Goal: Task Accomplishment & Management: Complete application form

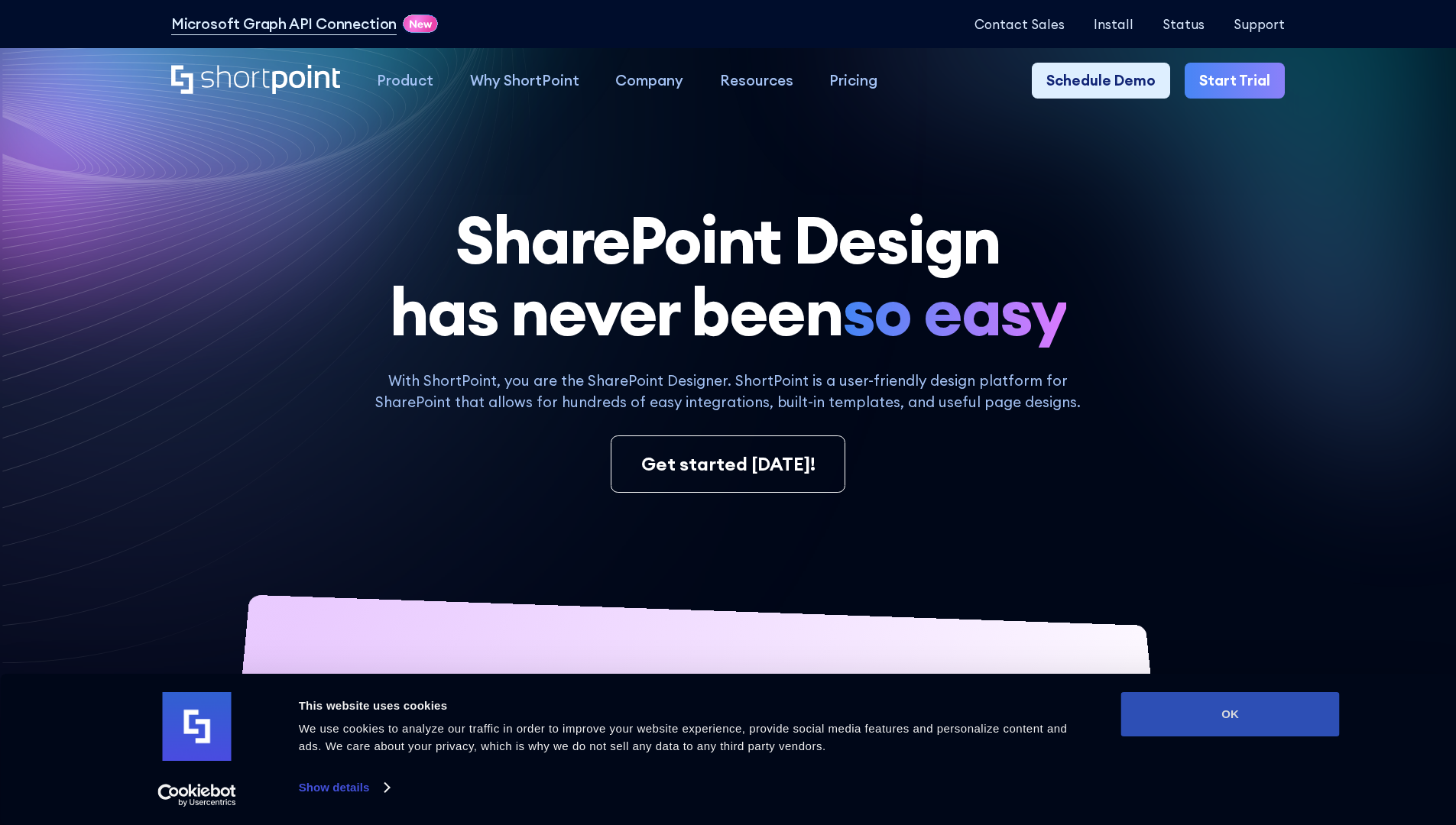
click at [1229, 714] on button "OK" at bounding box center [1230, 714] width 218 height 45
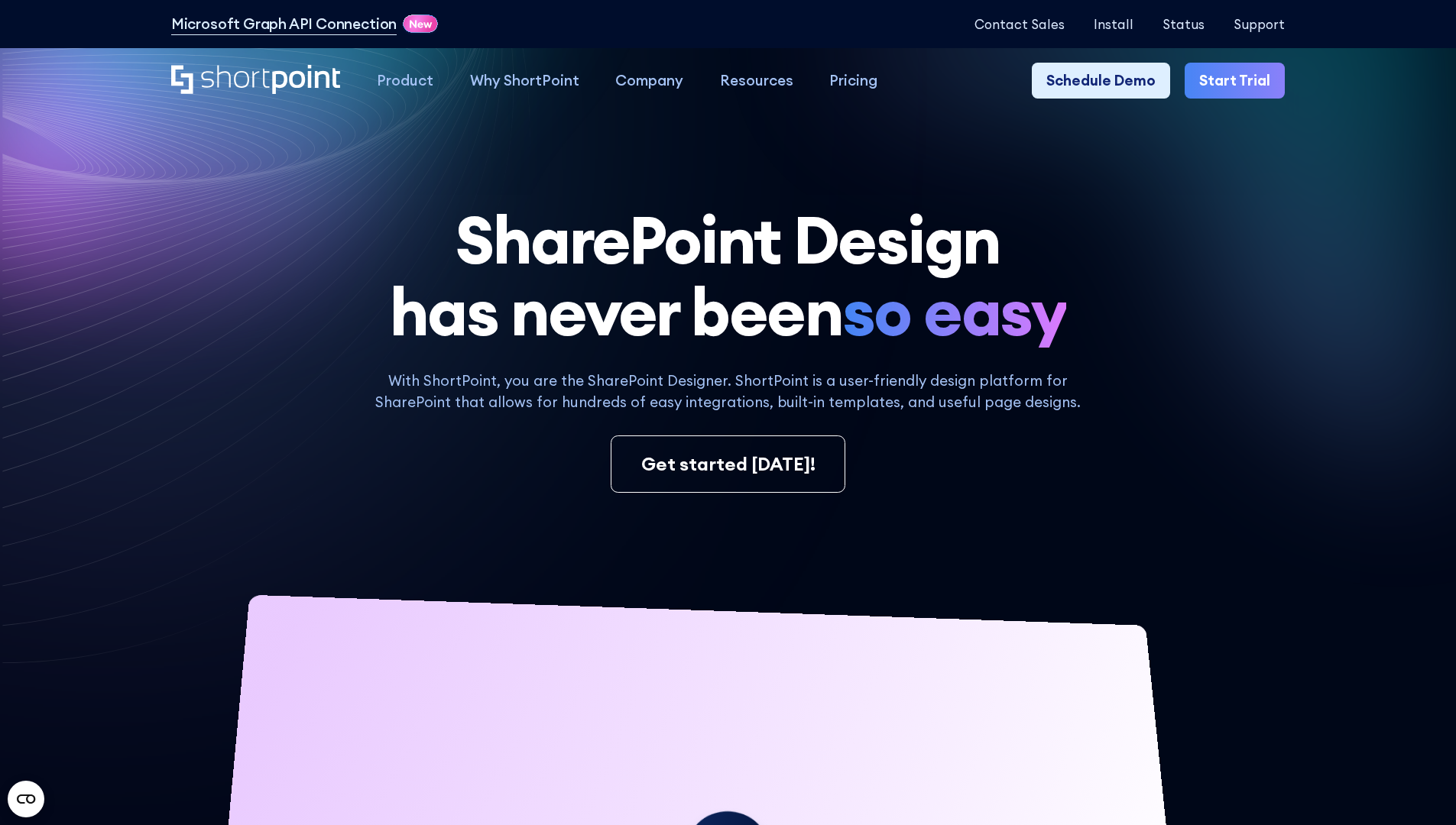
click at [1240, 81] on link "Start Trial" at bounding box center [1234, 81] width 101 height 37
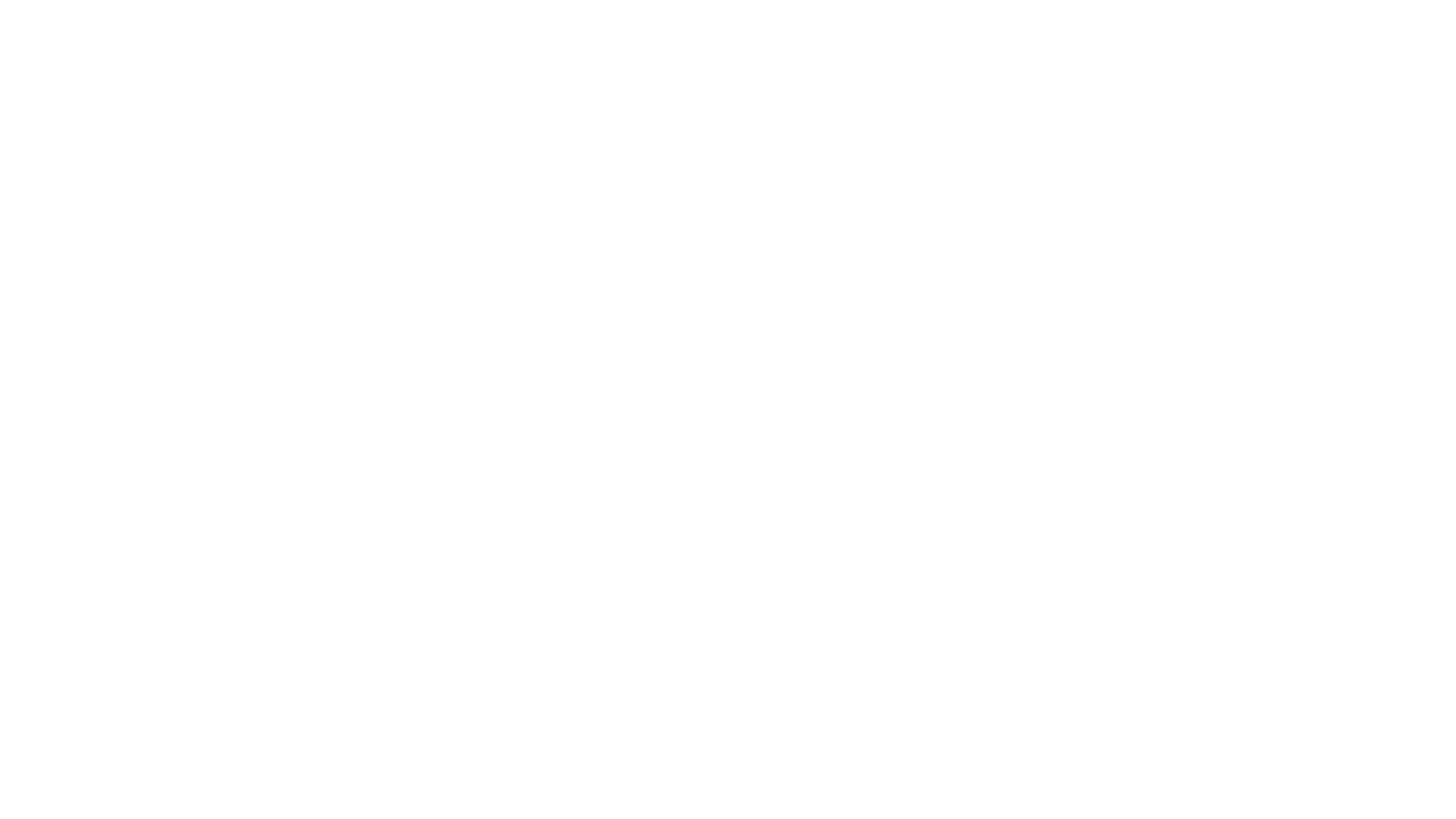
type input "Berkuskv"
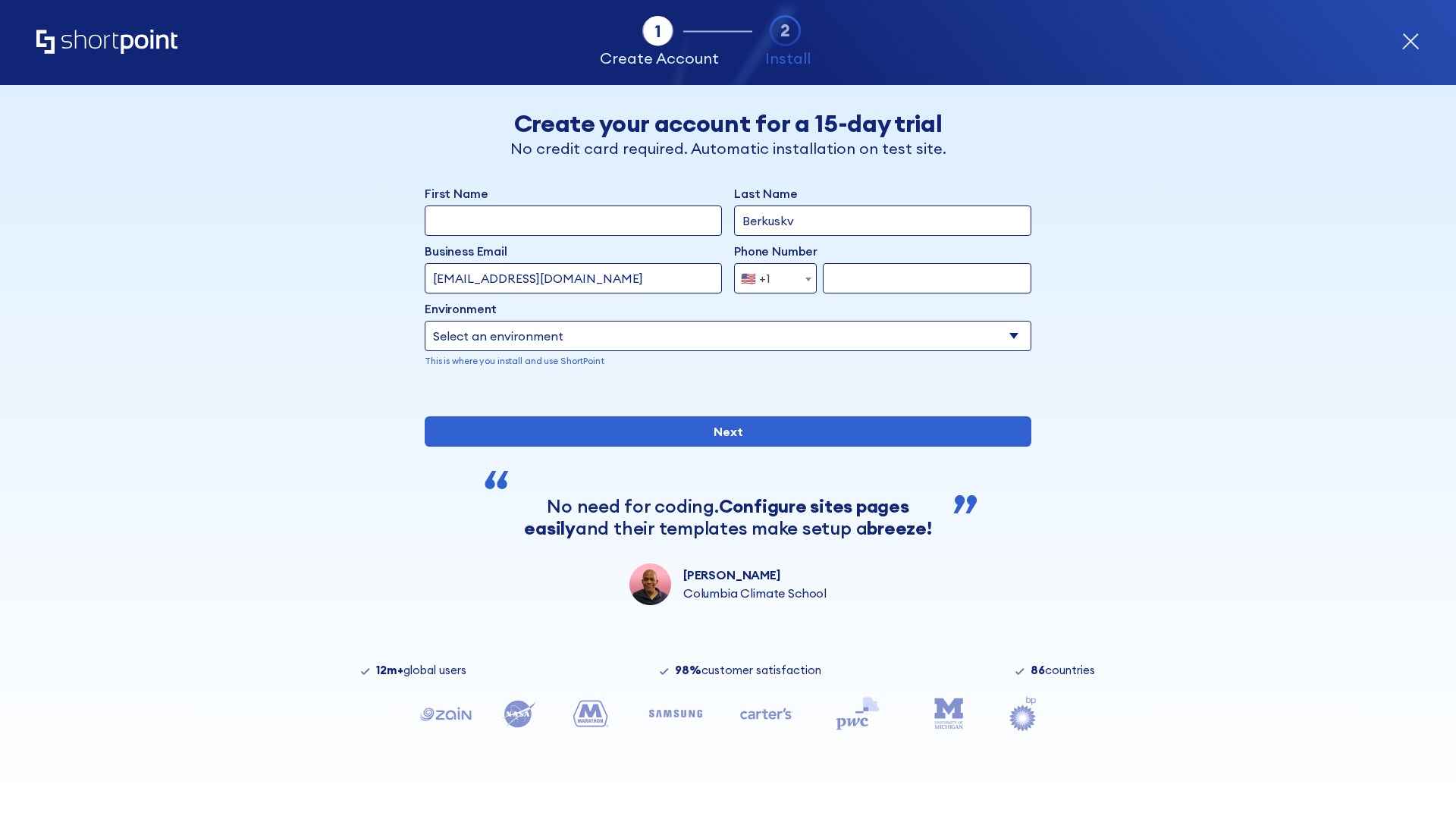
type input "test@shortpoint.com"
type input "2125556789"
select select "Microsoft 365"
type input "2125556789"
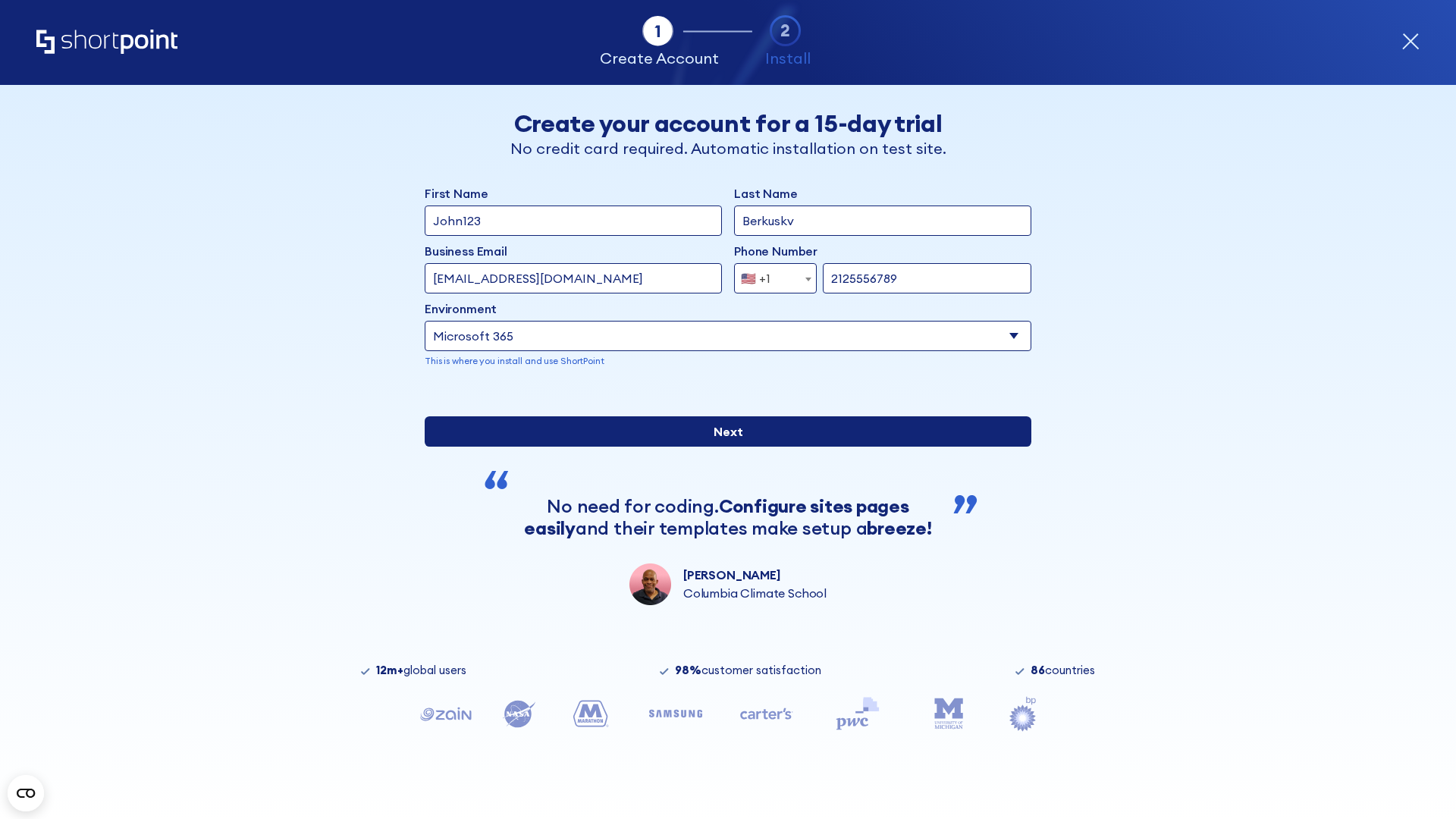
scroll to position [3, 0]
click at [722, 447] on input "Next" at bounding box center [728, 431] width 607 height 31
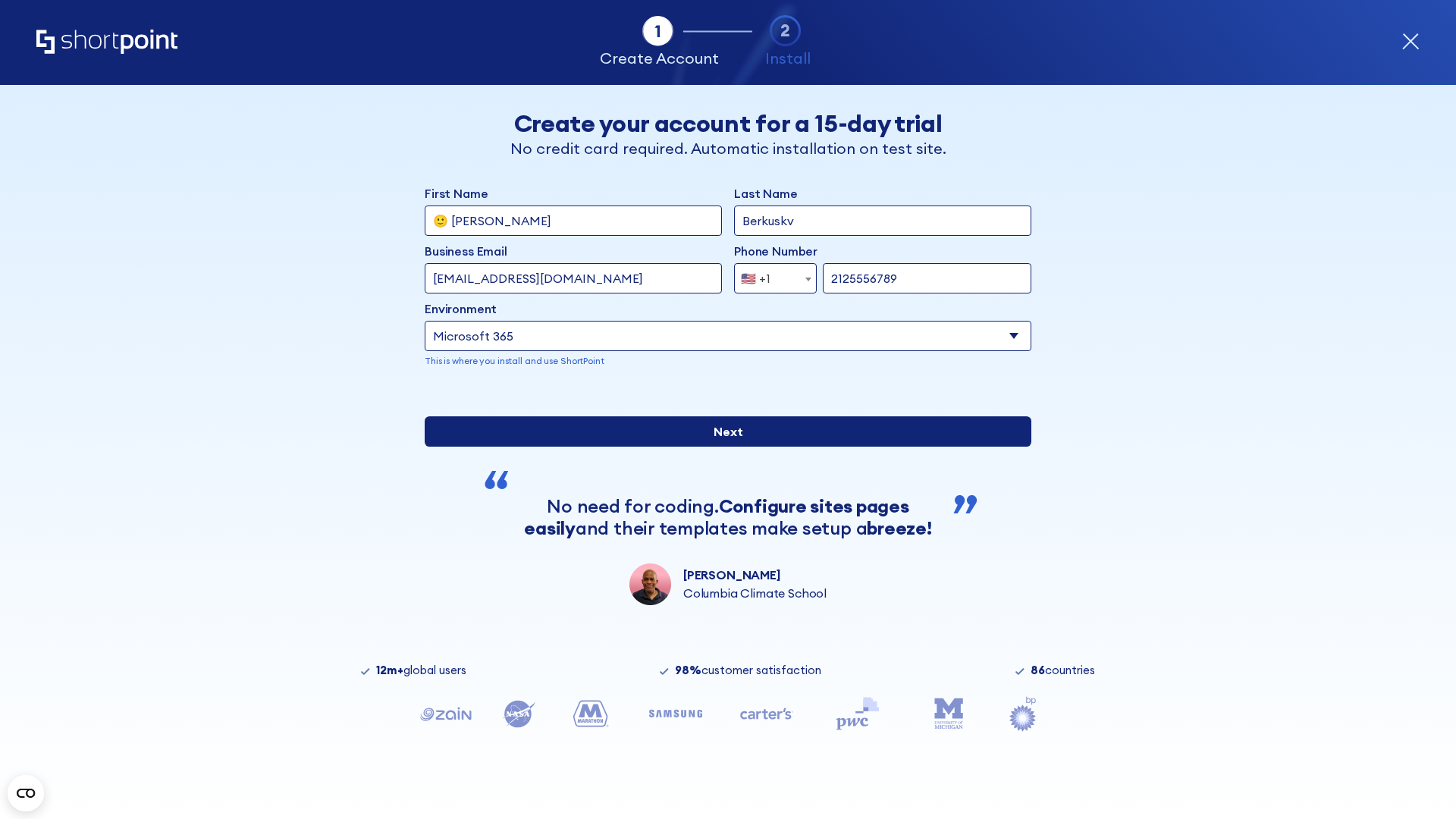
click at [722, 447] on input "Next" at bounding box center [728, 431] width 607 height 31
type input "Archebald"
click at [722, 447] on input "Next" at bounding box center [728, 431] width 607 height 31
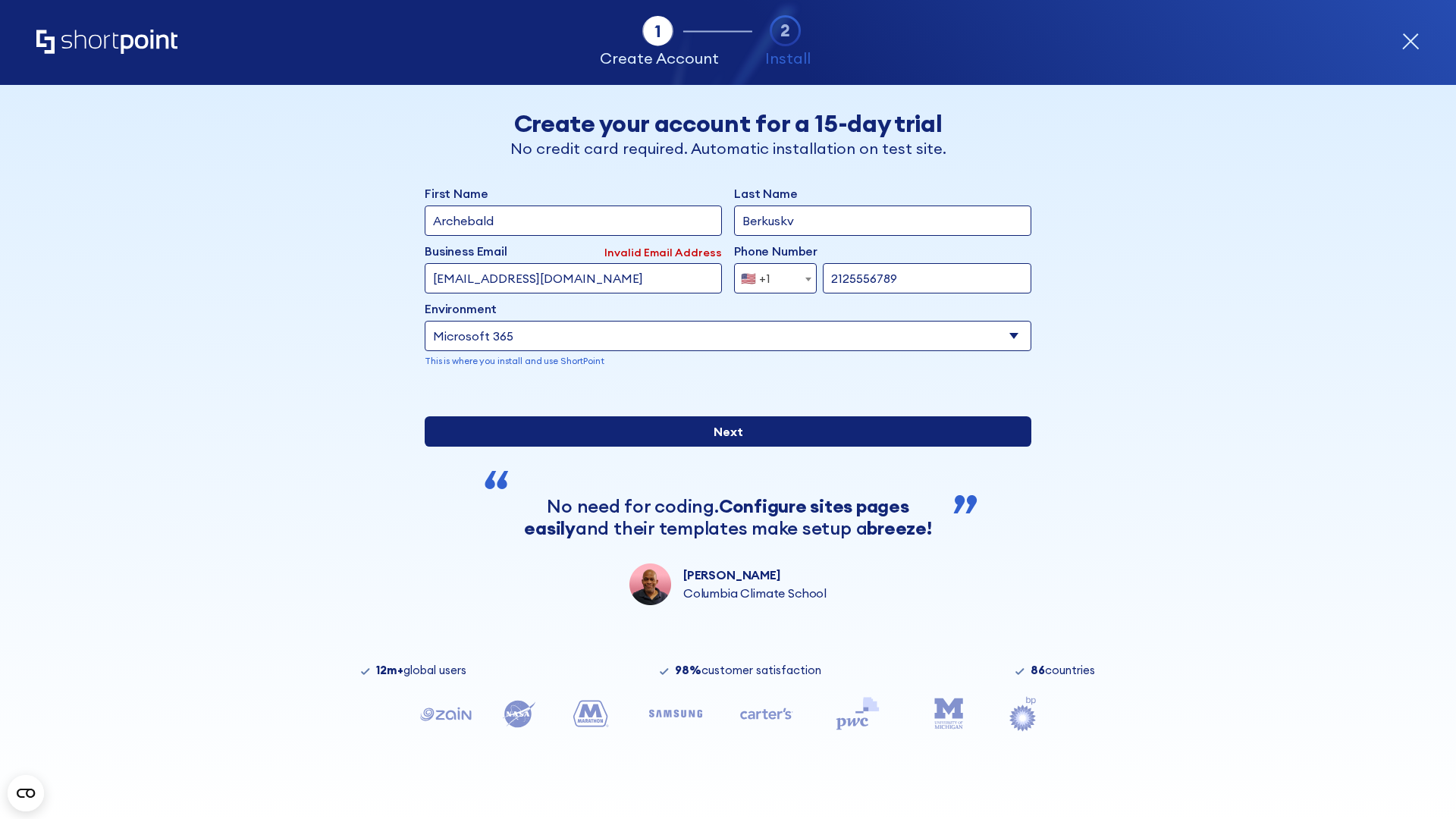
click at [722, 447] on input "Next" at bounding box center [728, 431] width 607 height 31
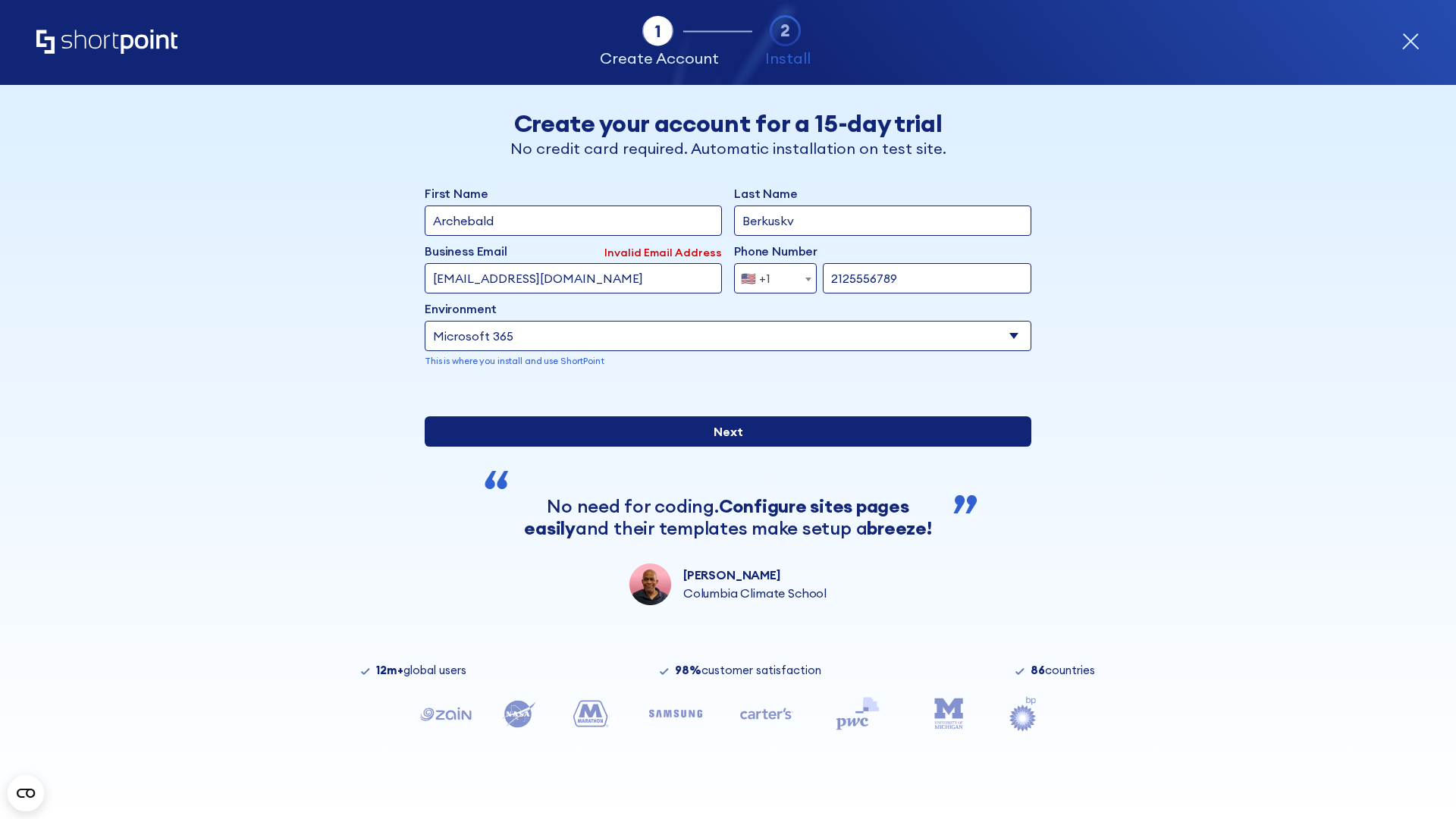
click at [722, 447] on input "Next" at bounding box center [728, 431] width 607 height 31
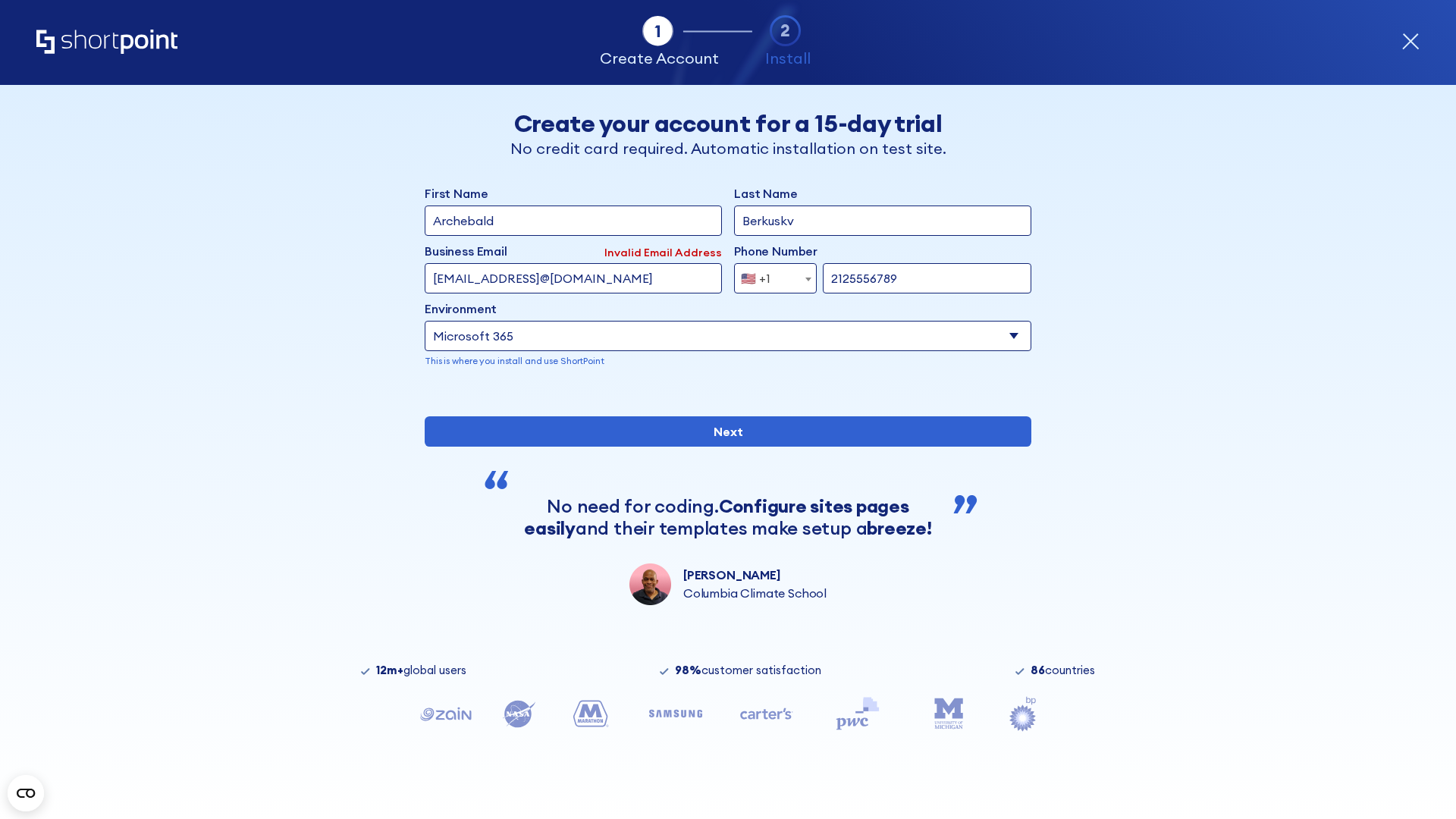
type input "testEmail@protonmail.comtest@shortpoint.com"
click at [770, 274] on span "🇺🇸 +1" at bounding box center [760, 279] width 51 height 31
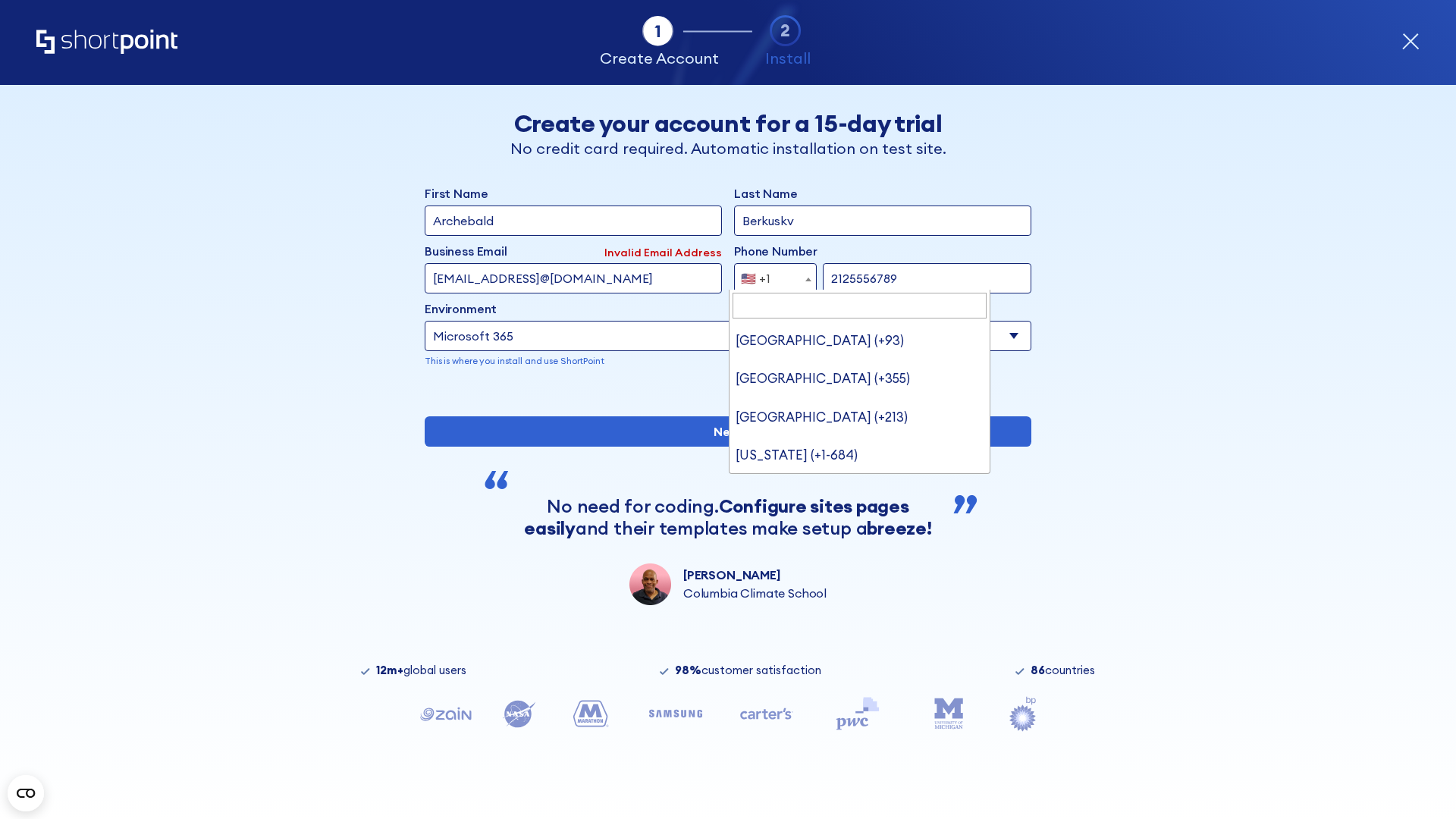
type input "[GEOGRAPHIC_DATA] (+966)"
select select "+966"
type input "612345678"
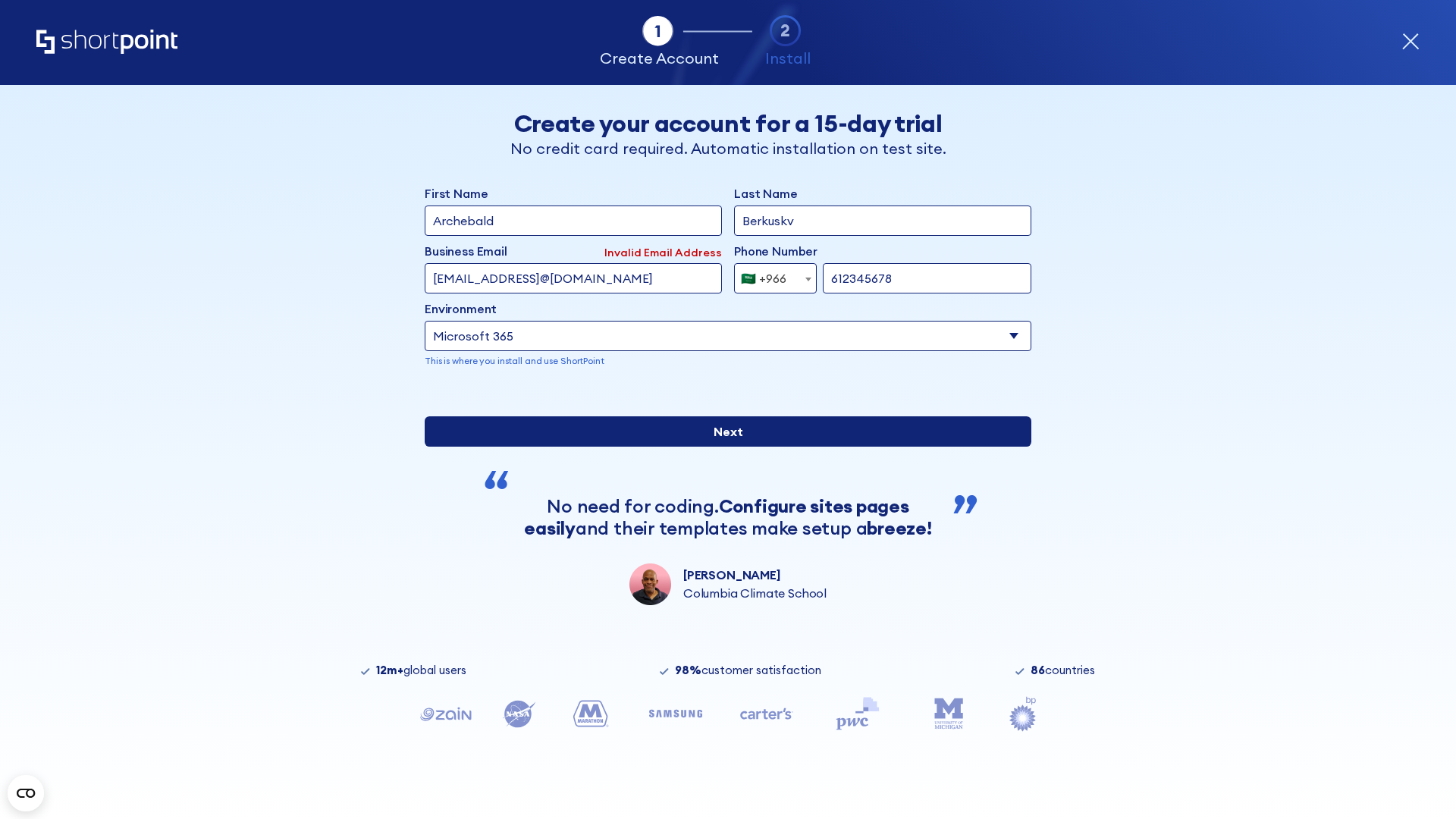
click at [722, 447] on input "Next" at bounding box center [728, 431] width 607 height 31
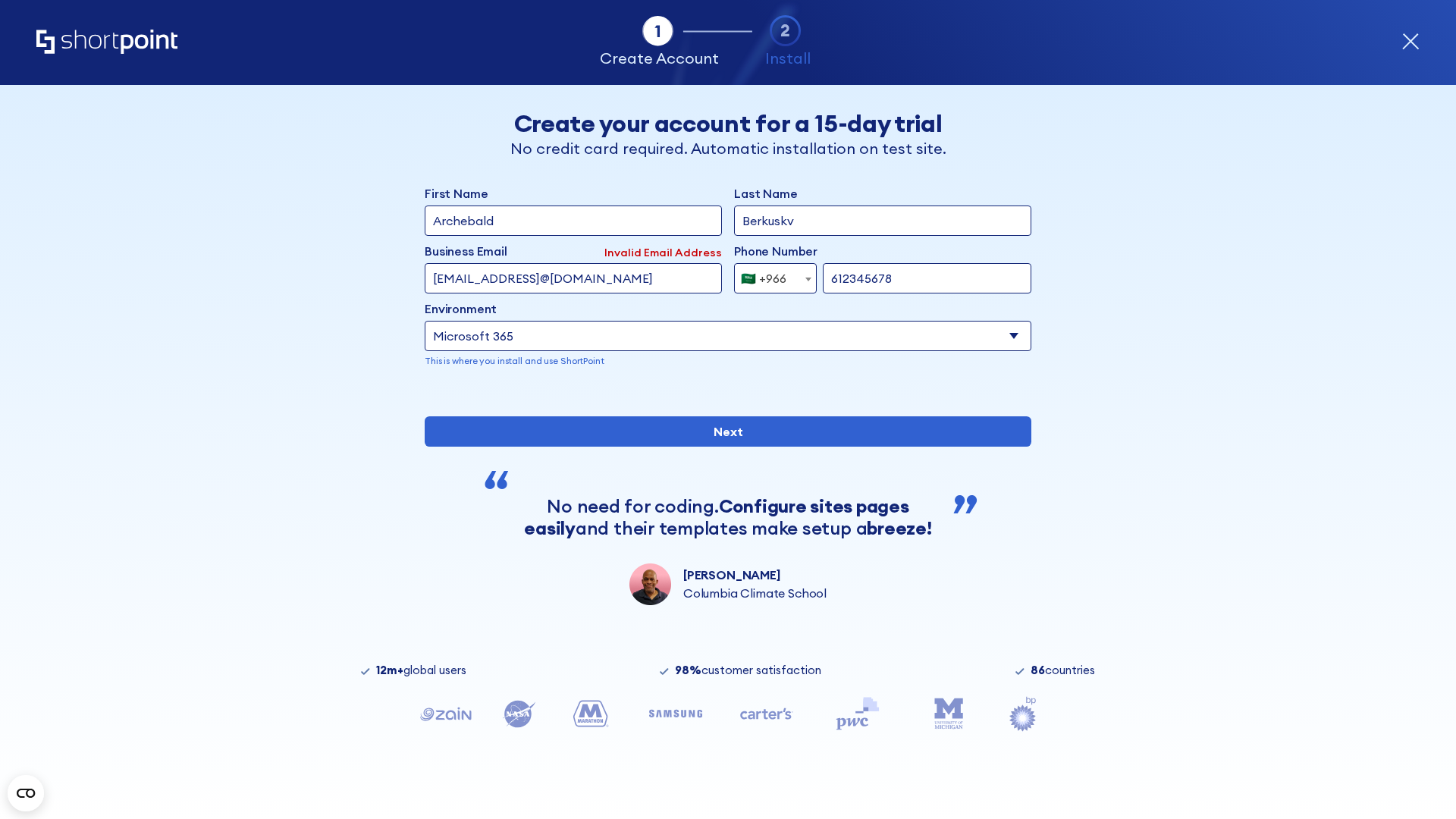
click at [770, 274] on div "🇸🇦 +966" at bounding box center [763, 279] width 45 height 31
select select "+971"
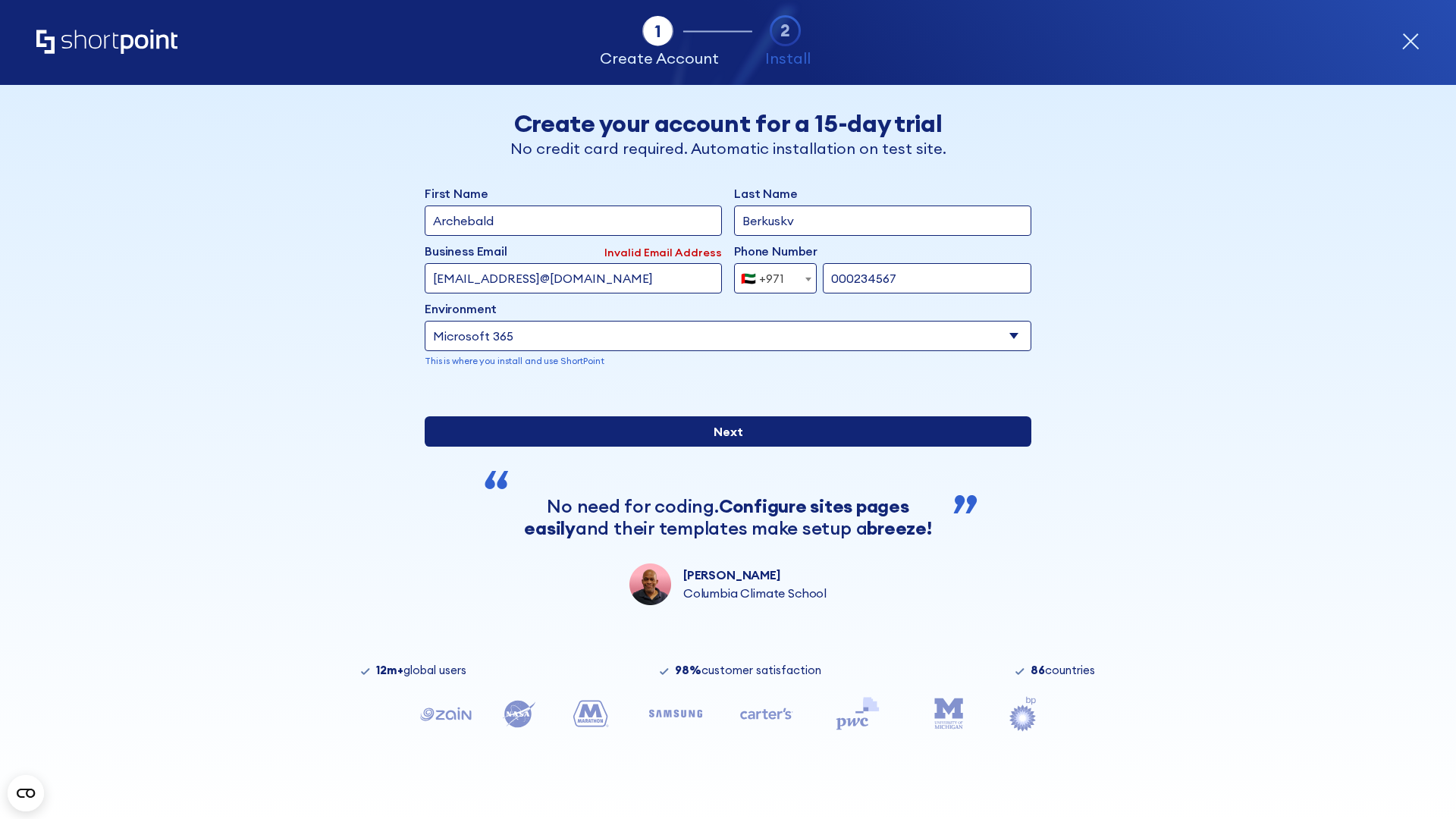
type input "000234567"
click at [722, 447] on input "Next" at bounding box center [728, 431] width 607 height 31
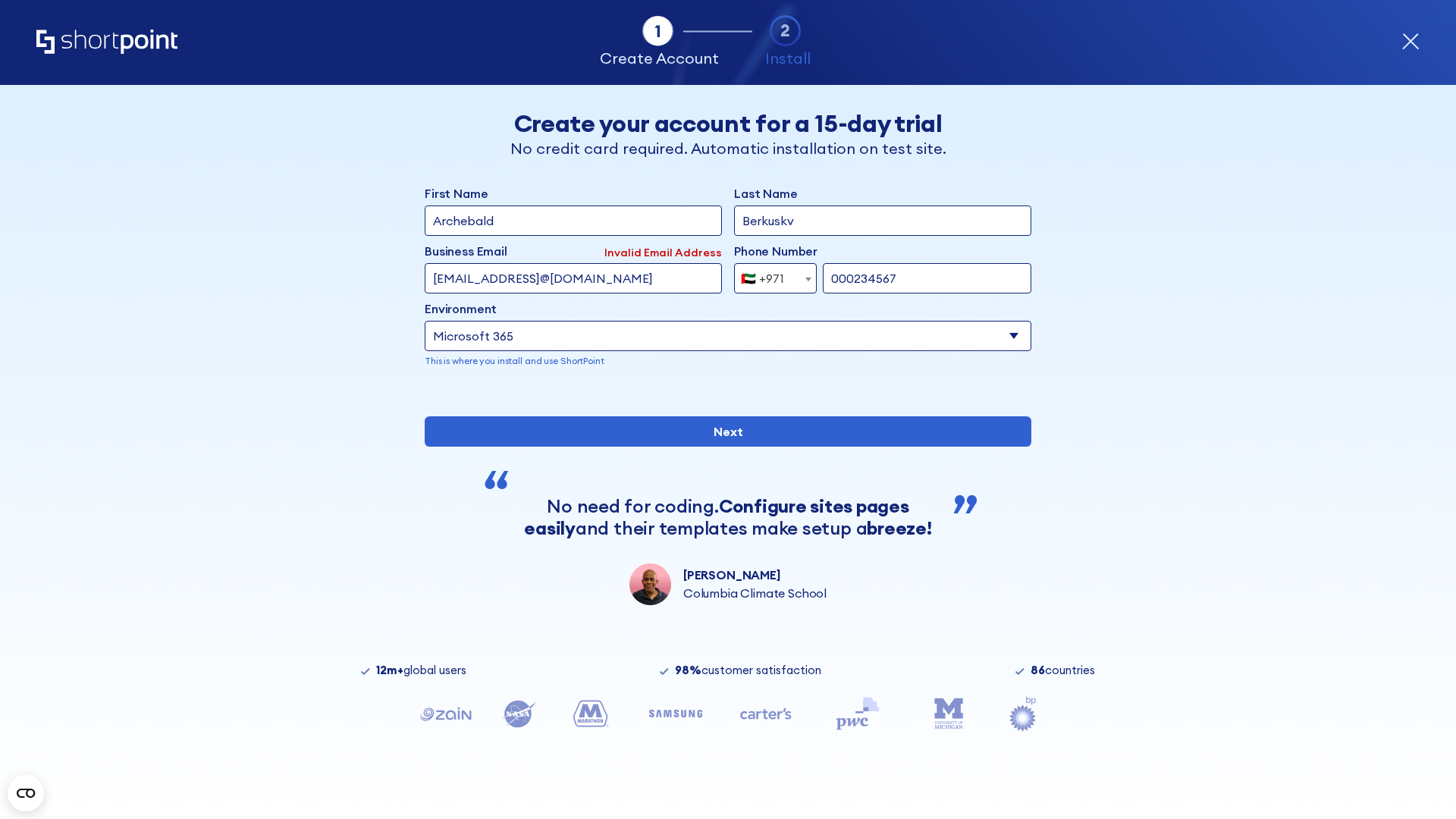
click at [770, 274] on div "🇦🇪 +971" at bounding box center [762, 279] width 43 height 31
select select "+44"
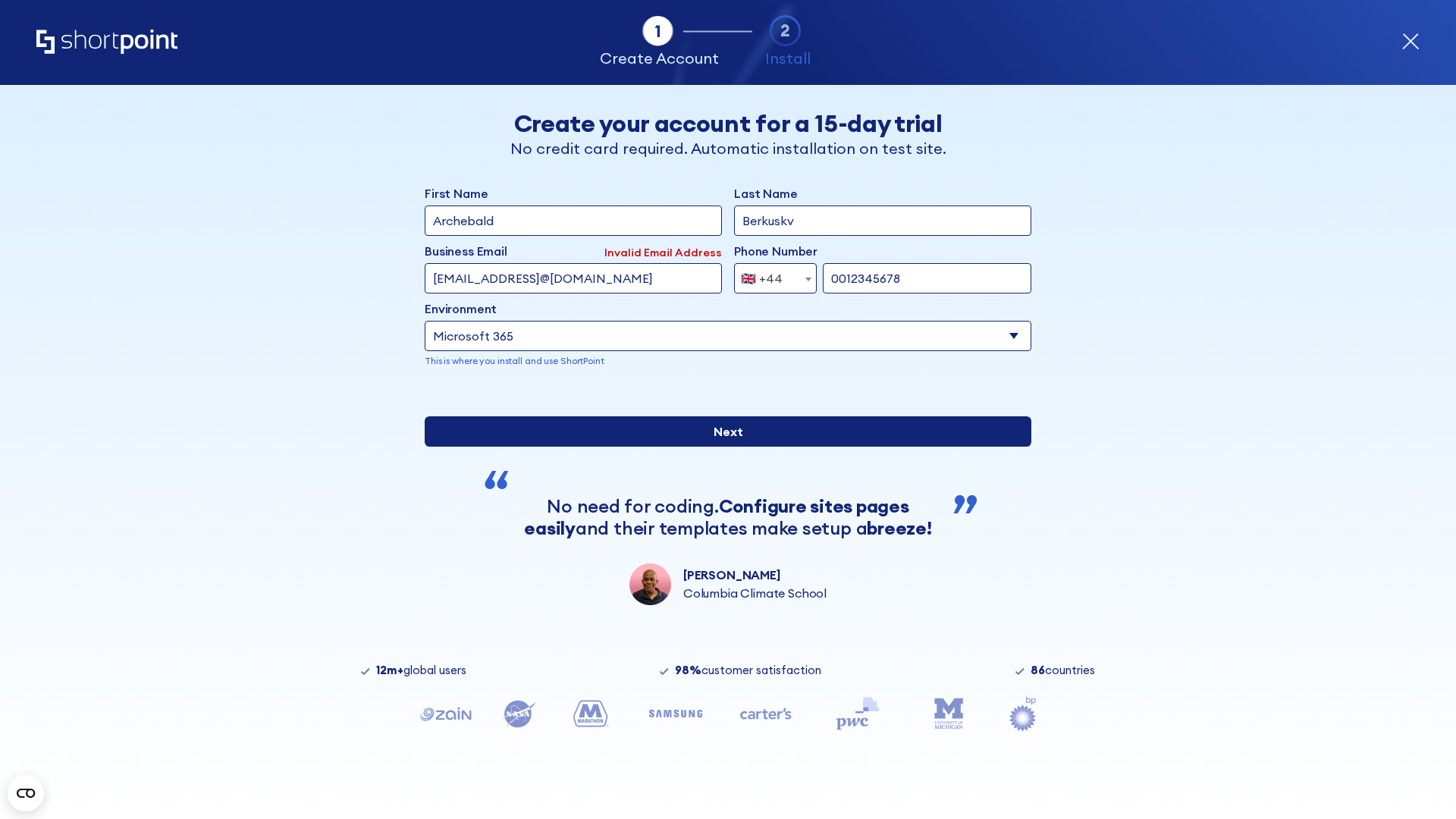
type input "0012345678"
click at [722, 447] on input "Next" at bounding box center [728, 431] width 607 height 31
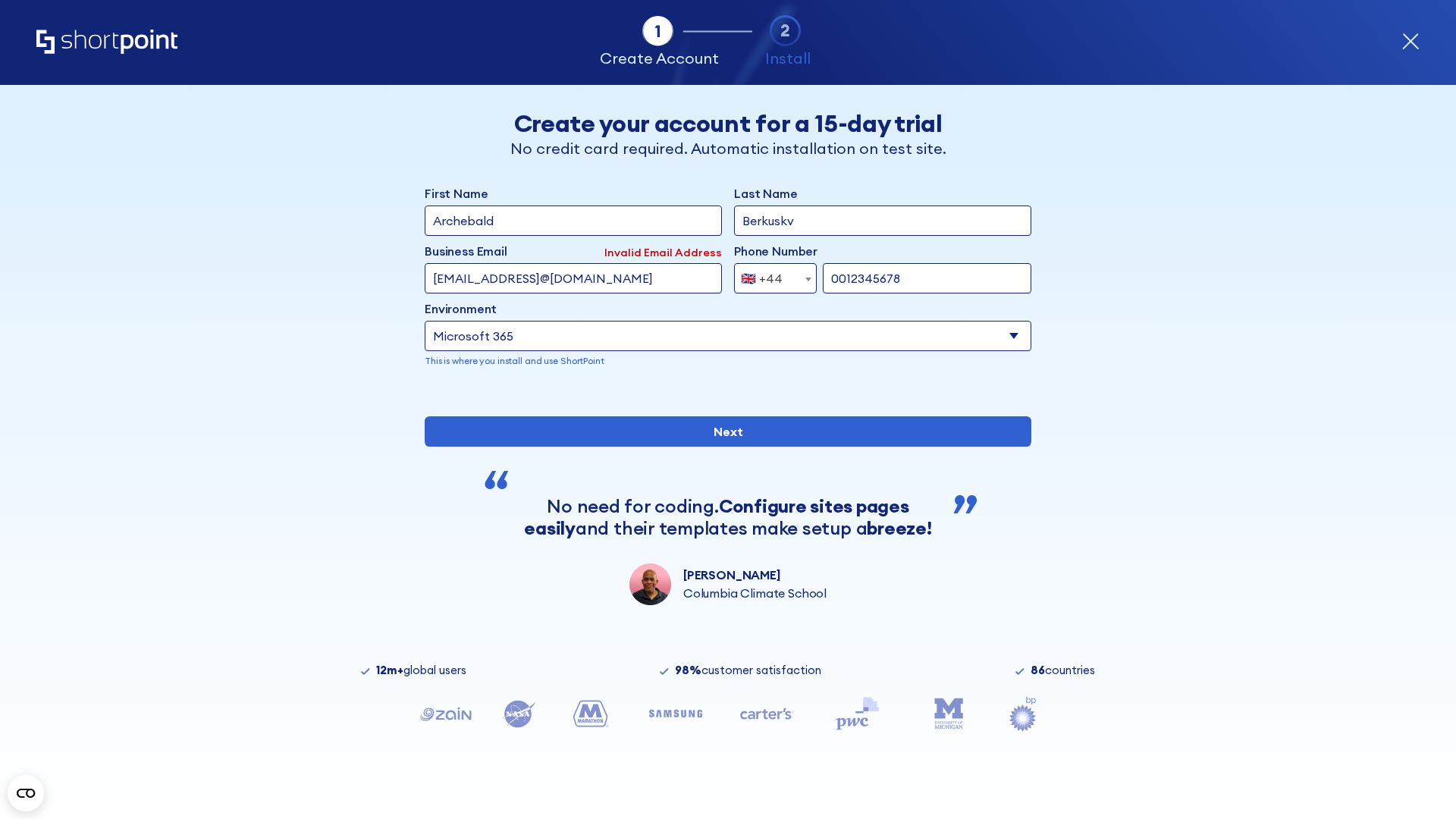
click at [770, 274] on div "🇬🇧 +44" at bounding box center [761, 279] width 42 height 31
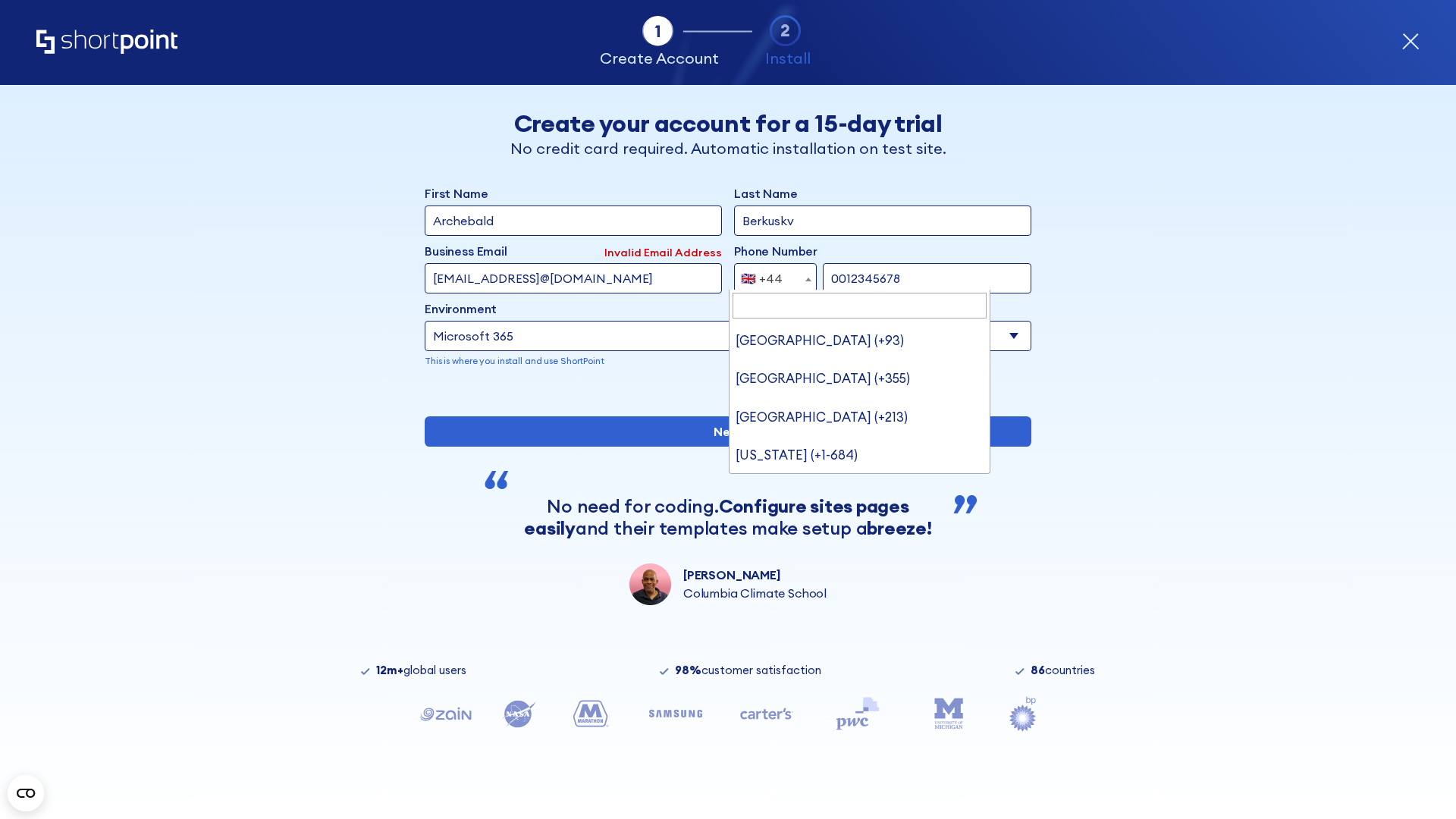
type input "Ukraine (+380)"
select select "+380"
type input "5034517890"
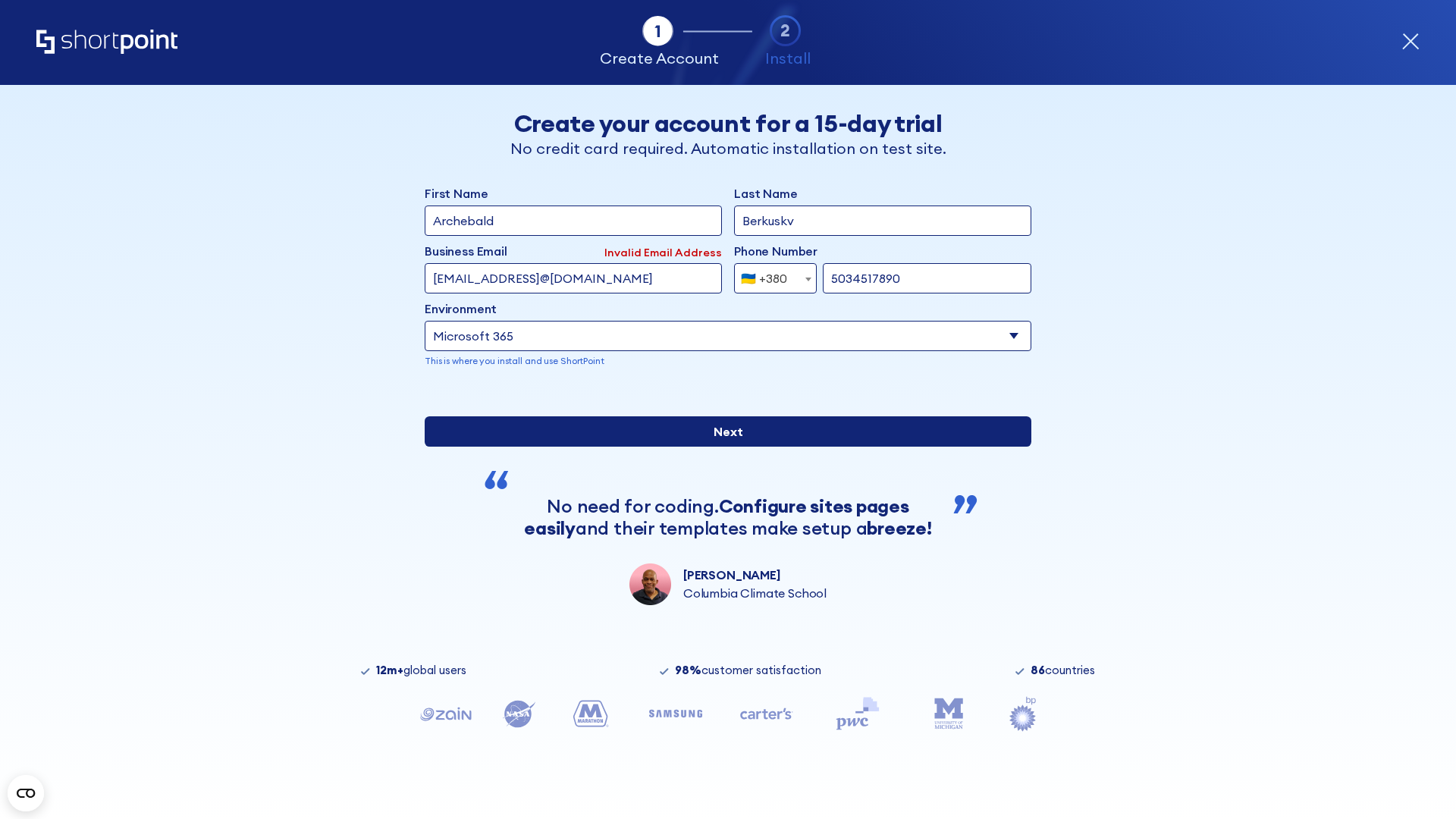
click at [722, 447] on input "Next" at bounding box center [728, 431] width 607 height 31
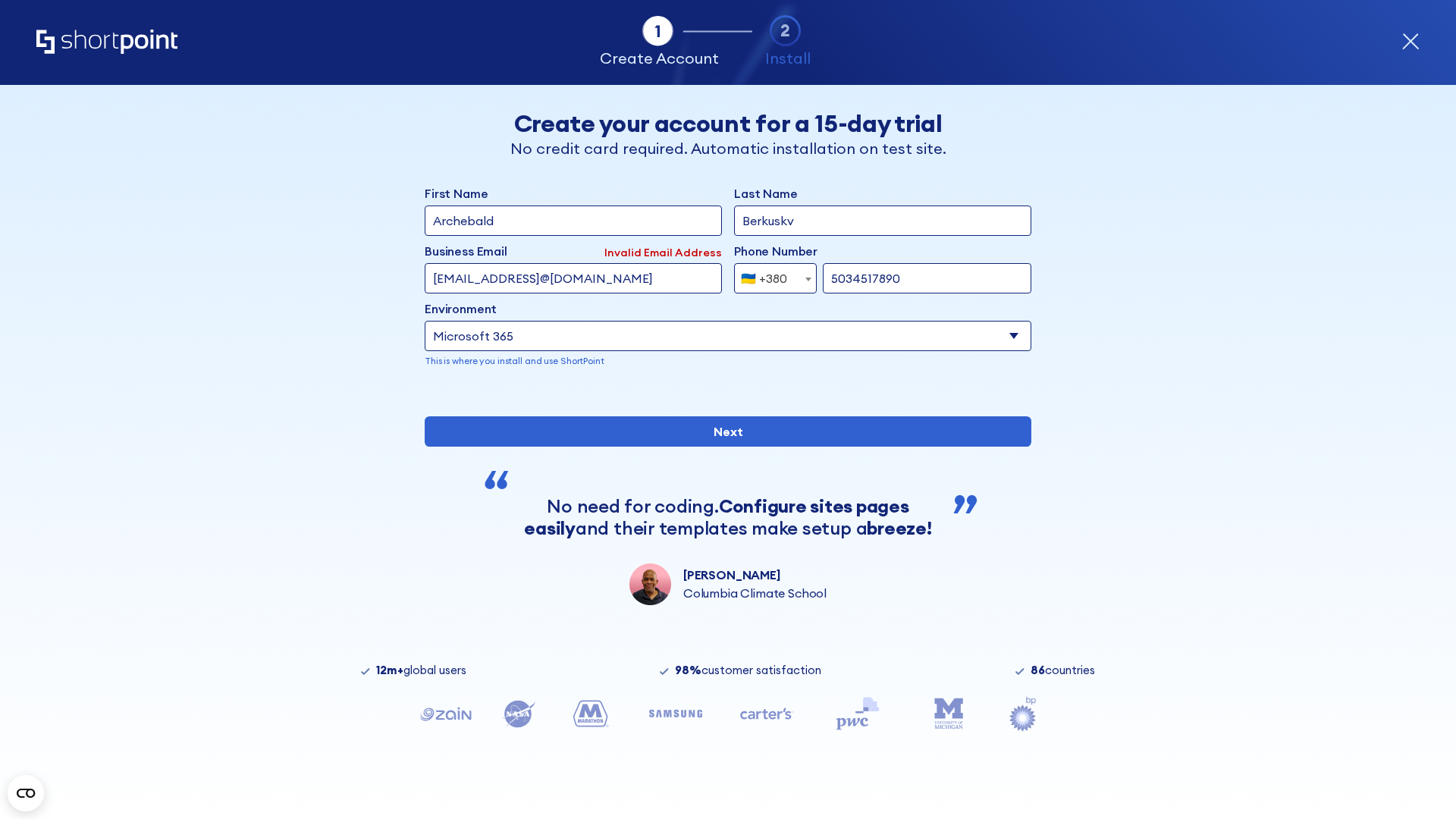
click at [770, 274] on div "🇺🇦 +380" at bounding box center [764, 279] width 46 height 31
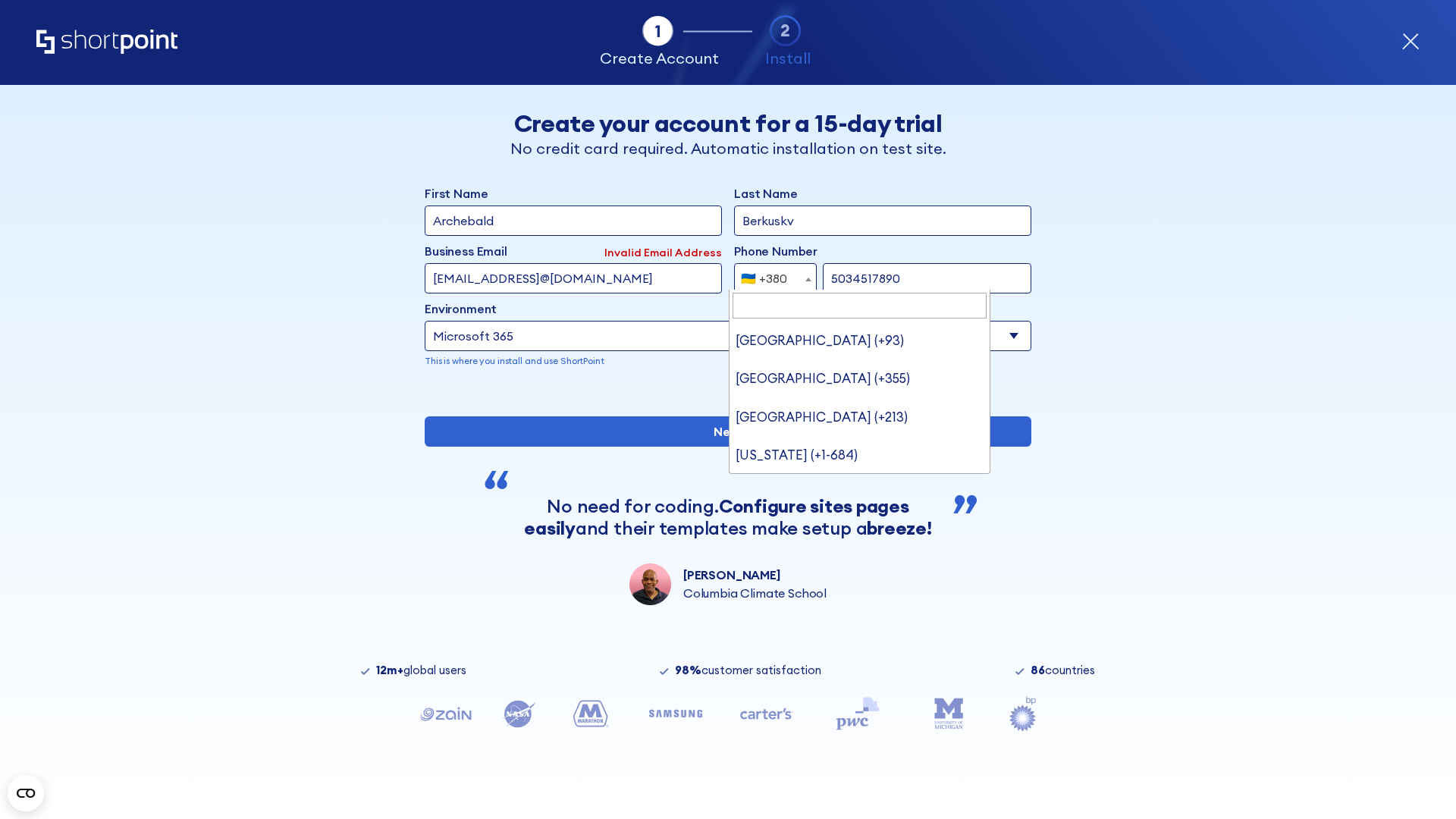
type input "United States (+1)"
select select "+1"
type input "20255501231"
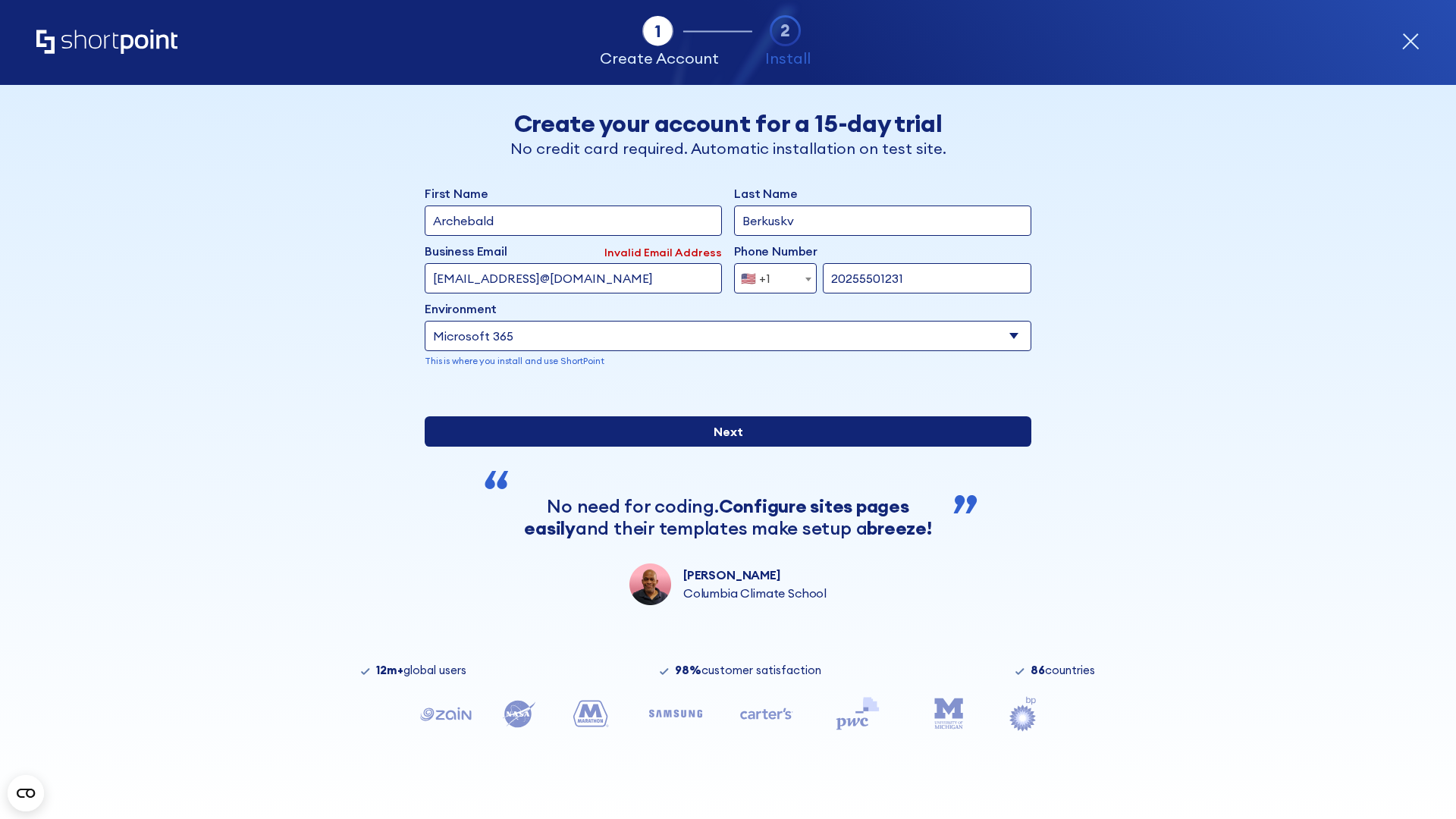
click at [722, 447] on input "Next" at bounding box center [728, 431] width 607 height 31
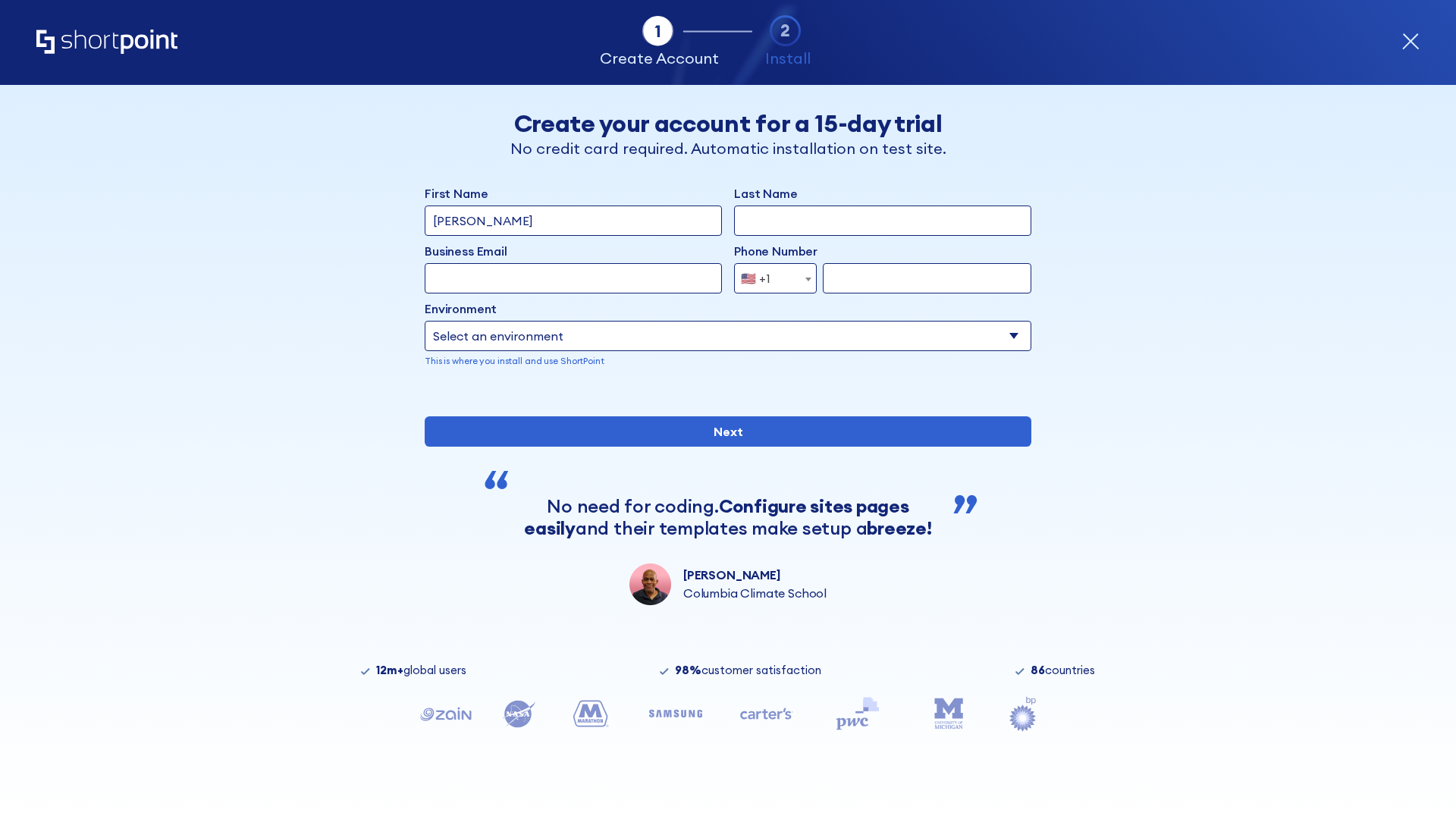
type input "Mary-Jane"
type input "Berkuskv"
type input "john@company.com"
click at [770, 274] on span "🇺🇸 +1" at bounding box center [760, 279] width 51 height 31
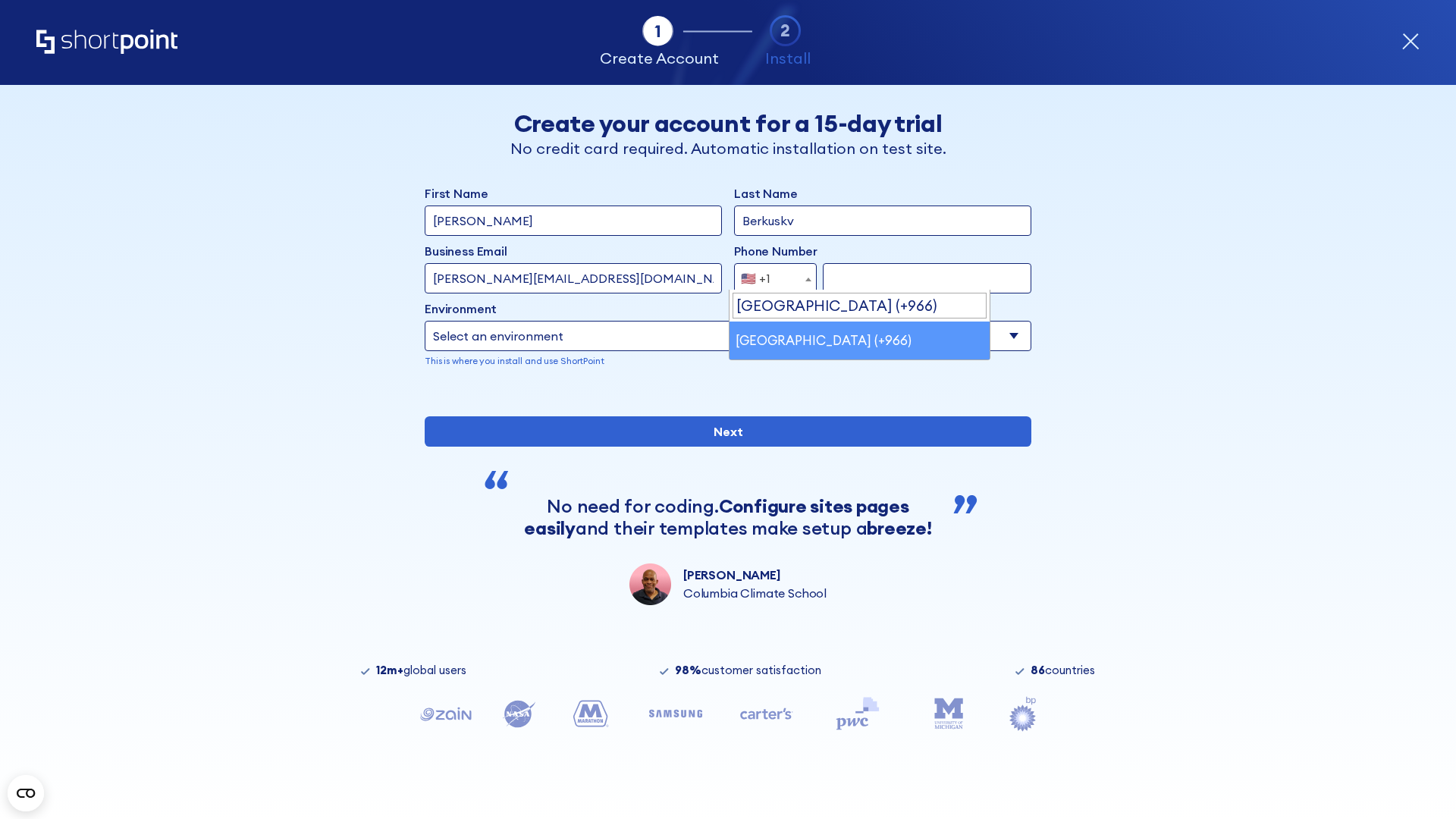
scroll to position [3, 0]
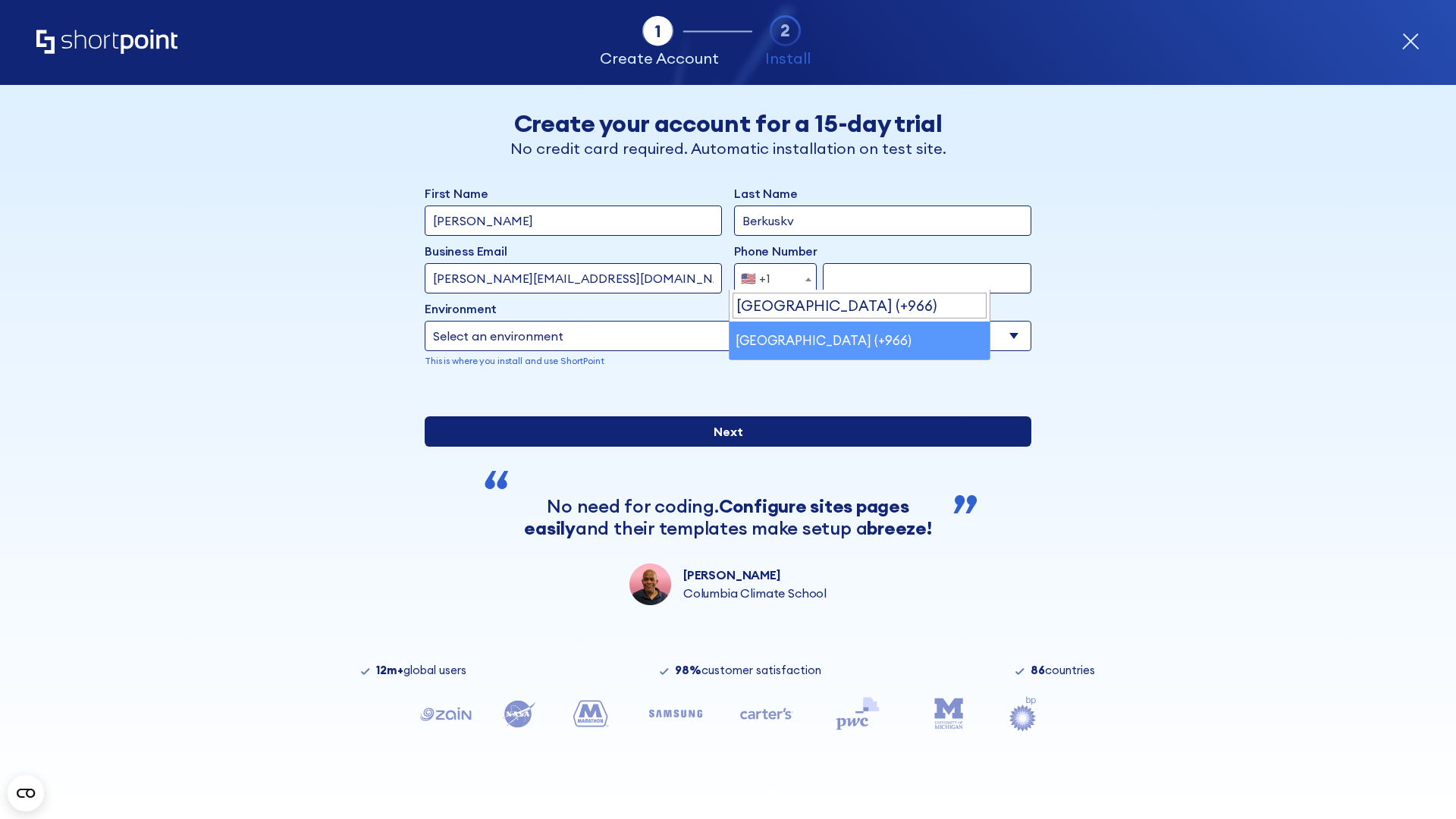
select select "+966"
type input "512345678"
select select "Microsoft 365"
type input "512345678"
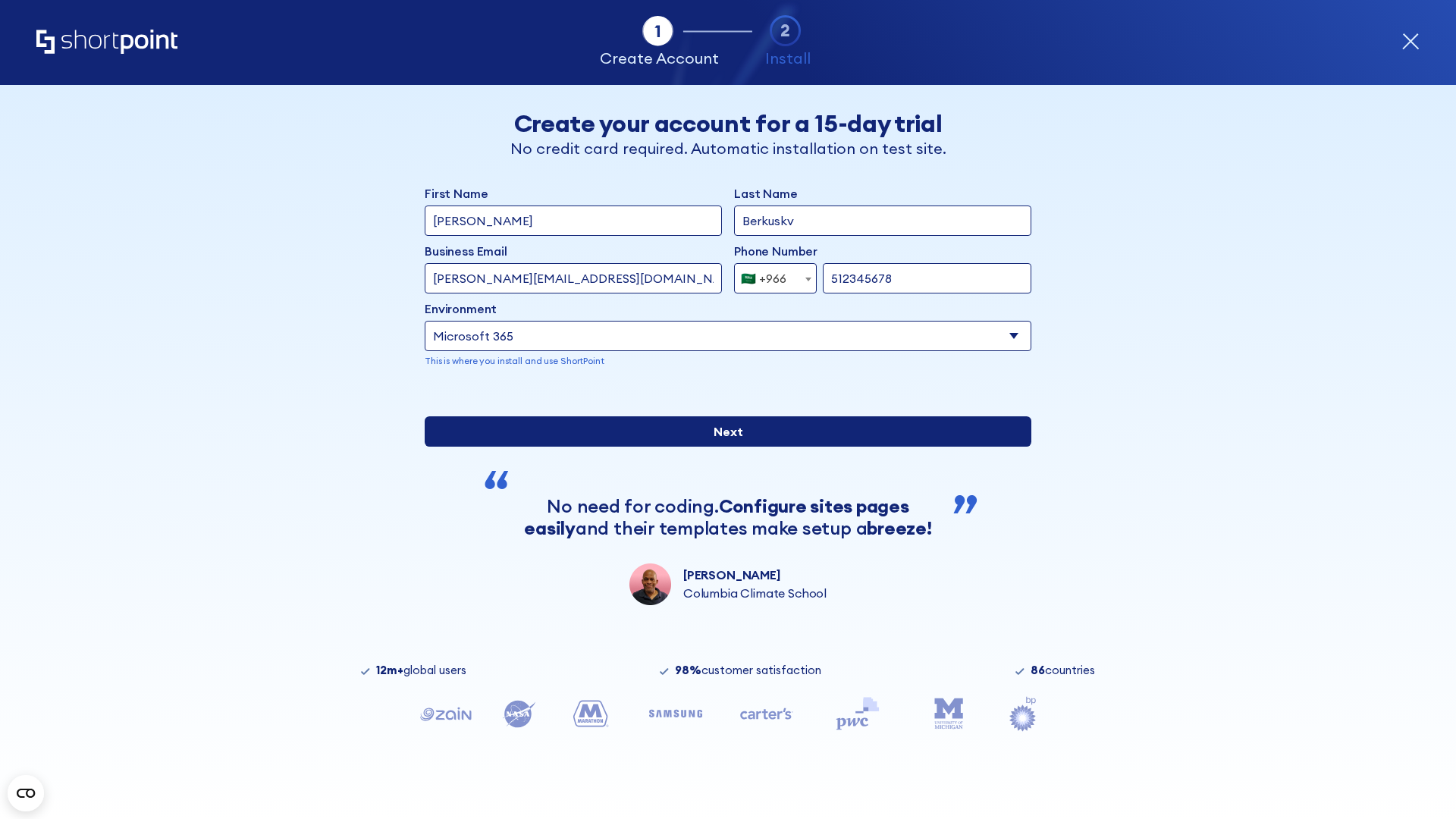
click at [722, 447] on input "Next" at bounding box center [728, 431] width 607 height 31
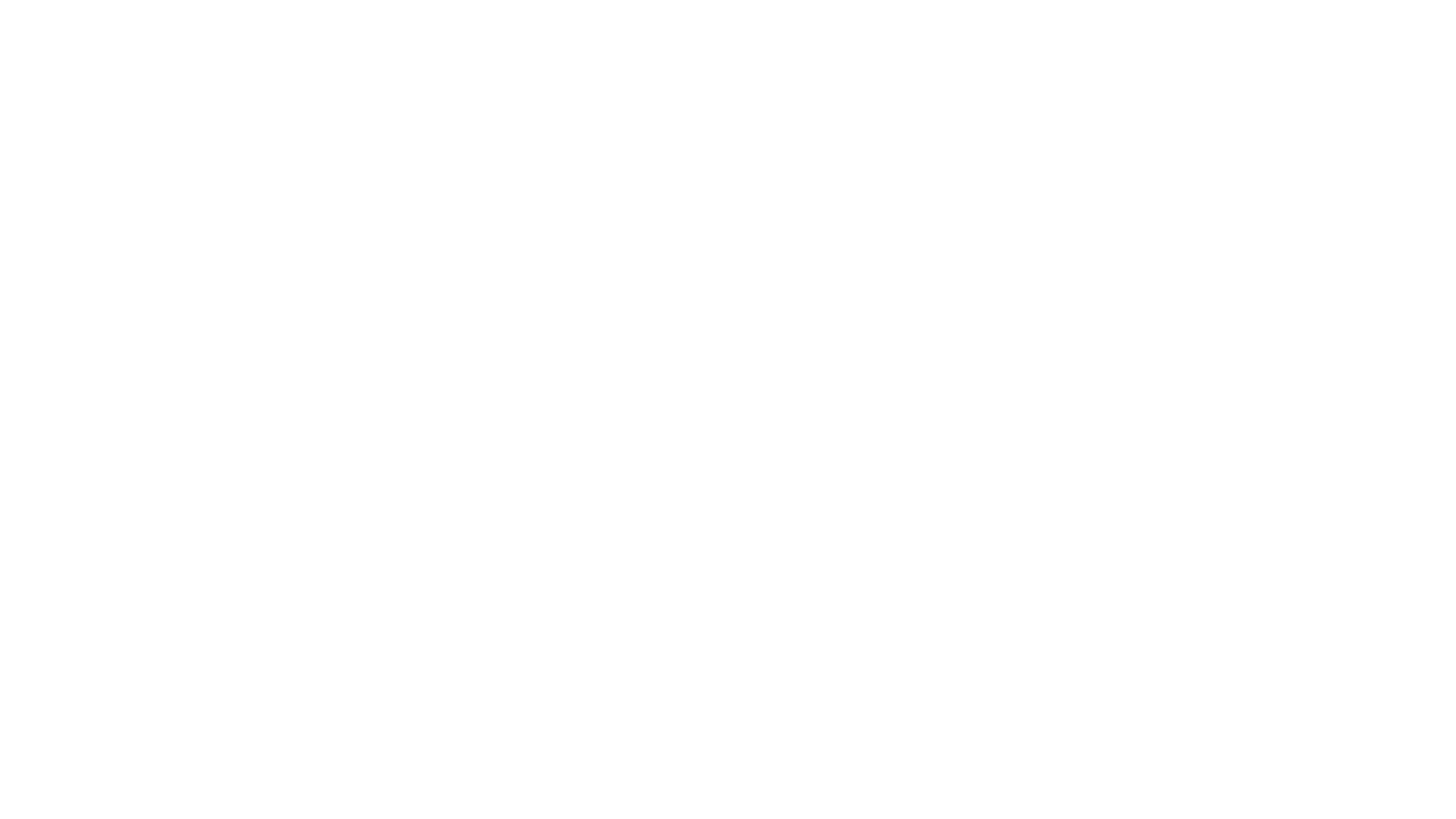
select select "+966"
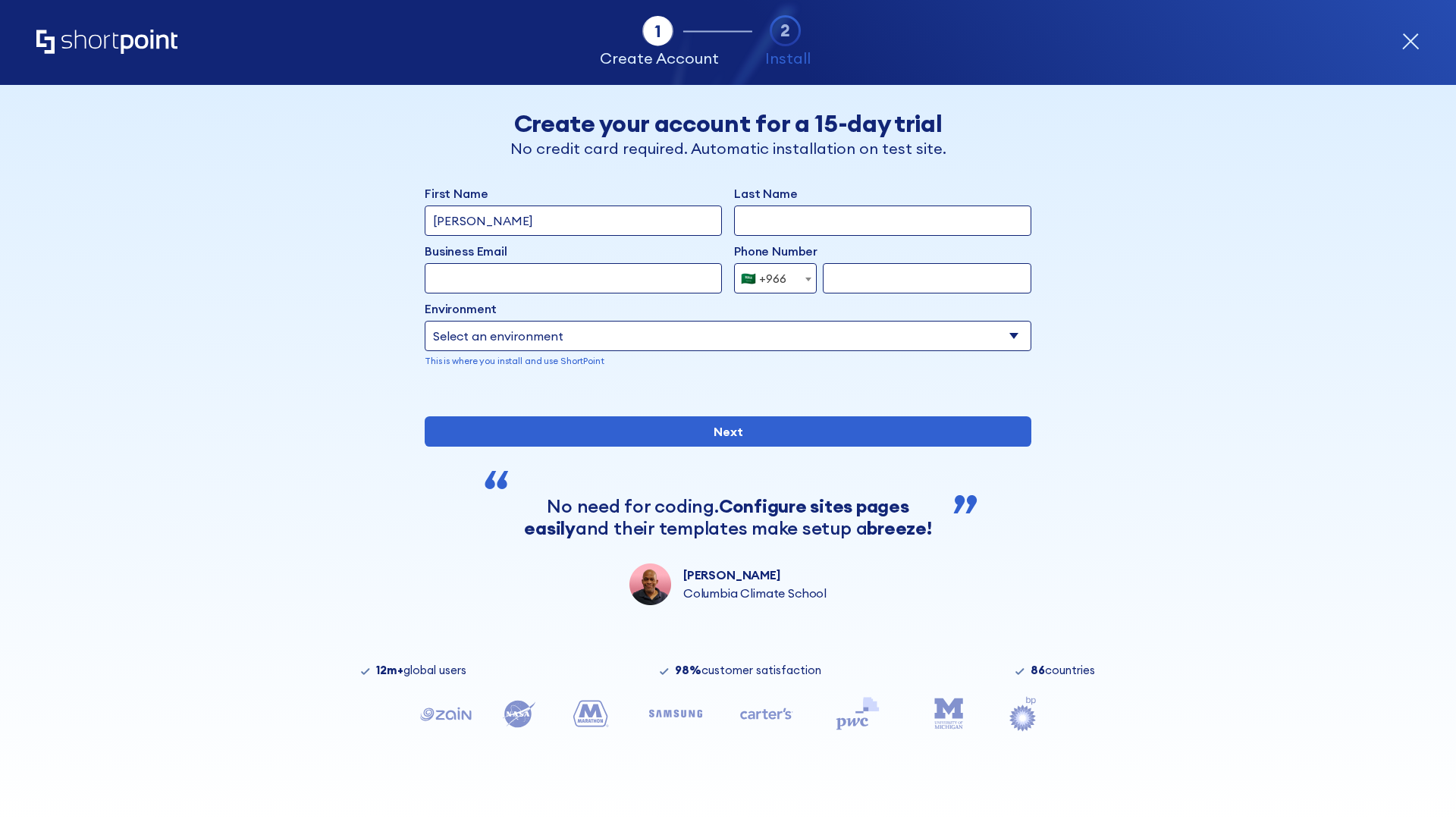
type input "D'Souza"
type input "Berkuskv"
type input "hr@mybusiness.org"
click at [770, 274] on div "🇸🇦 +966" at bounding box center [763, 279] width 45 height 31
select select "+971"
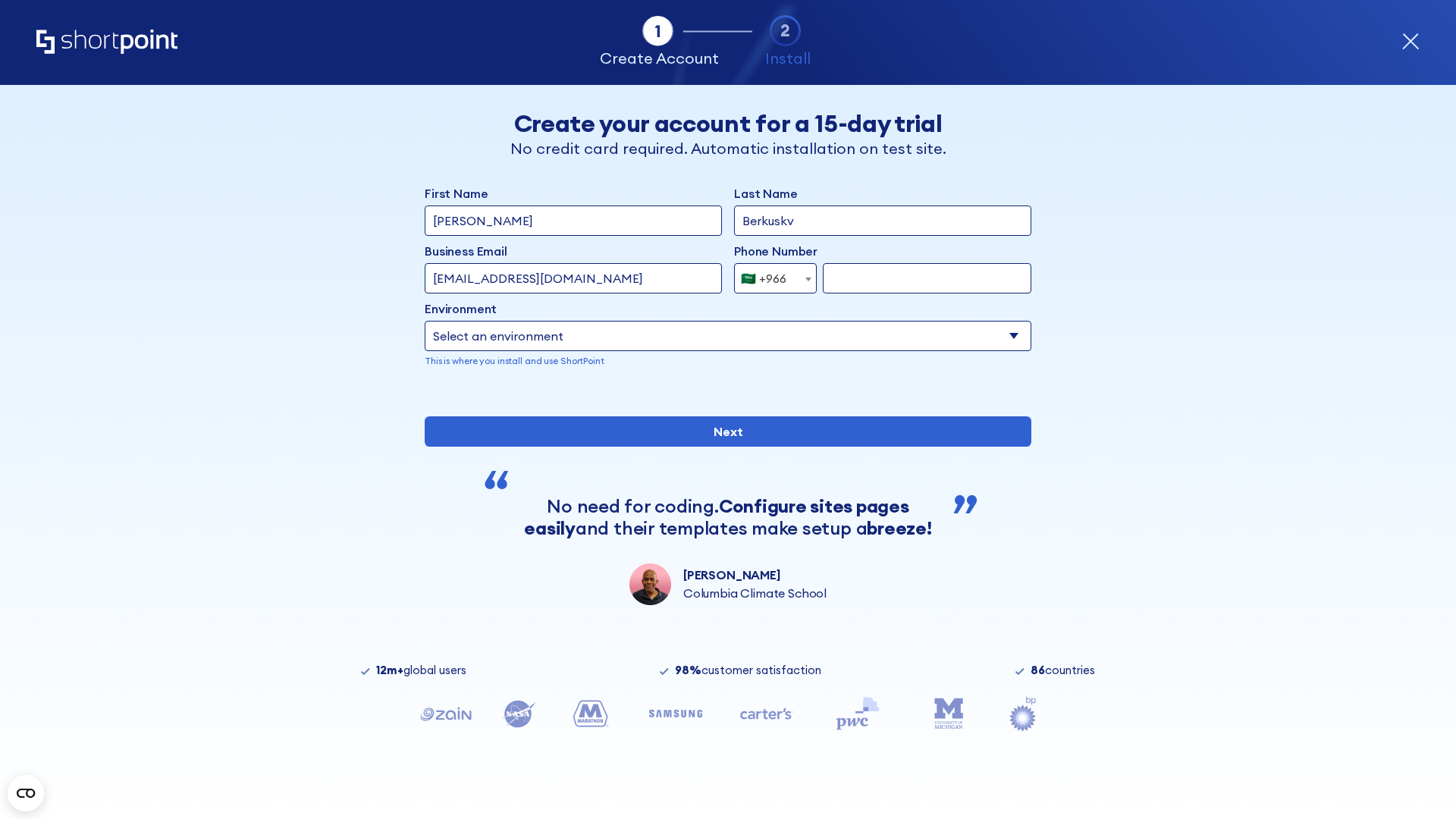
type input "501234567"
select select "Microsoft 365"
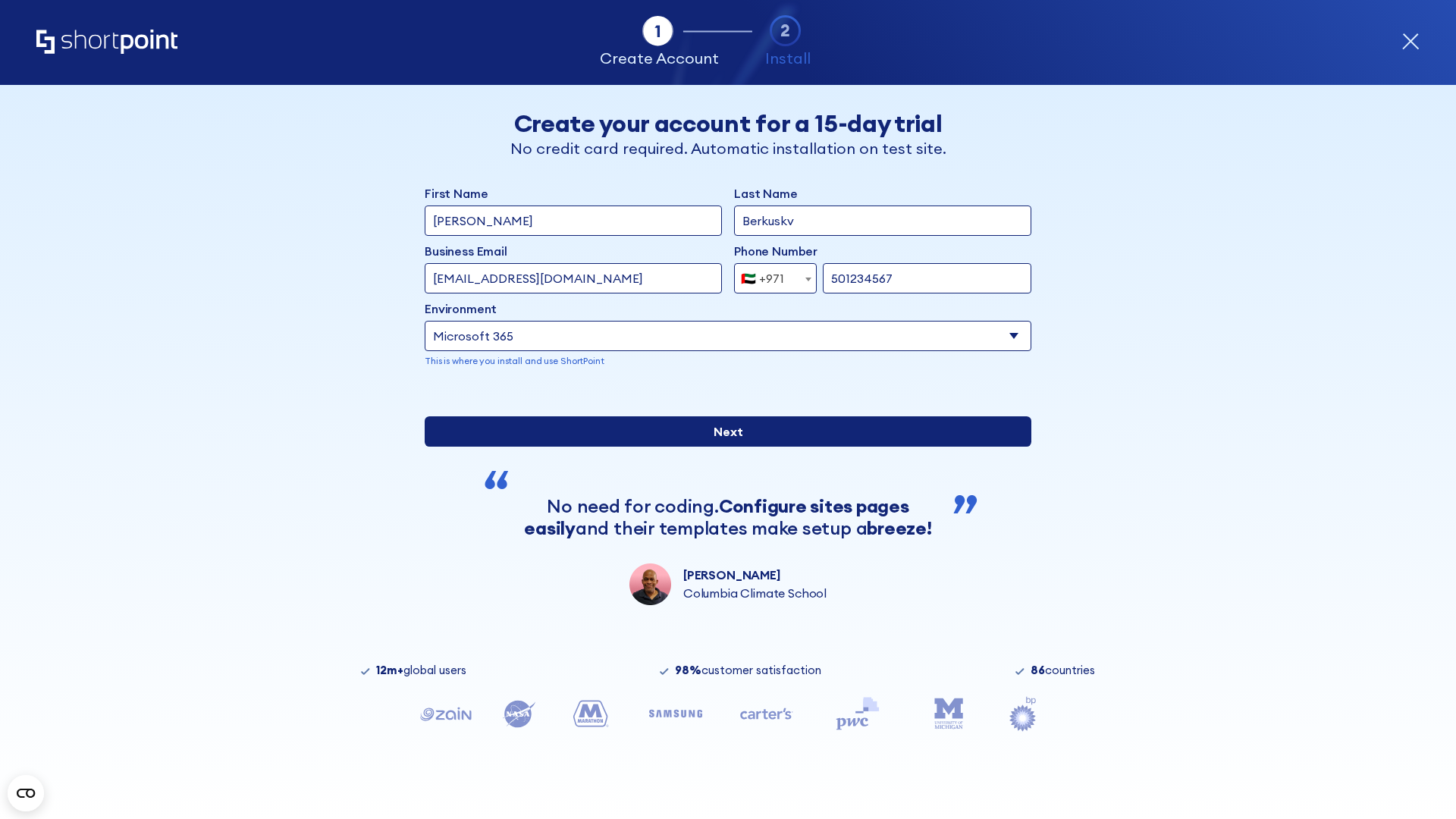
type input "501234567"
click at [722, 447] on input "Next" at bounding box center [728, 431] width 607 height 31
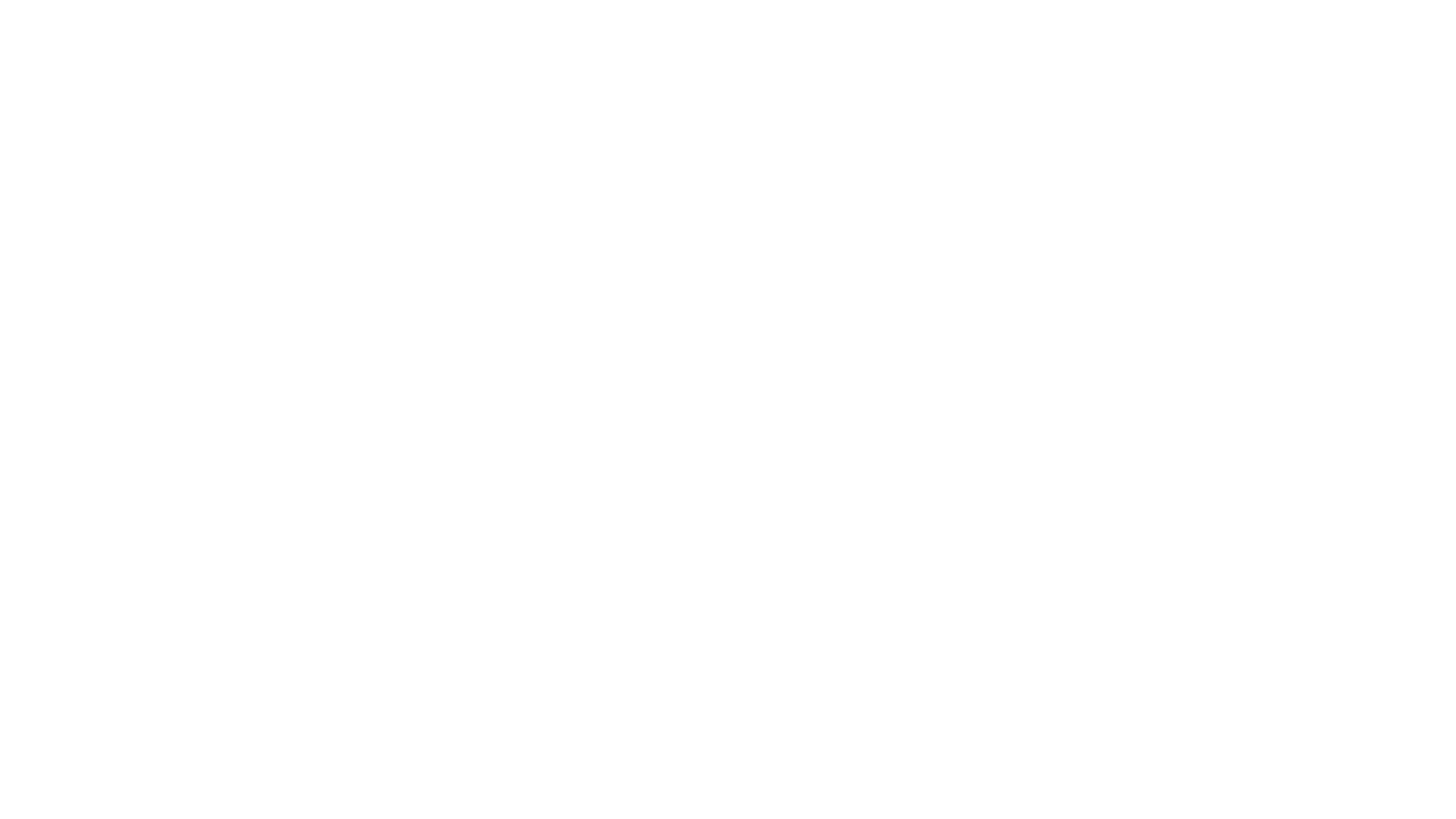
select select "+971"
type input "[PERSON_NAME]"
type input "Berkuskv"
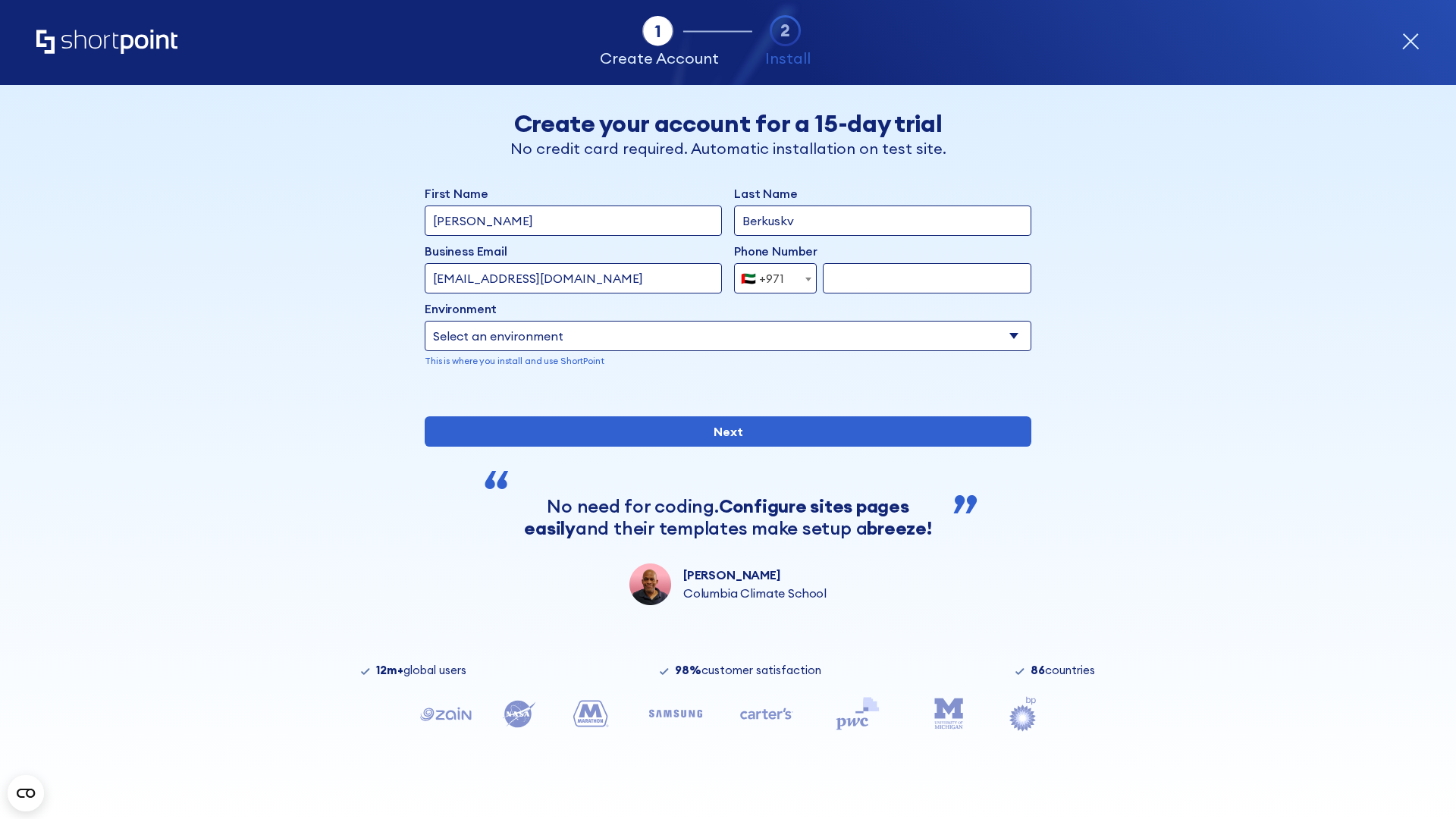
type input "[EMAIL_ADDRESS][DOMAIN_NAME]"
click at [770, 274] on div "🇦🇪 +971" at bounding box center [762, 279] width 43 height 31
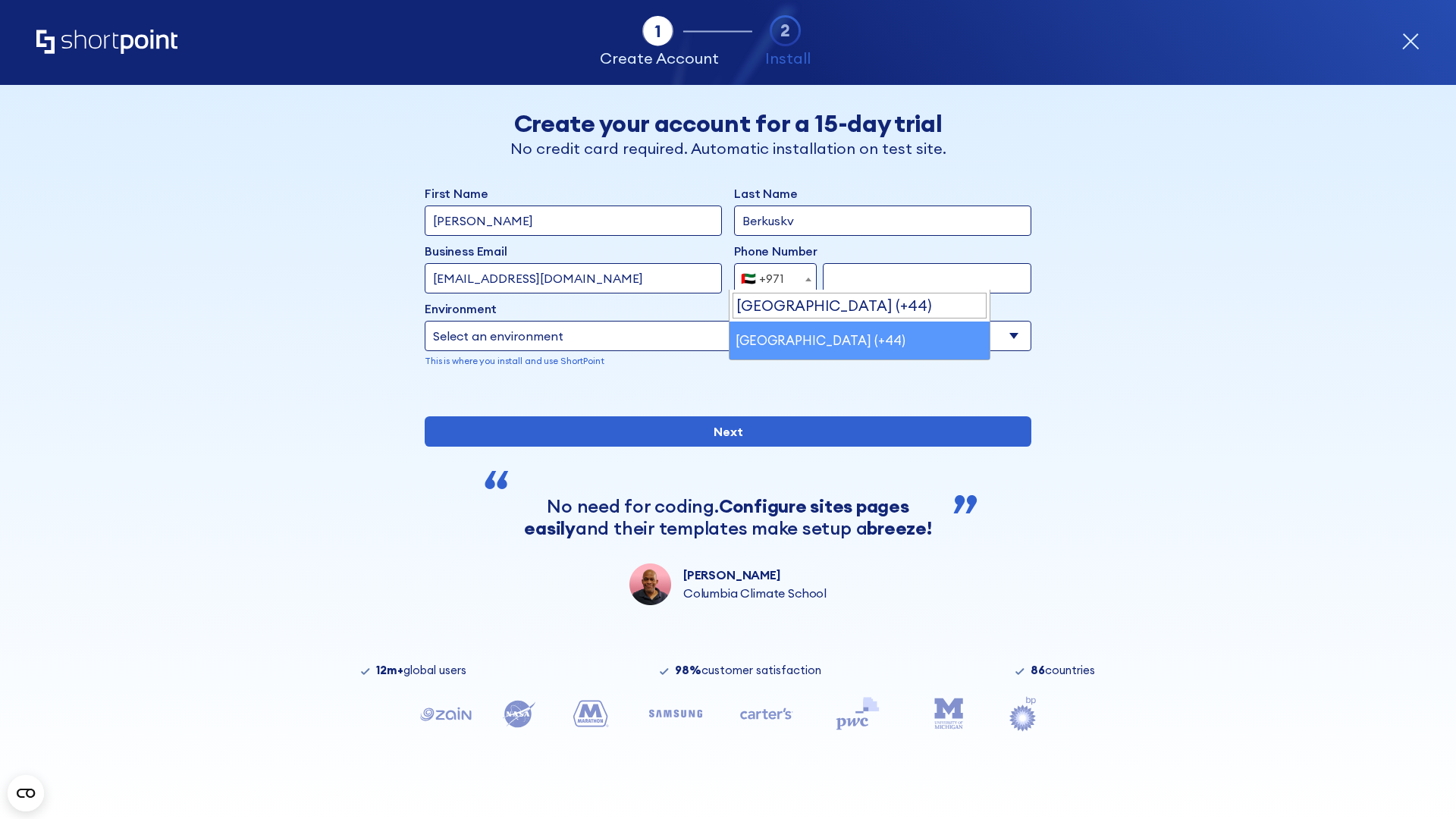
scroll to position [3, 0]
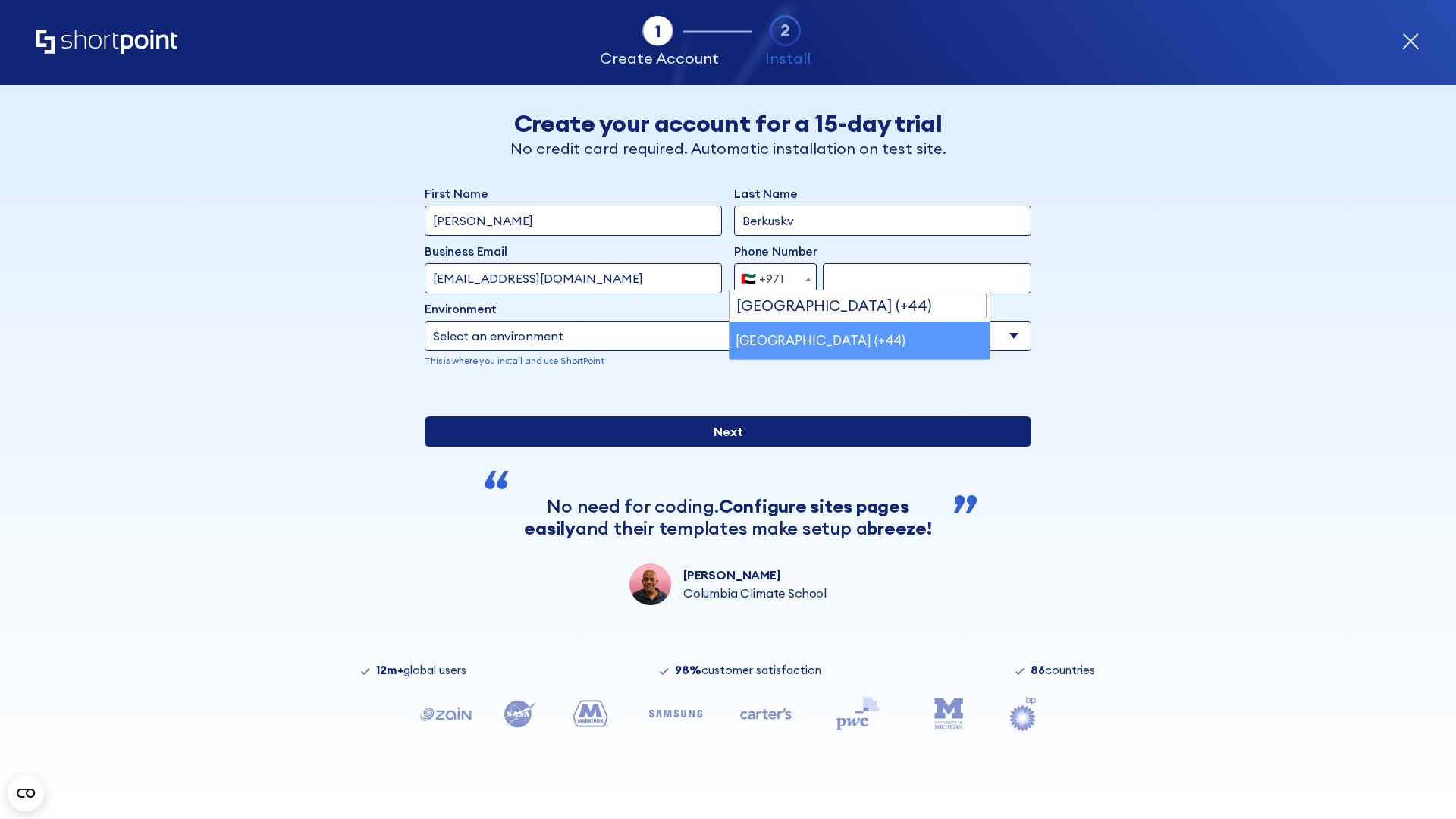
select select "+44"
type input "7912345678"
select select "Microsoft 365"
type input "7912345678"
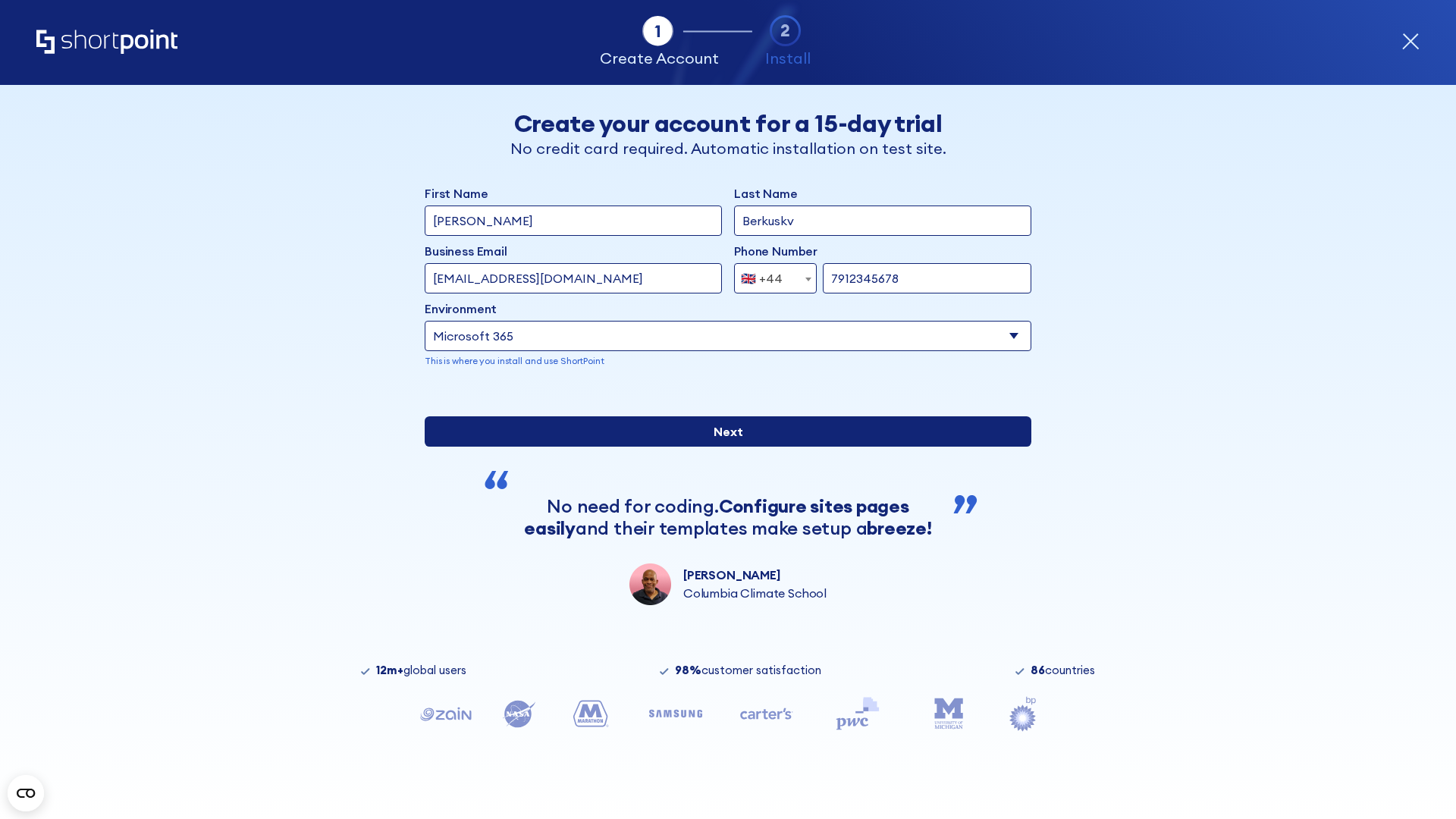
click at [722, 447] on input "Next" at bounding box center [728, 431] width 607 height 31
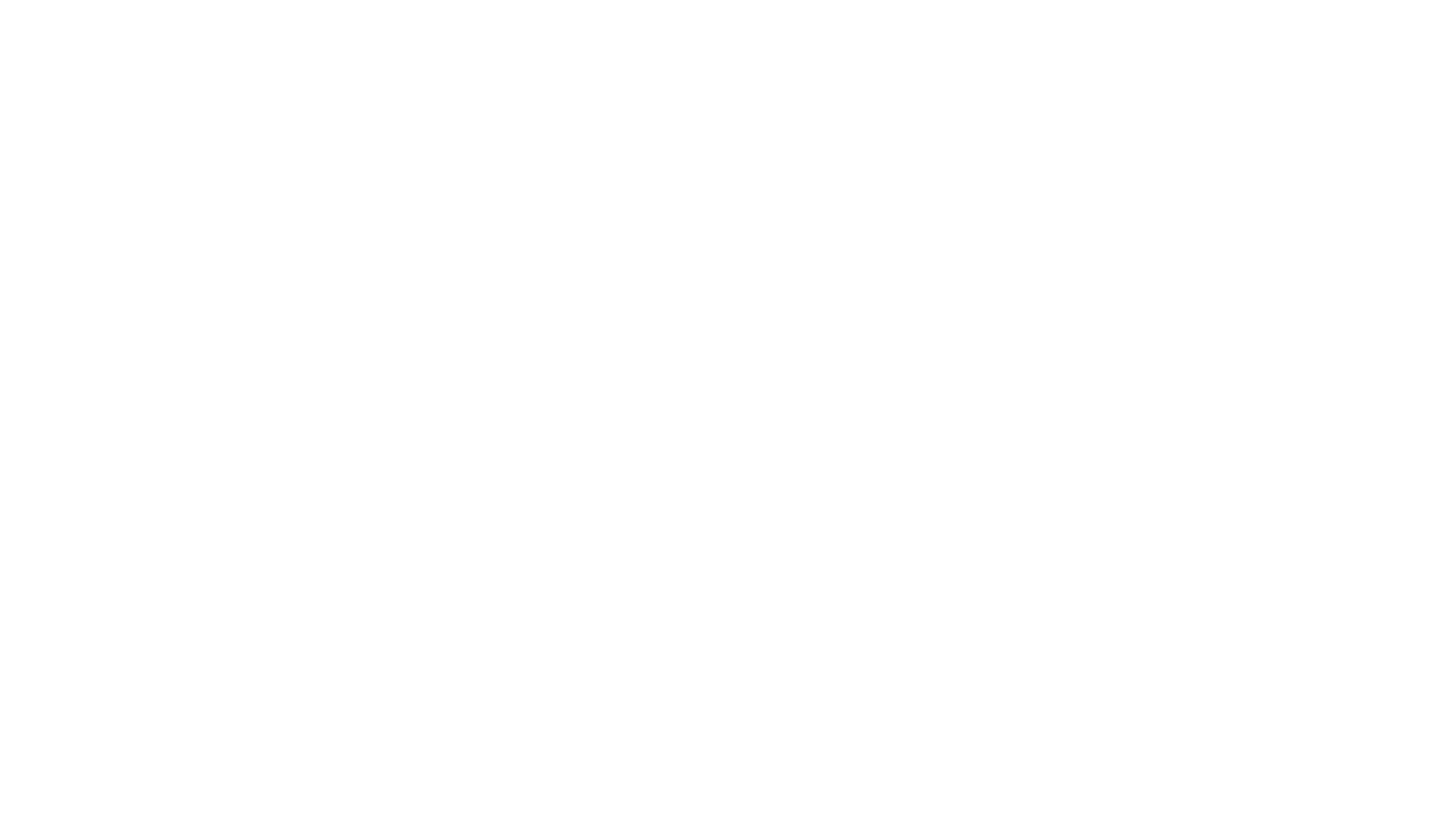
select select "+44"
type input "[PERSON_NAME]"
type input "Berkuskv"
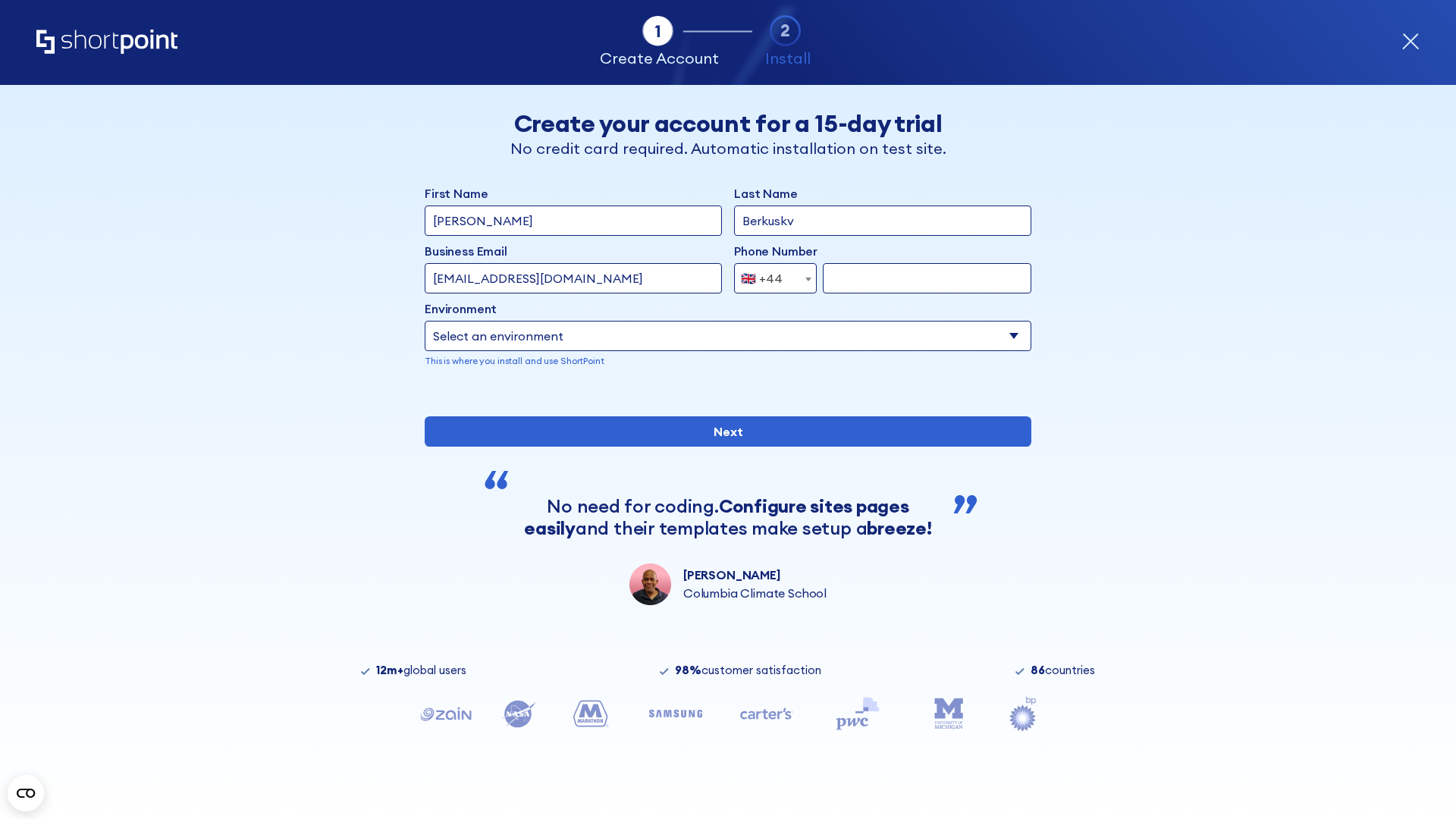
type input "[EMAIL_ADDRESS][DOMAIN_NAME]"
click at [770, 274] on div "🇬🇧 +44" at bounding box center [761, 279] width 42 height 31
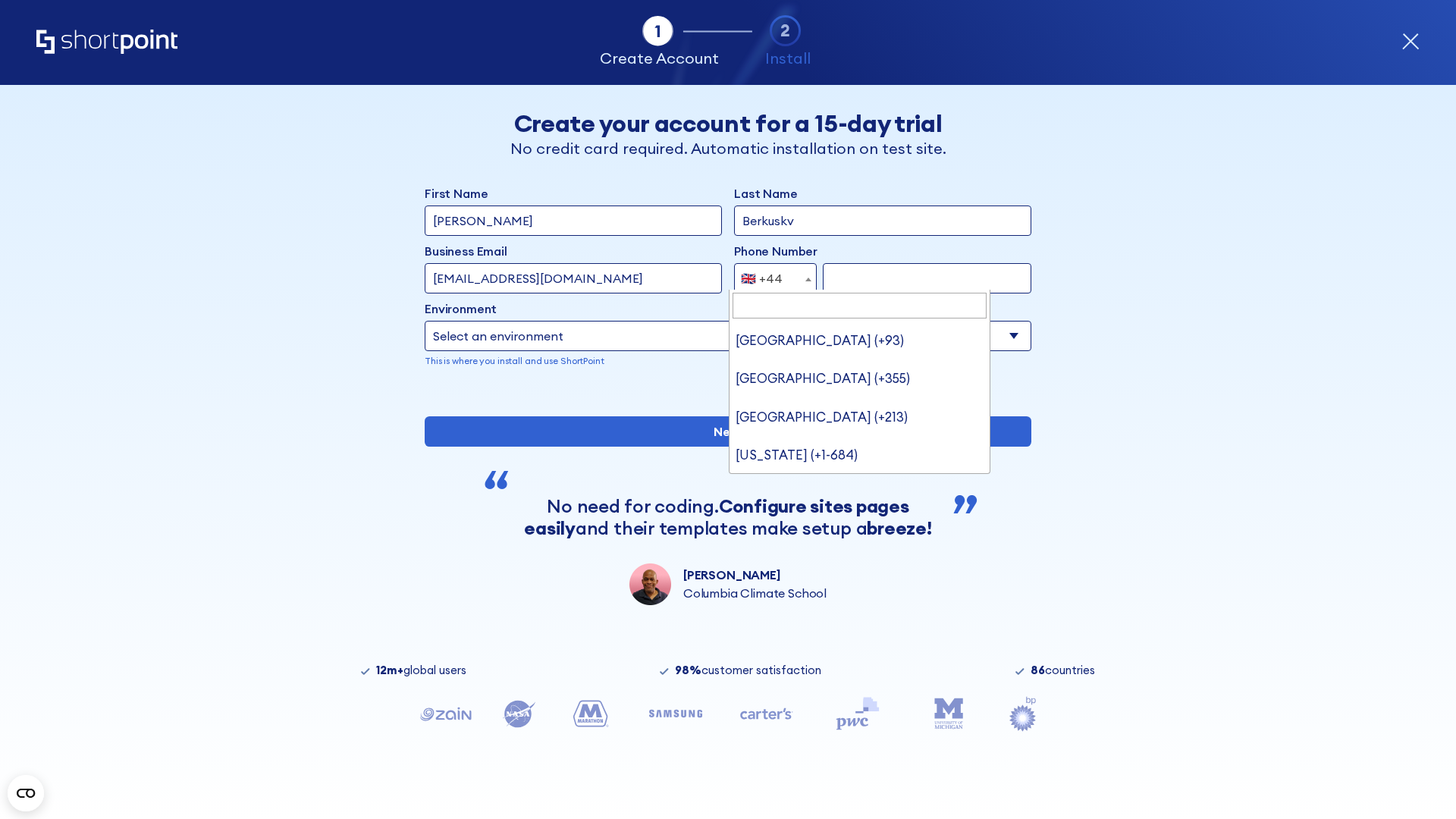
type input "Ukraine (+380)"
select select "+380"
type input "663451789"
select select "Microsoft 365"
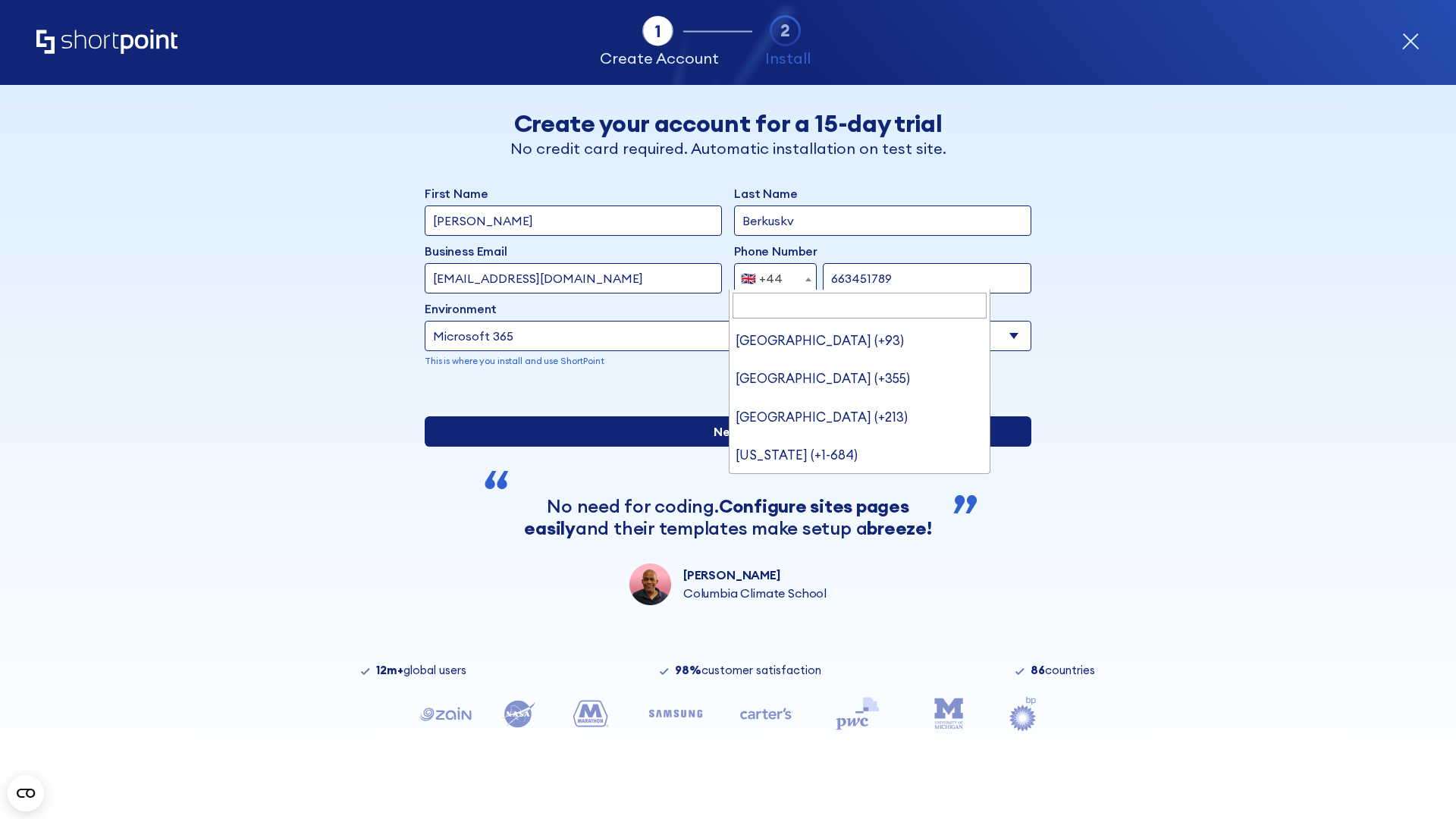
type input "663451789"
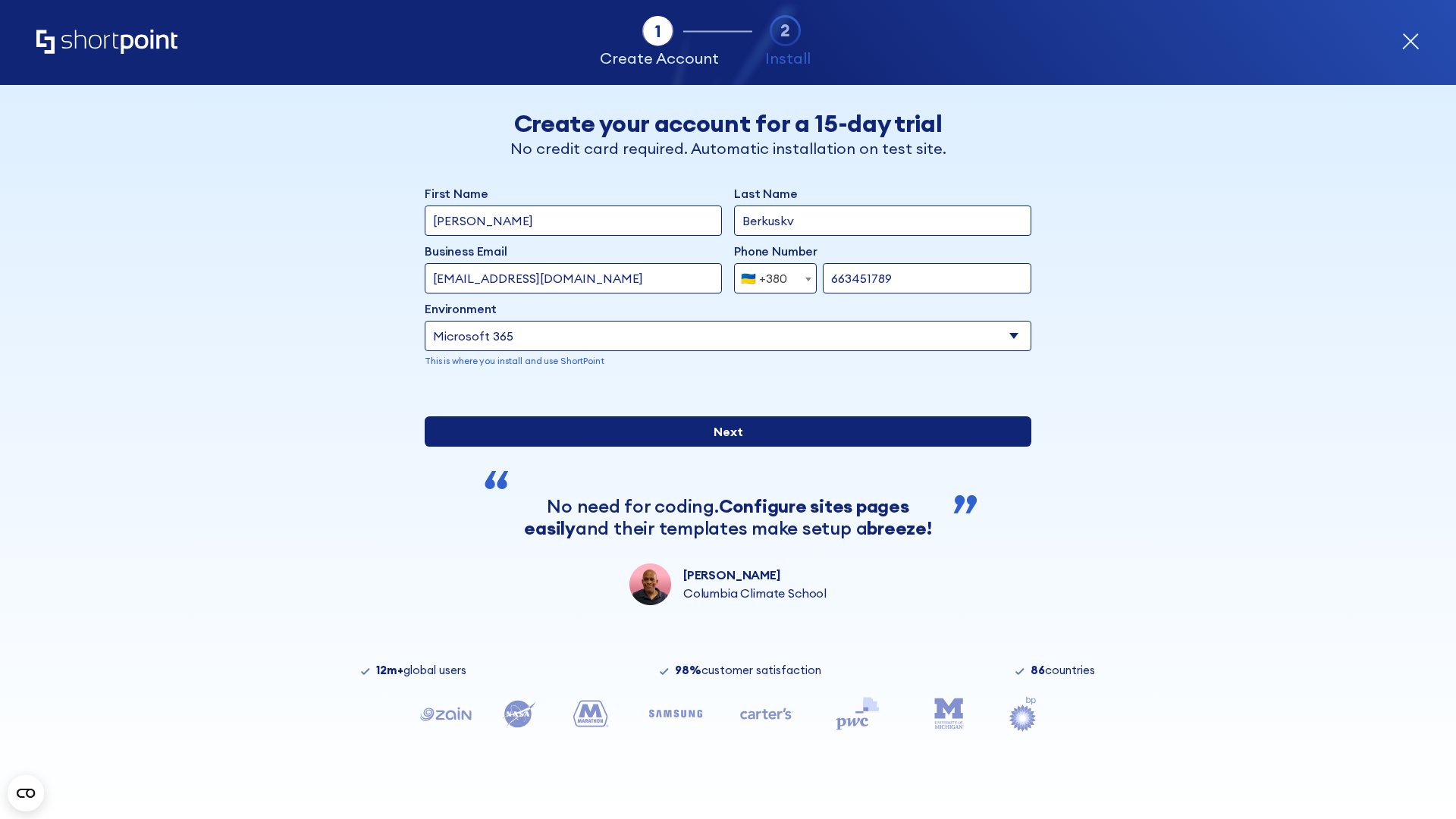
click at [722, 447] on input "Next" at bounding box center [728, 431] width 607 height 31
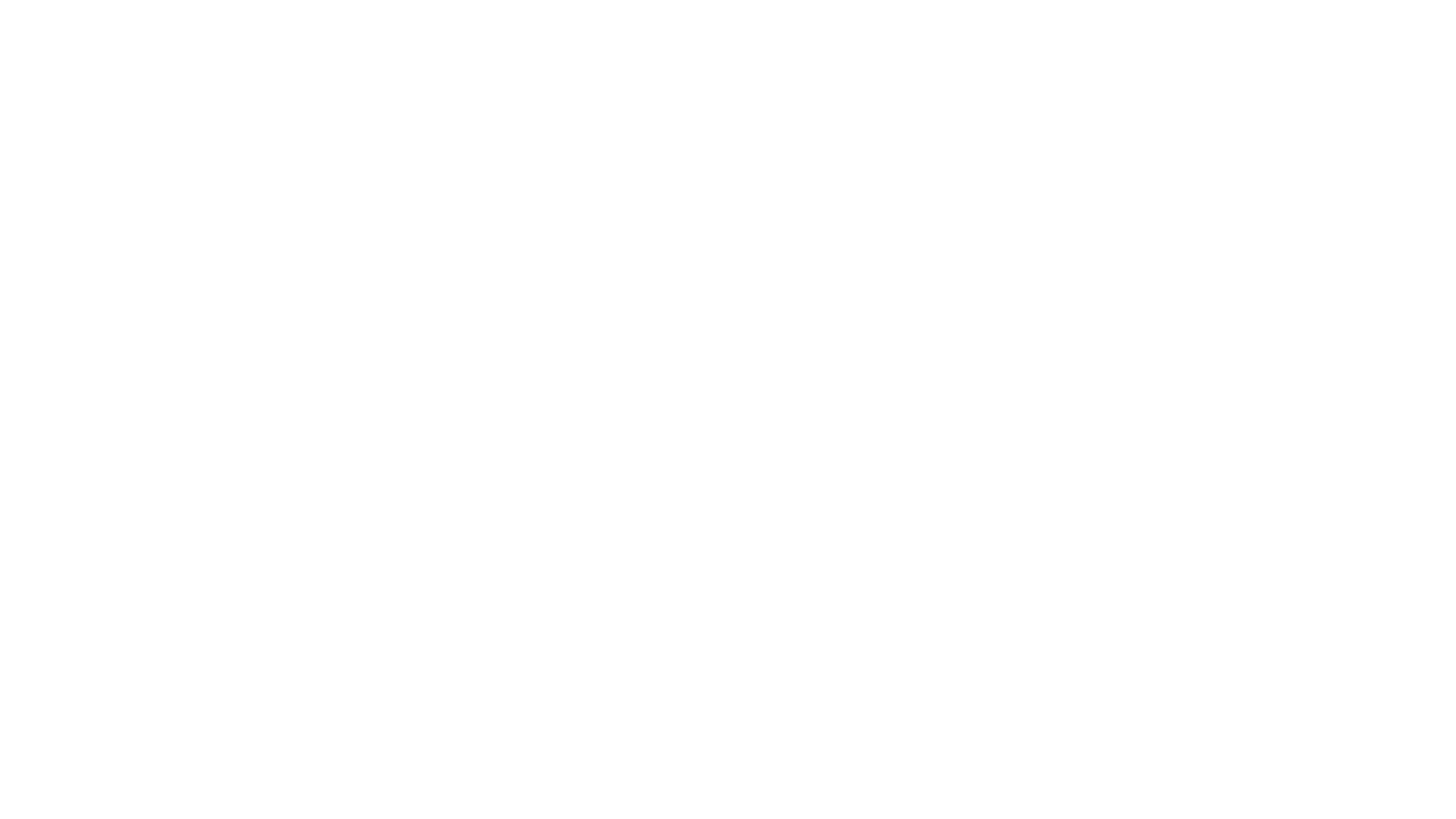
select select "+380"
type input "Élodie L'Haÿ"
type input "Berkuskv"
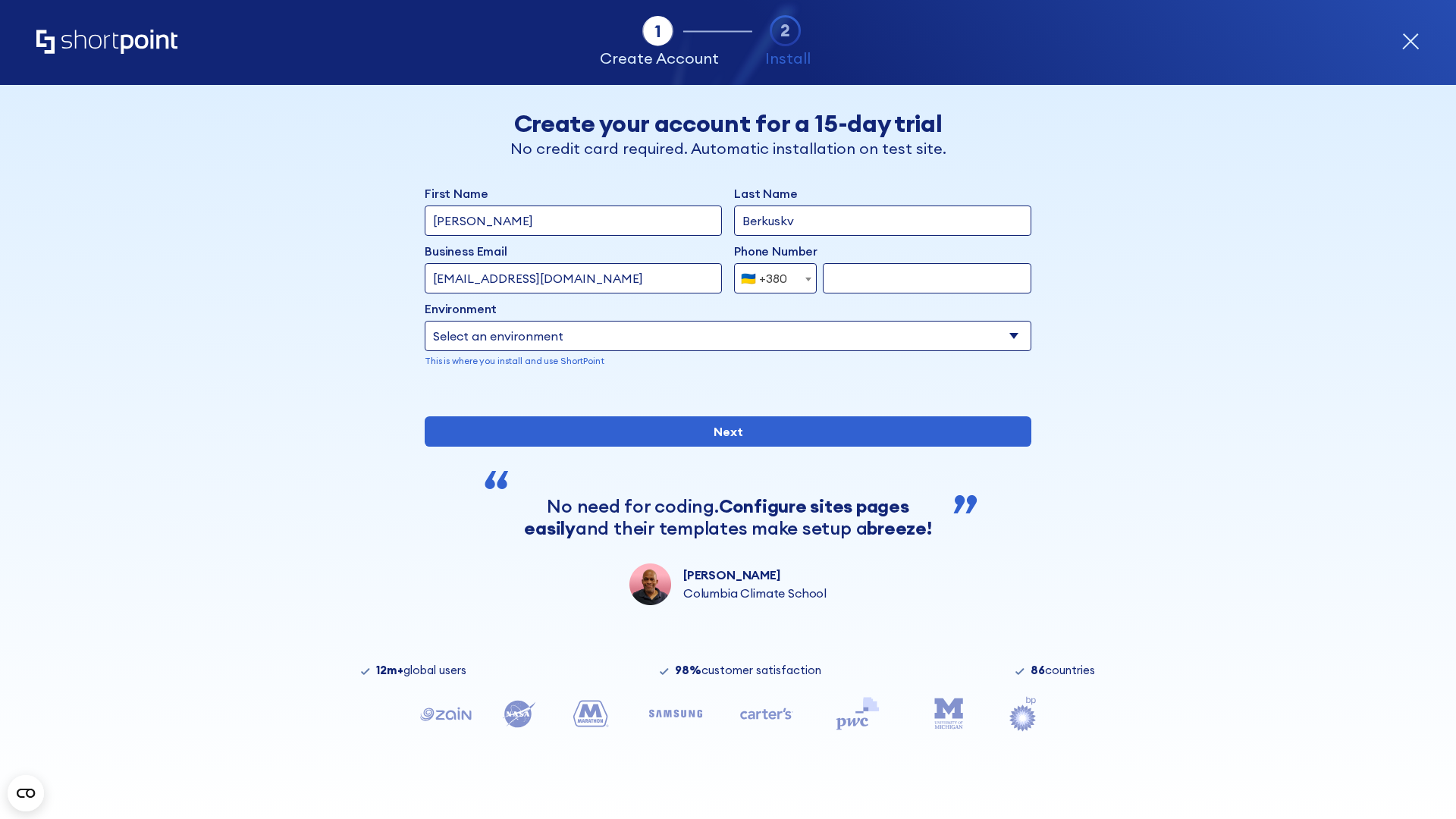
type input "team@hospital-uae.health"
click at [770, 279] on div "🇺🇦 +380" at bounding box center [764, 279] width 46 height 31
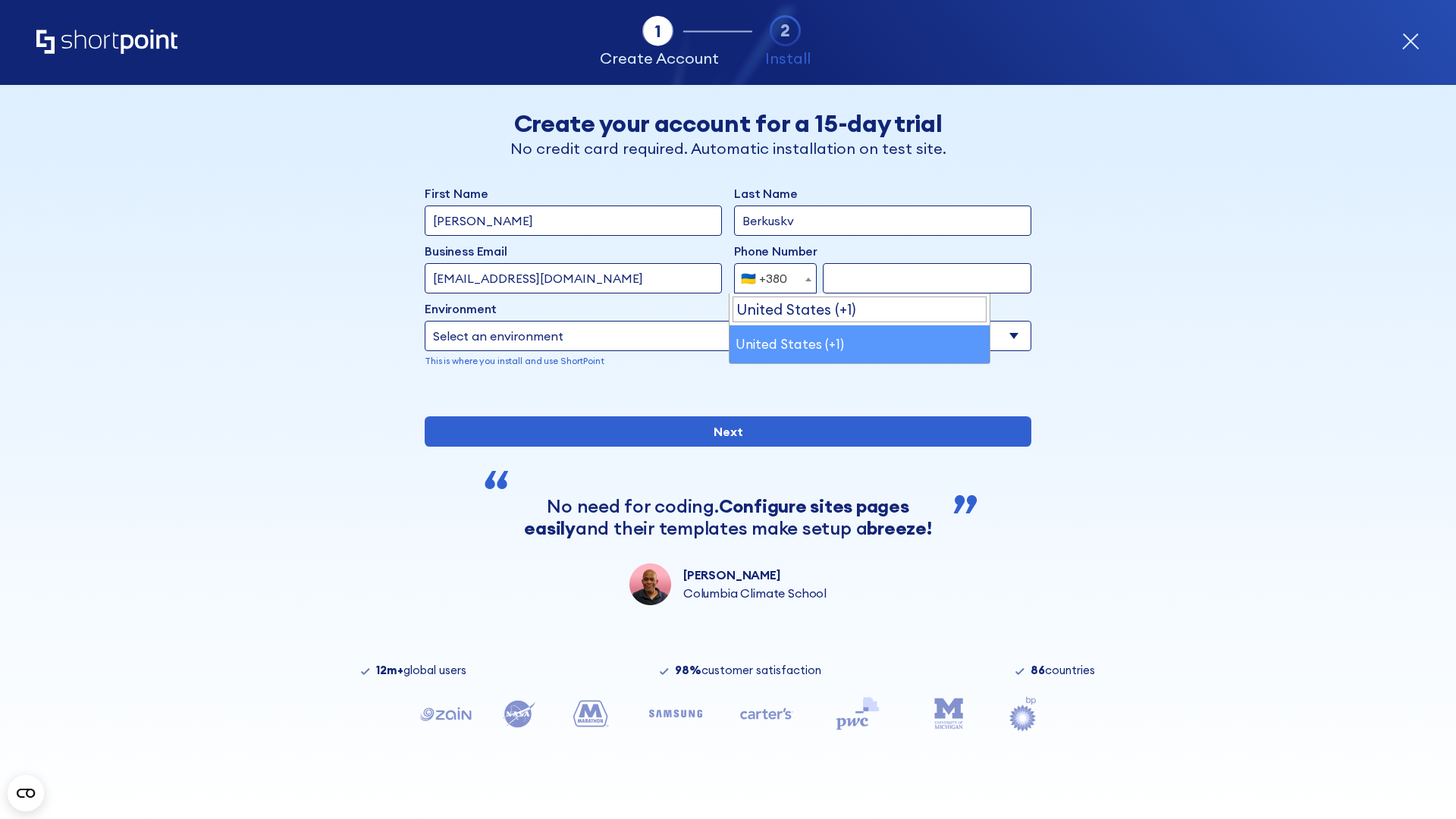
select select "+1"
type input "2025550123"
select select "Microsoft 365"
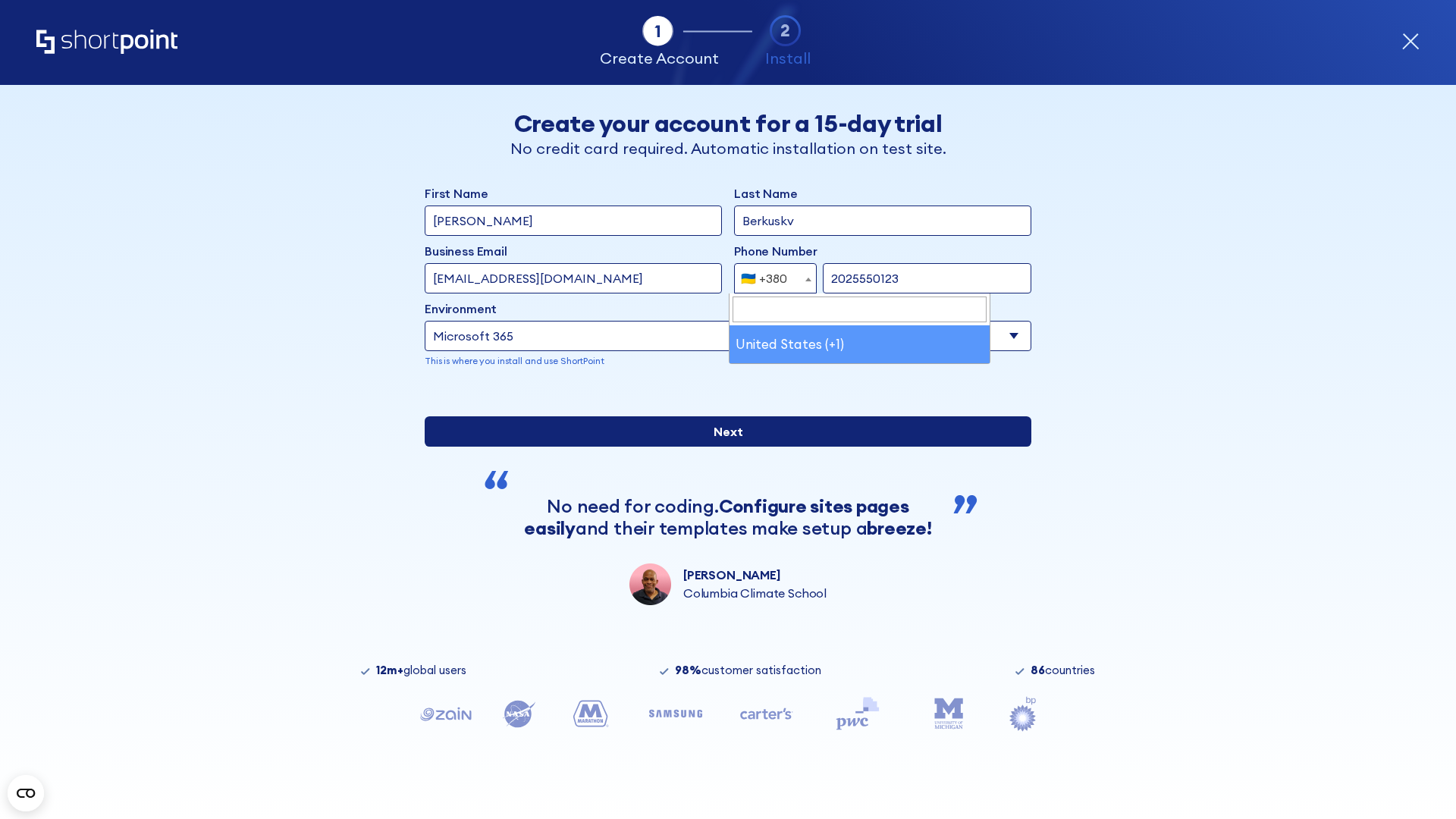
type input "2025550123"
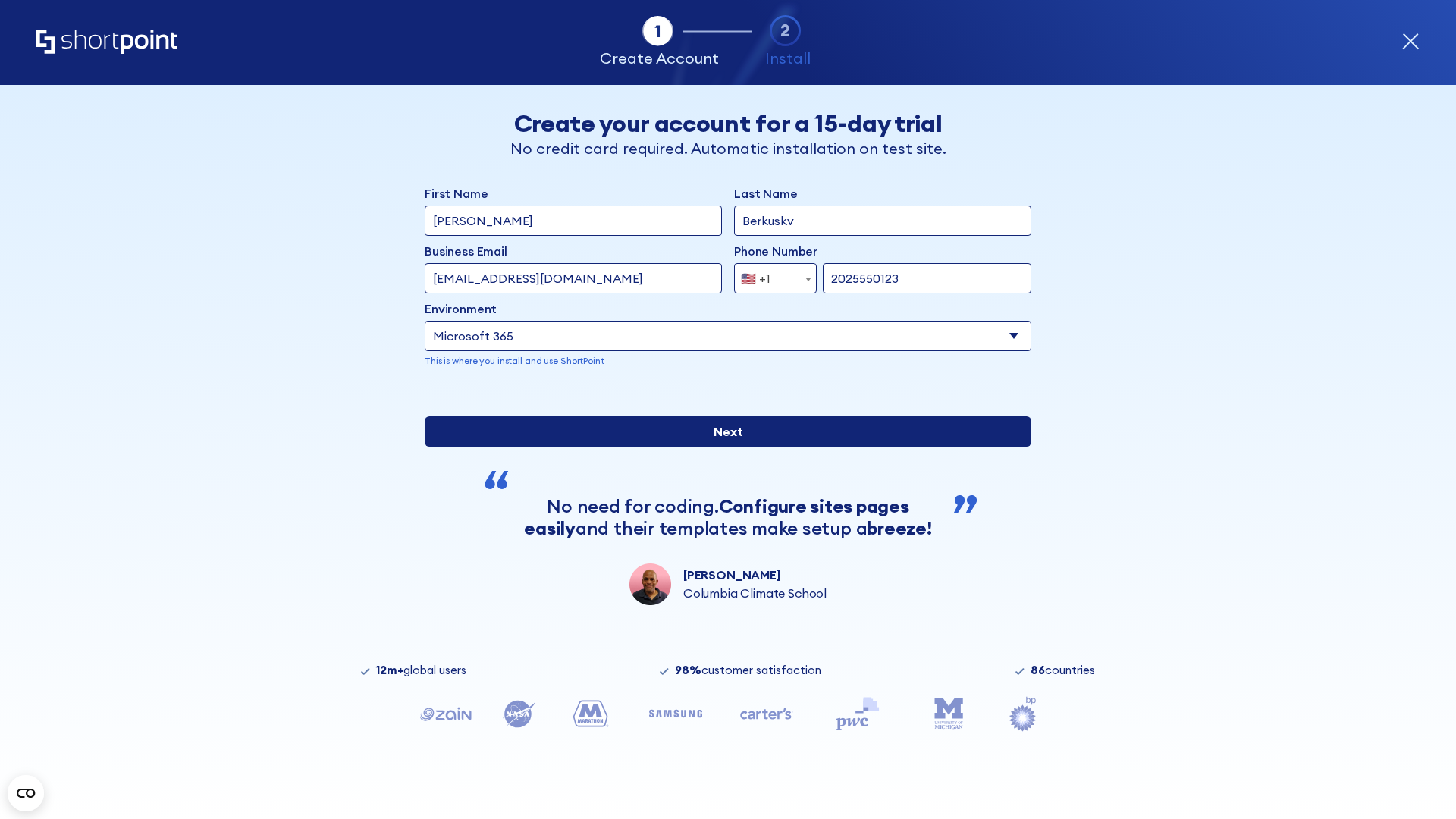
click at [722, 447] on input "Next" at bounding box center [728, 431] width 607 height 31
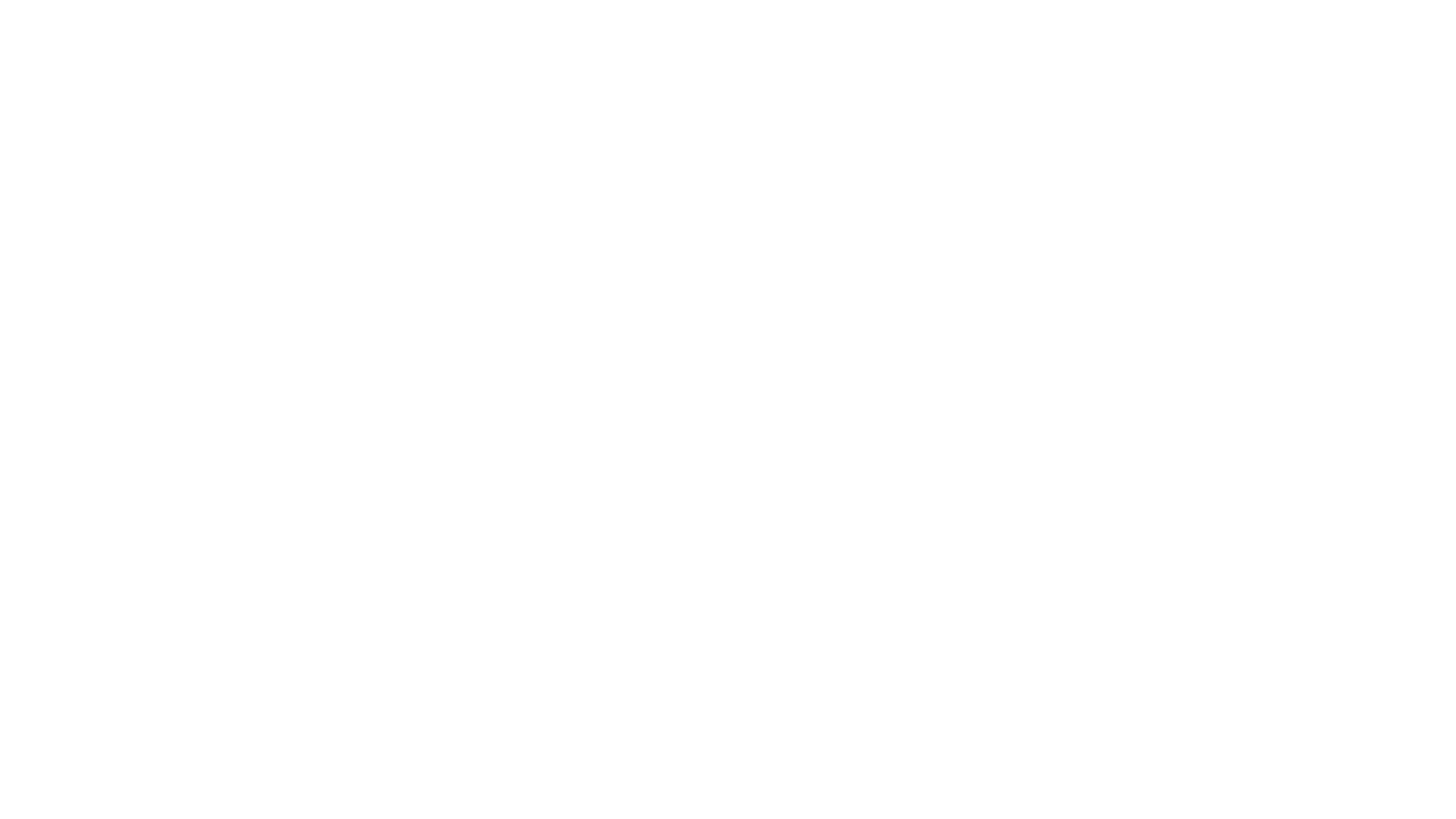
type input "Archebald"
type input "Berkuskv"
type input "[EMAIL_ADDRESS][DOMAIN_NAME]"
type input "2125556789"
select select "SharePoint 2019 (On-Premise)"
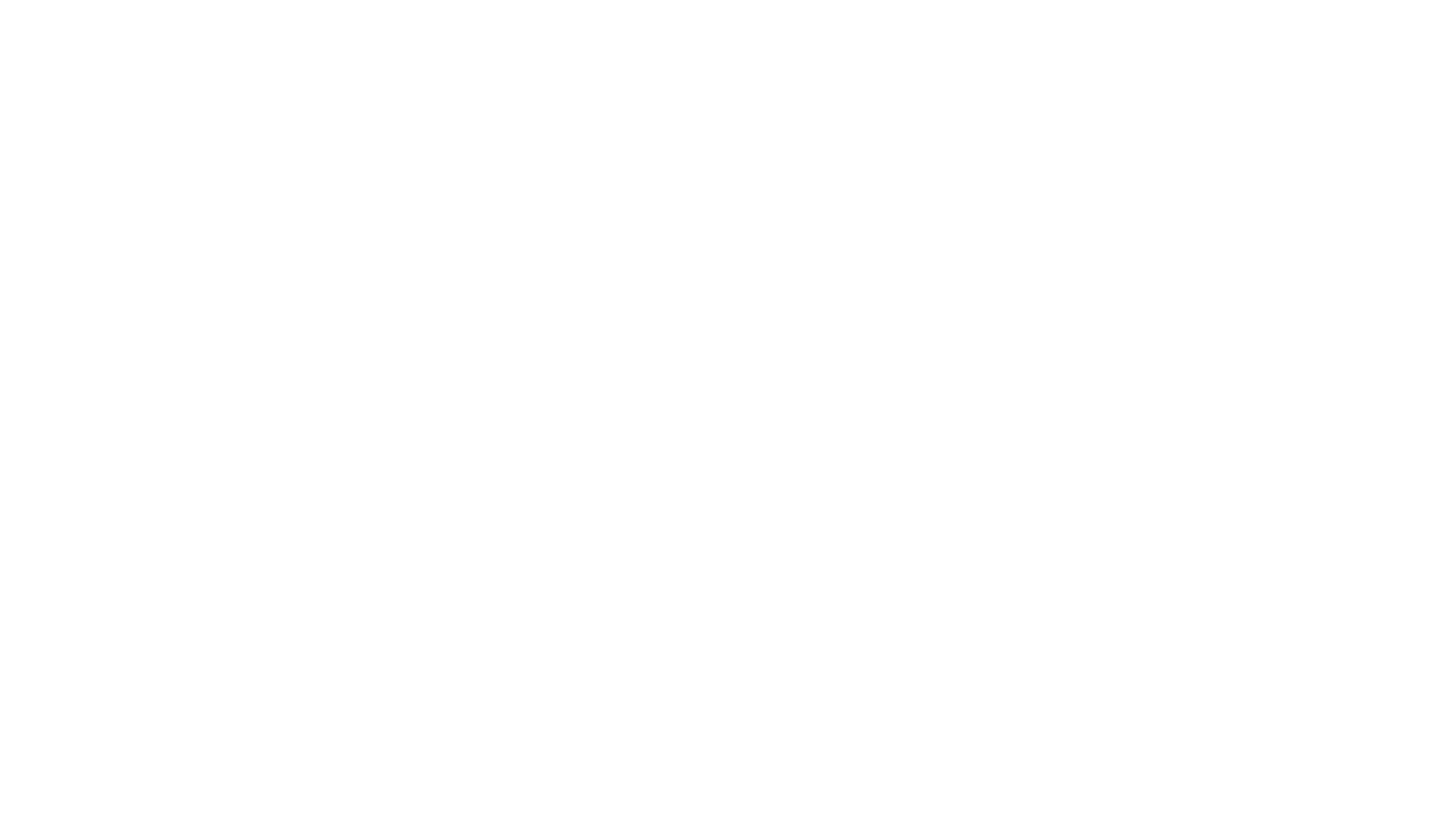
type input "2125556789"
type input "[URL][DOMAIN_NAME]"
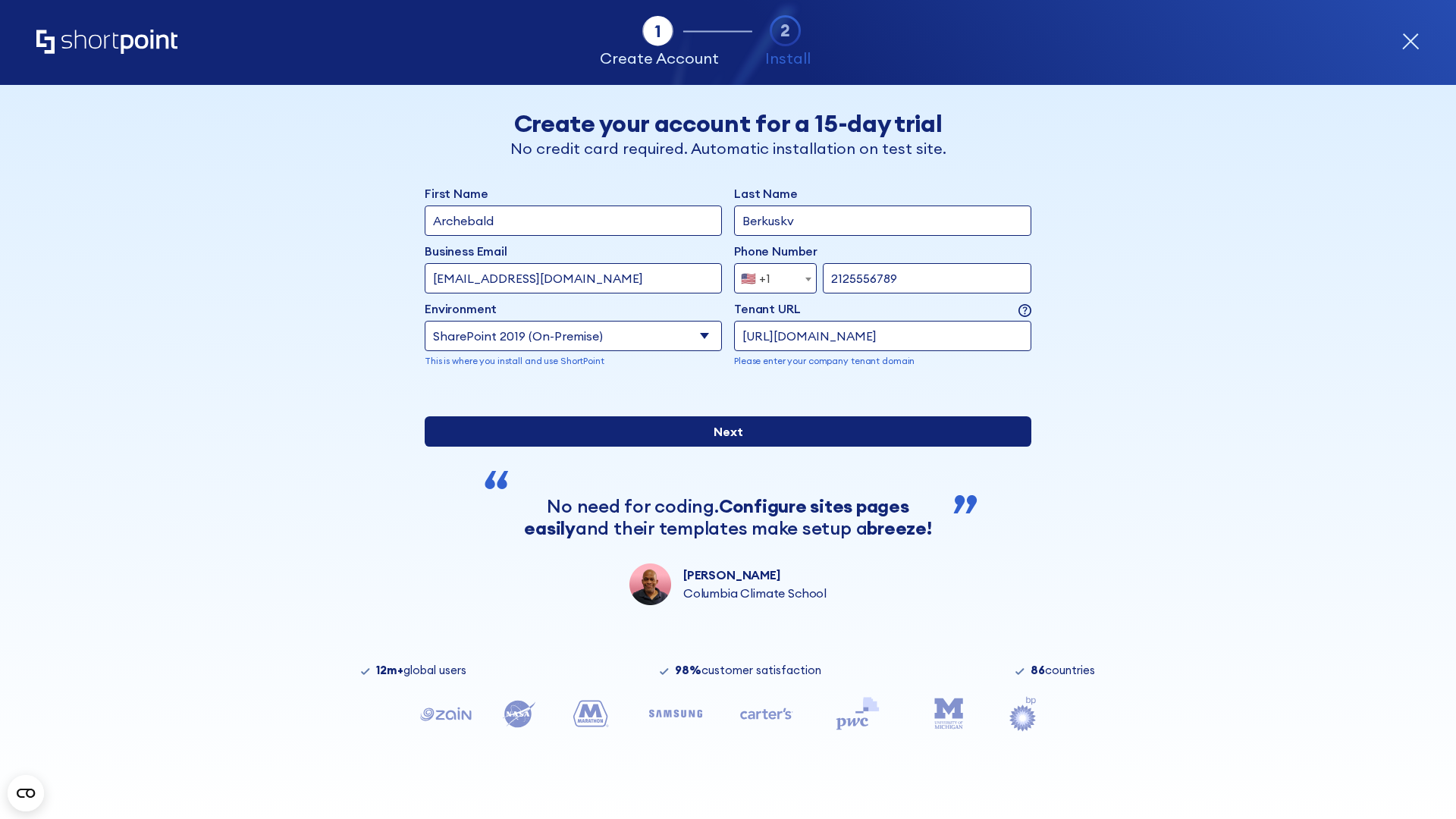
click at [722, 546] on div "First Name Archebald Last Name Berkuskv Business Email Invalid Email Address [E…" at bounding box center [728, 395] width 607 height 421
click at [722, 447] on input "Next" at bounding box center [728, 431] width 607 height 31
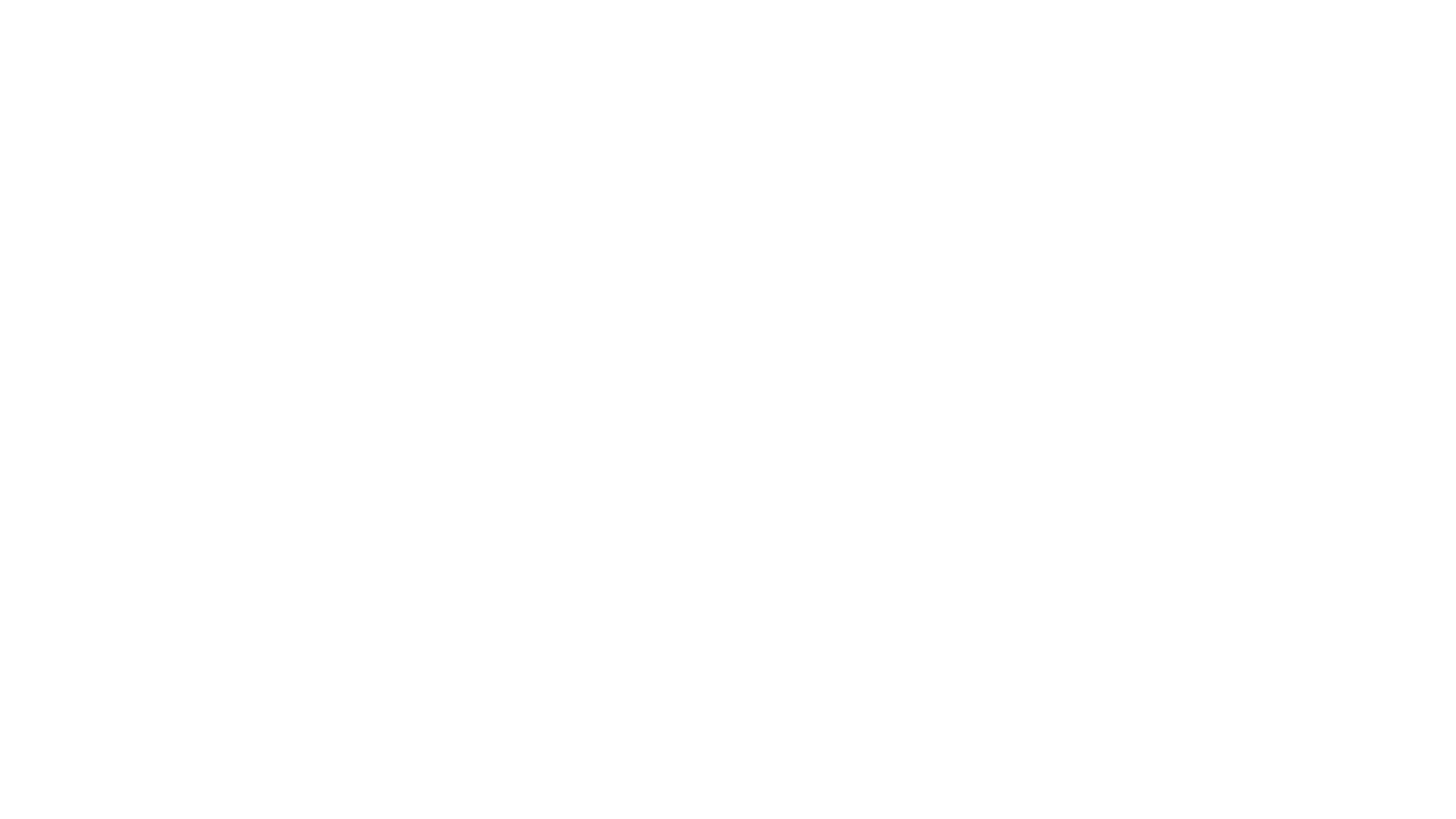
type input "Archebald"
type input "Berkuskv"
type input "[EMAIL_ADDRESS][DOMAIN_NAME]"
type input "2125556789"
select select "SharePoint 2019 (On-Premise)"
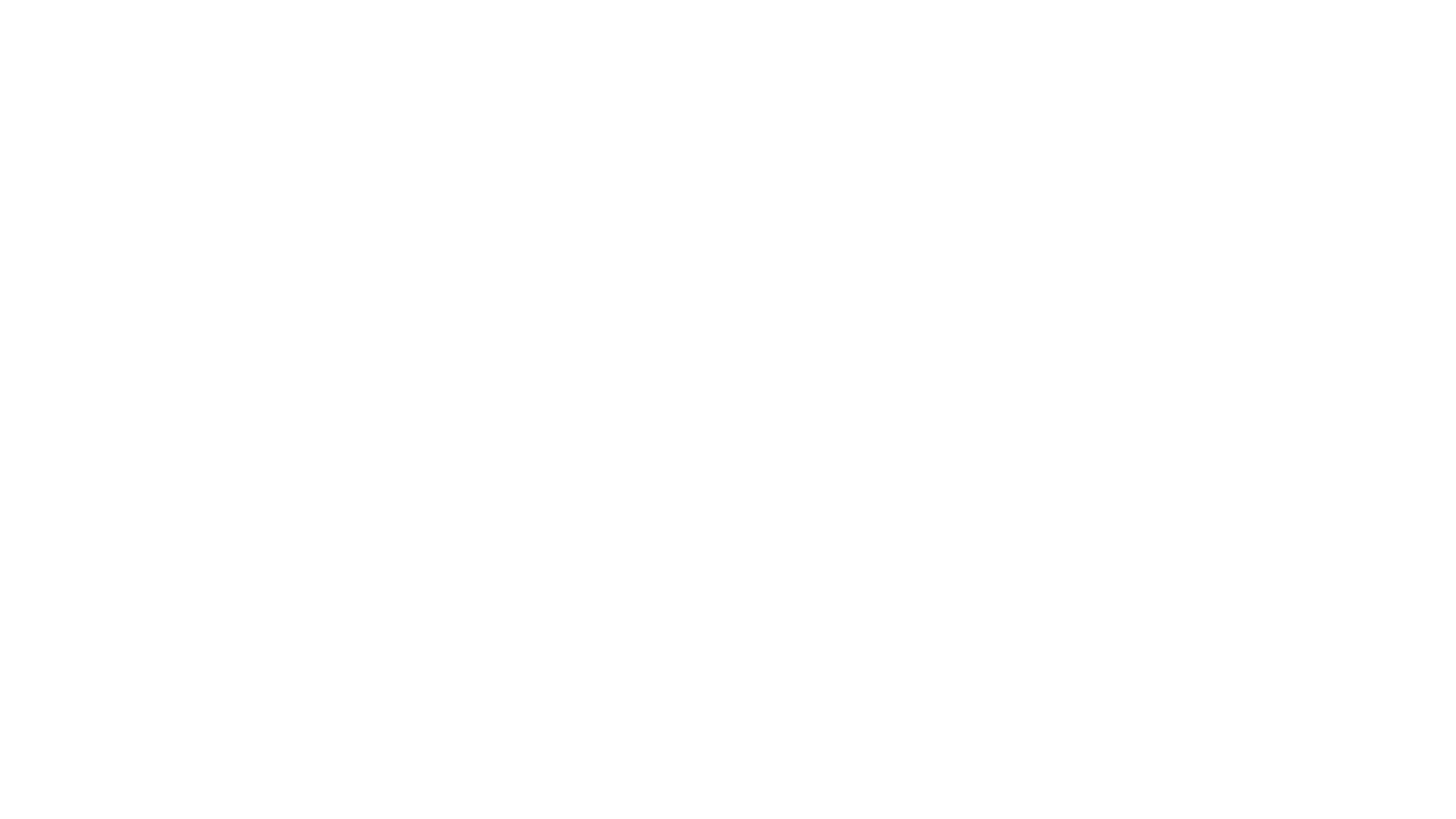
type input "2125556789"
type input "http://malicious.com/sharepoint.com"
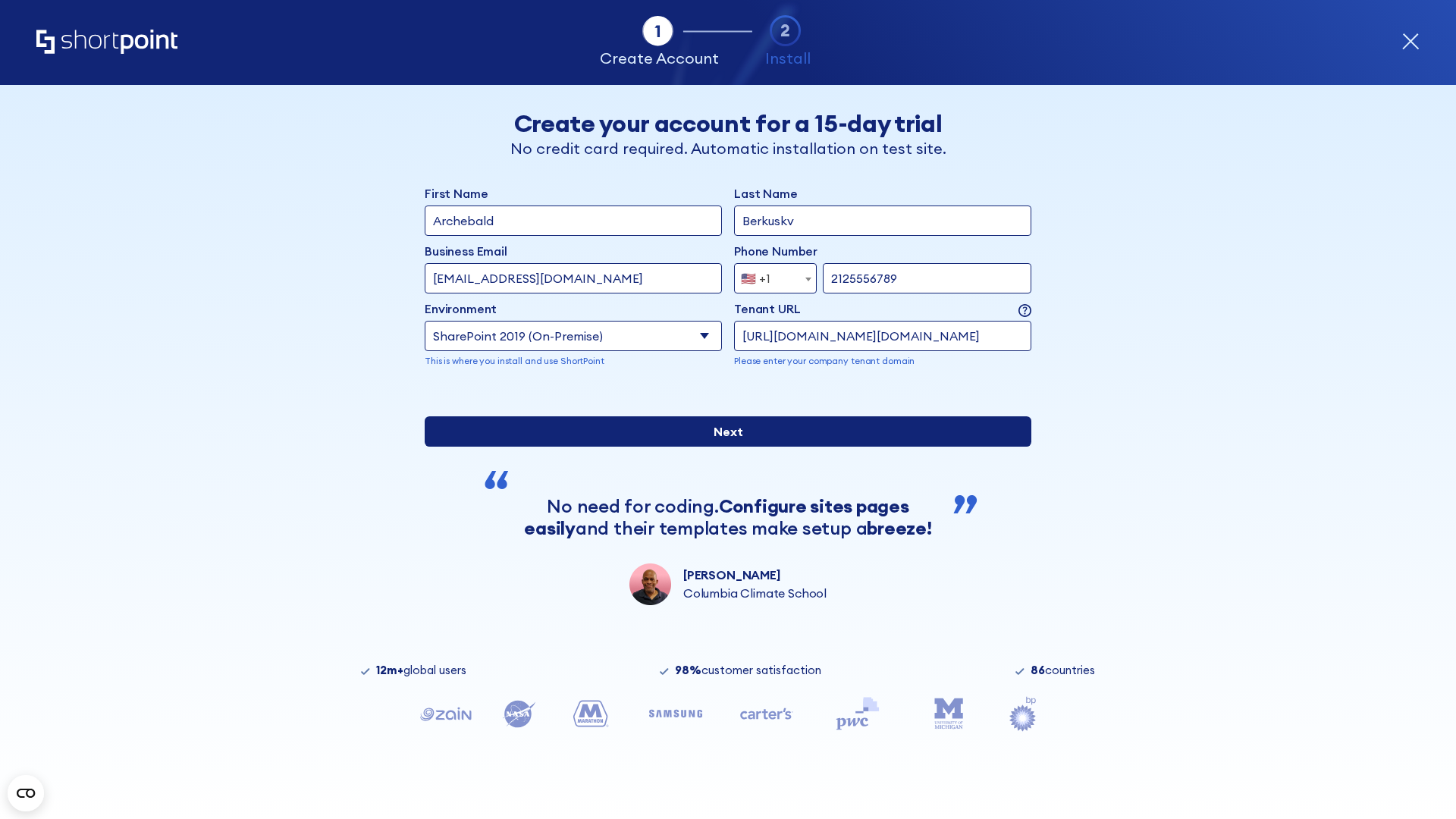
click at [722, 543] on div "First Name Archebald Last Name Berkuskv Business Email Invalid Email Address [E…" at bounding box center [728, 395] width 607 height 421
click at [722, 447] on input "Next" at bounding box center [728, 431] width 607 height 31
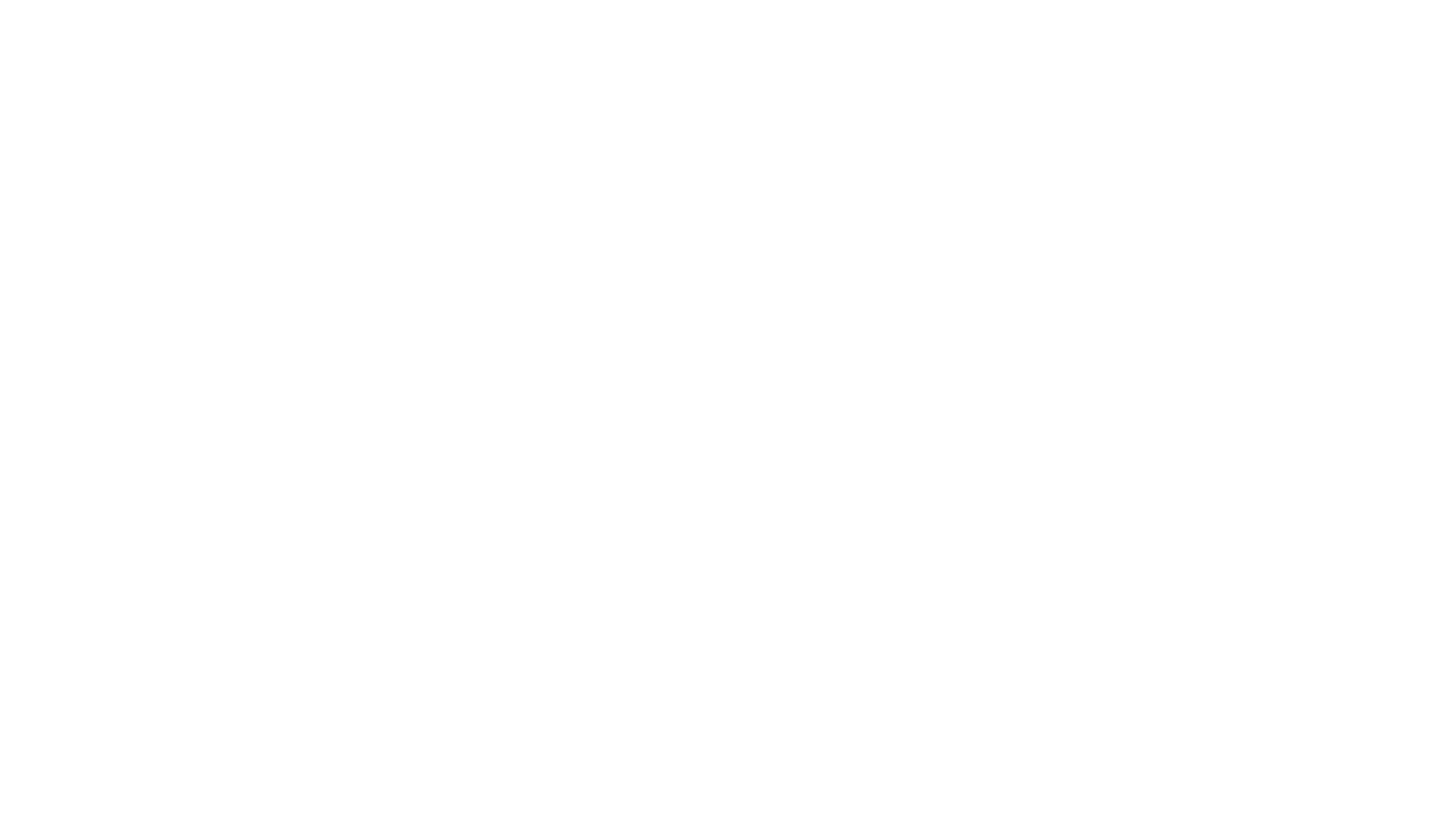
type input "Archebald"
type input "Berkuskv"
type input "[EMAIL_ADDRESS][DOMAIN_NAME]"
type input "2125556789"
select select "SharePoint 2019 (On-Premise)"
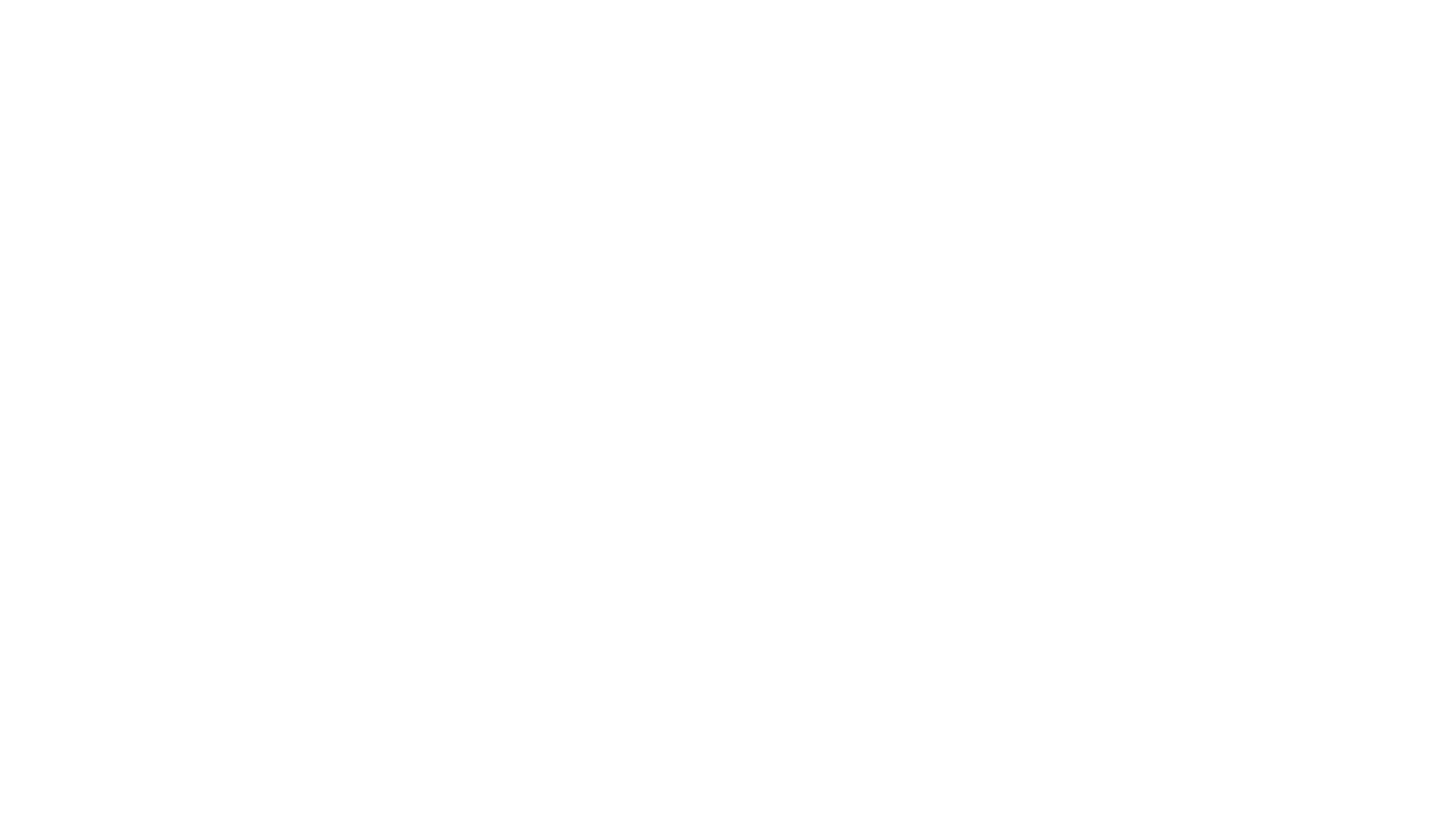
type input "2125556789"
type input "ftp://site.sharepoint.dem"
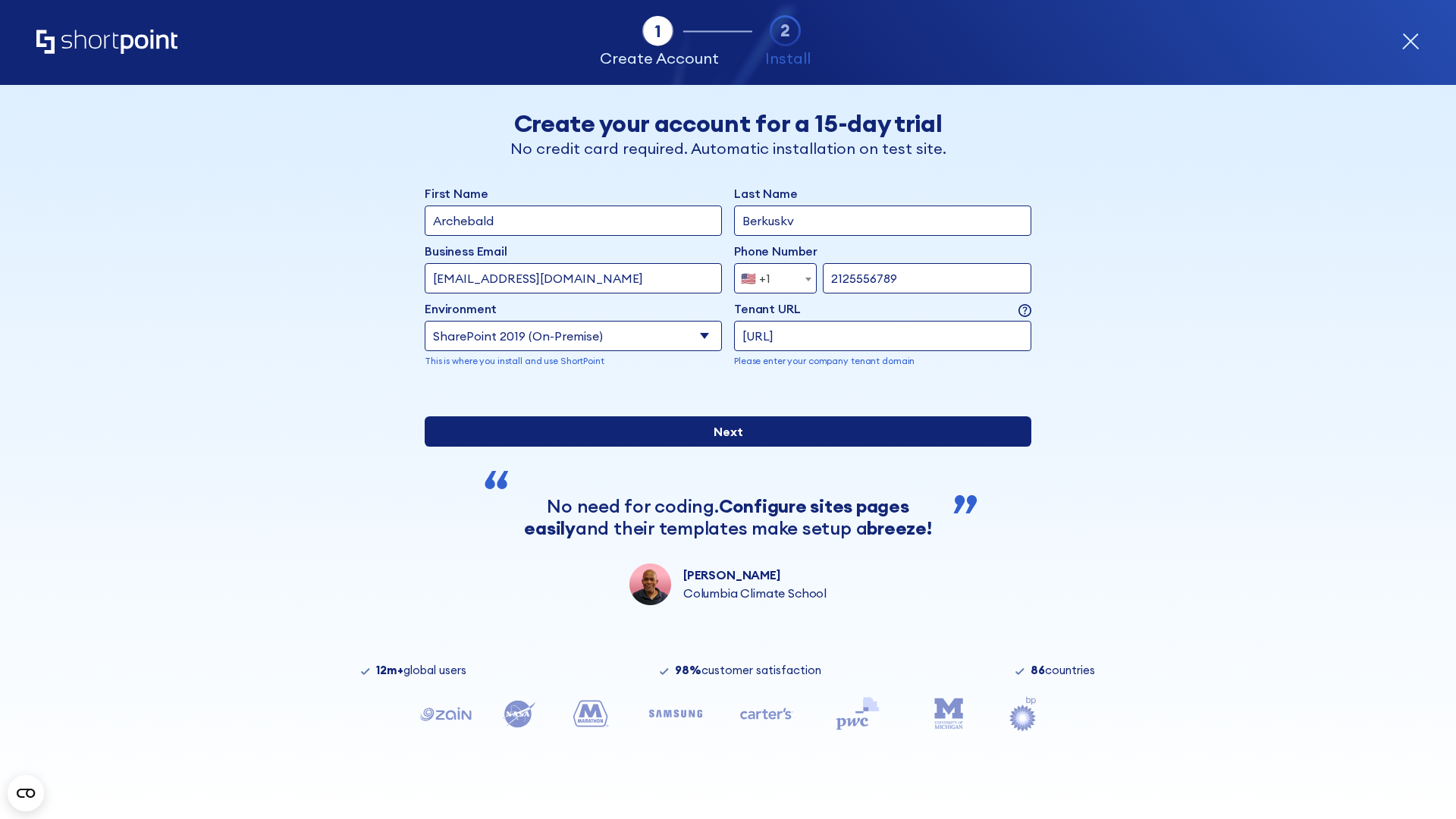
click at [722, 538] on div "First Name Archebald Last Name Berkuskv Business Email Invalid Email Address [E…" at bounding box center [728, 395] width 607 height 421
click at [722, 447] on input "Next" at bounding box center [728, 431] width 607 height 31
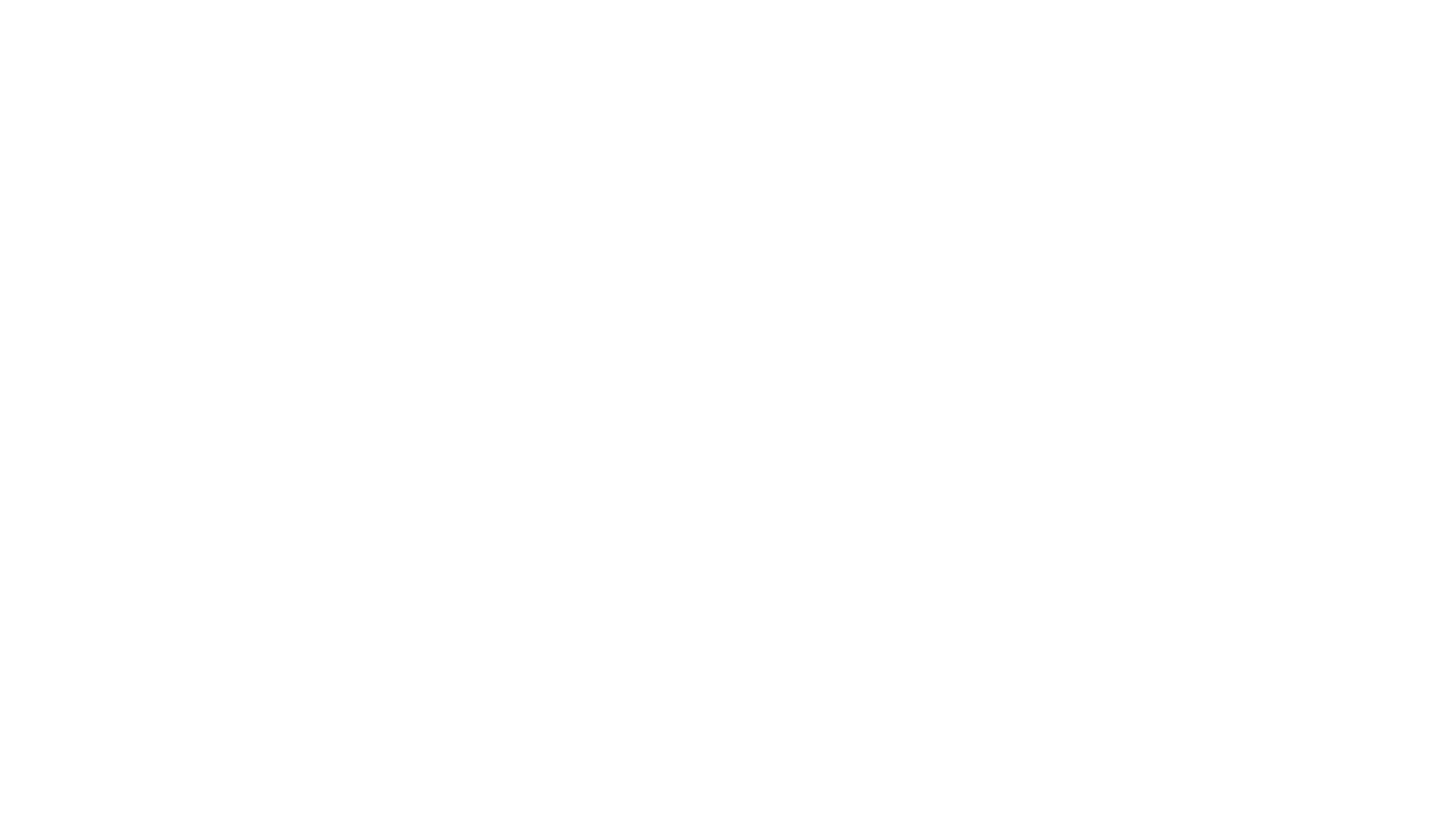
type input "Archebald"
type input "Berkuskv"
type input "[EMAIL_ADDRESS][DOMAIN_NAME]"
type input "2125556789"
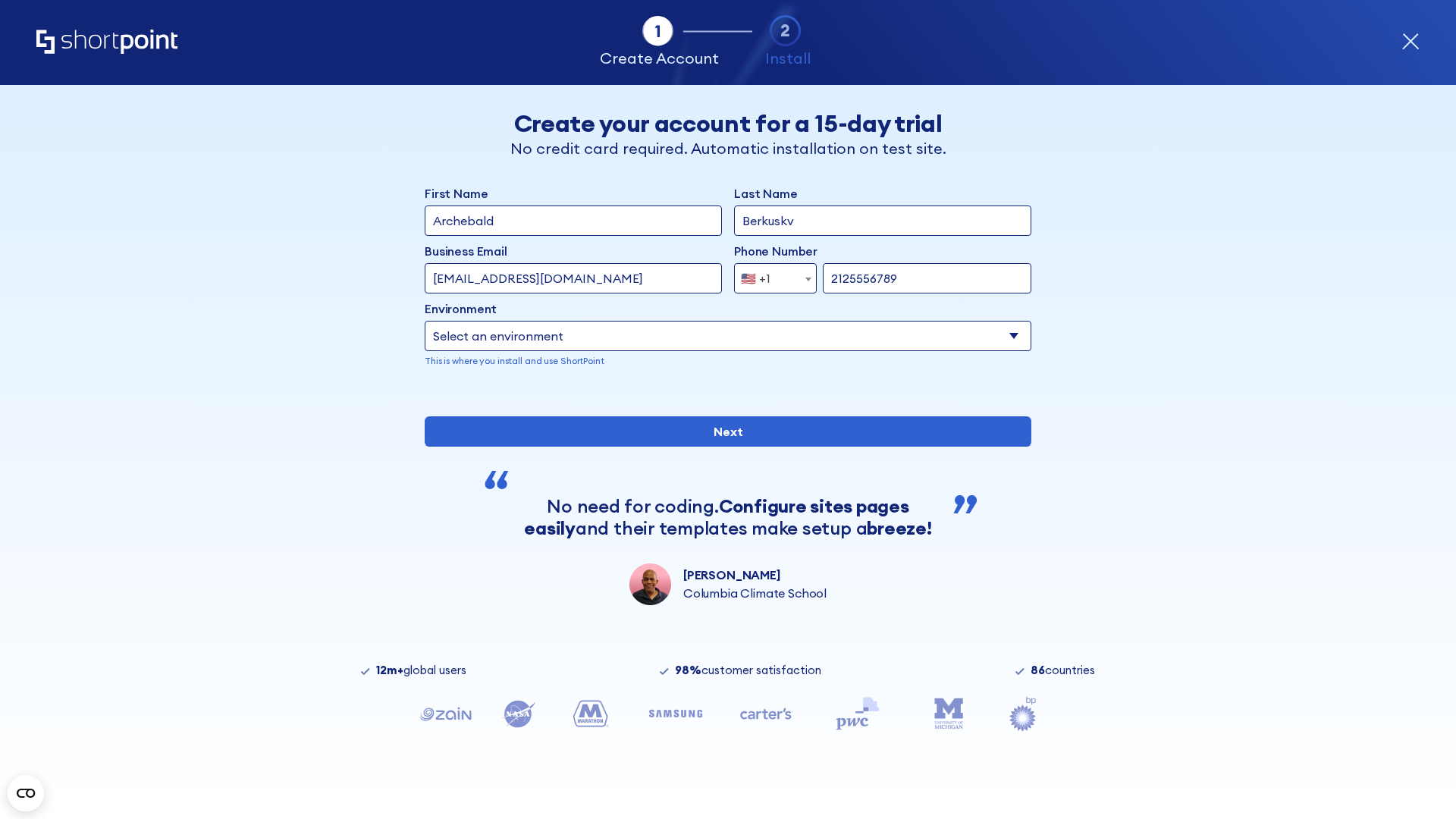
select select "SharePoint 2019 (On-Premise)"
type input "2125556789"
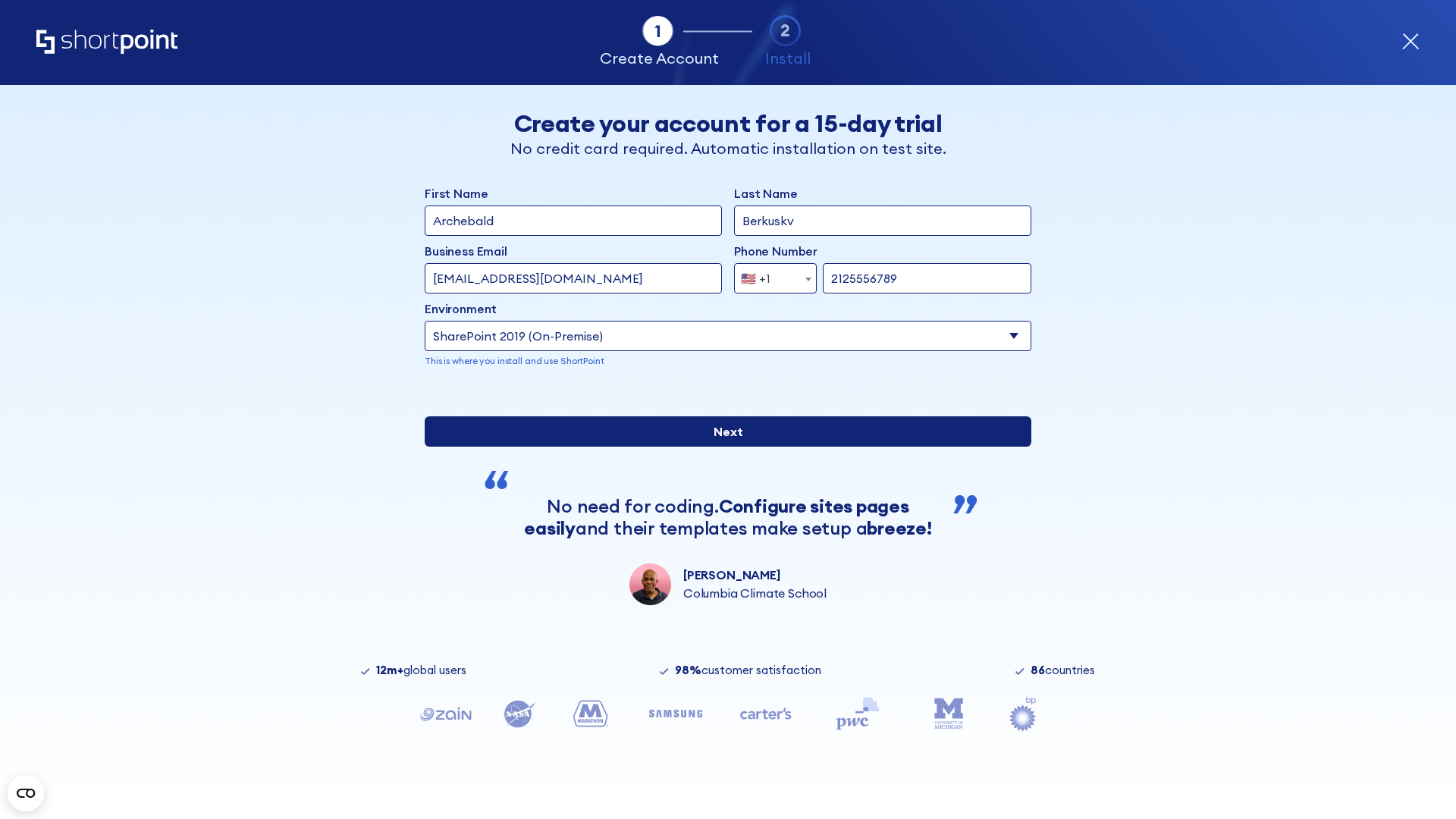
type input "https://sharepoint.com.evil.com"
click at [722, 524] on div "First Name Archebald Last Name Berkuskv Business Email Invalid Email Address [E…" at bounding box center [728, 395] width 607 height 421
click at [722, 447] on input "Next" at bounding box center [728, 431] width 607 height 31
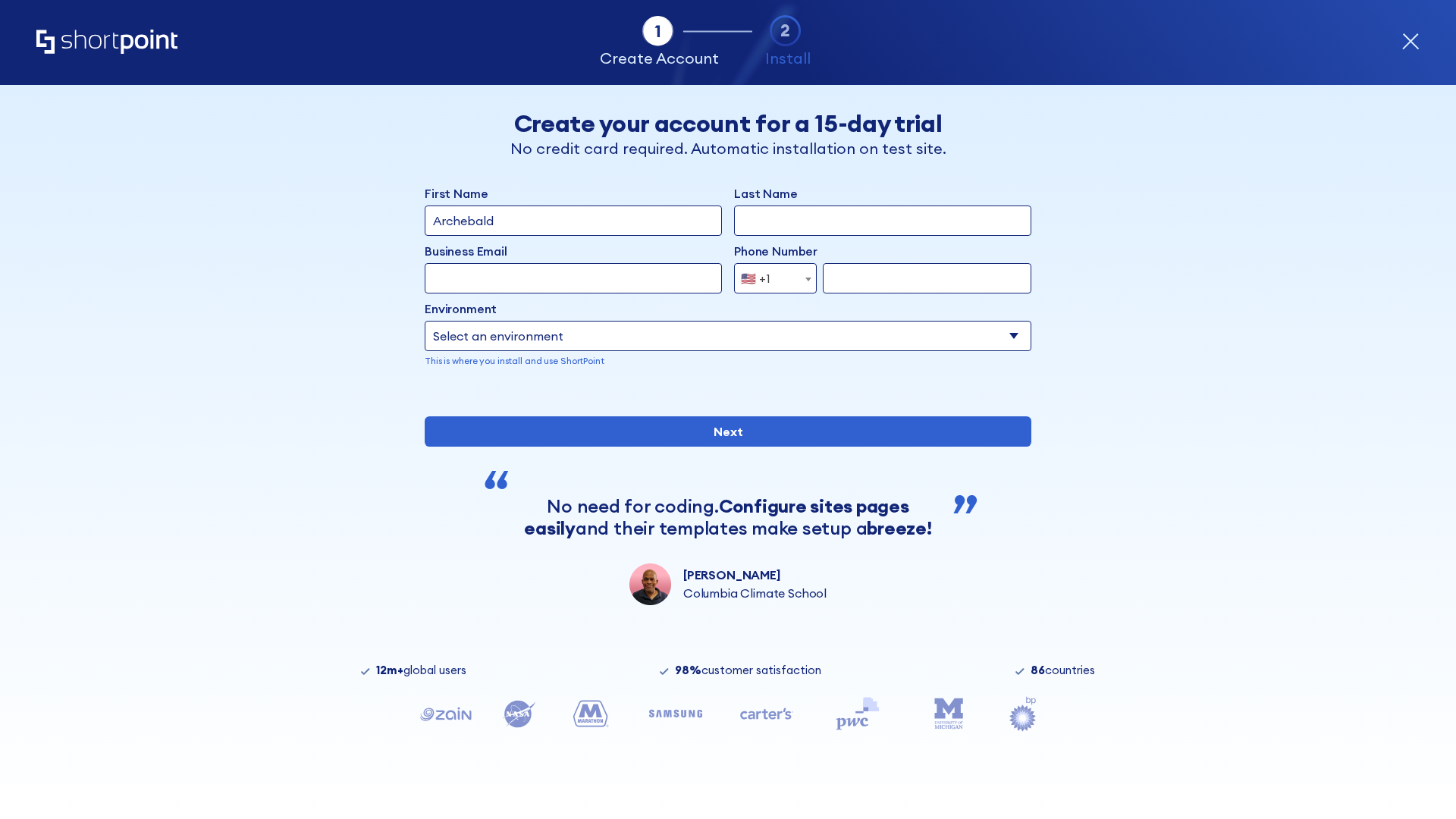
type input "Archebald"
type input "Berkuskv"
type input "[EMAIL_ADDRESS][DOMAIN_NAME]"
type input "2125556789"
select select "SharePoint 2019 (On-Premise)"
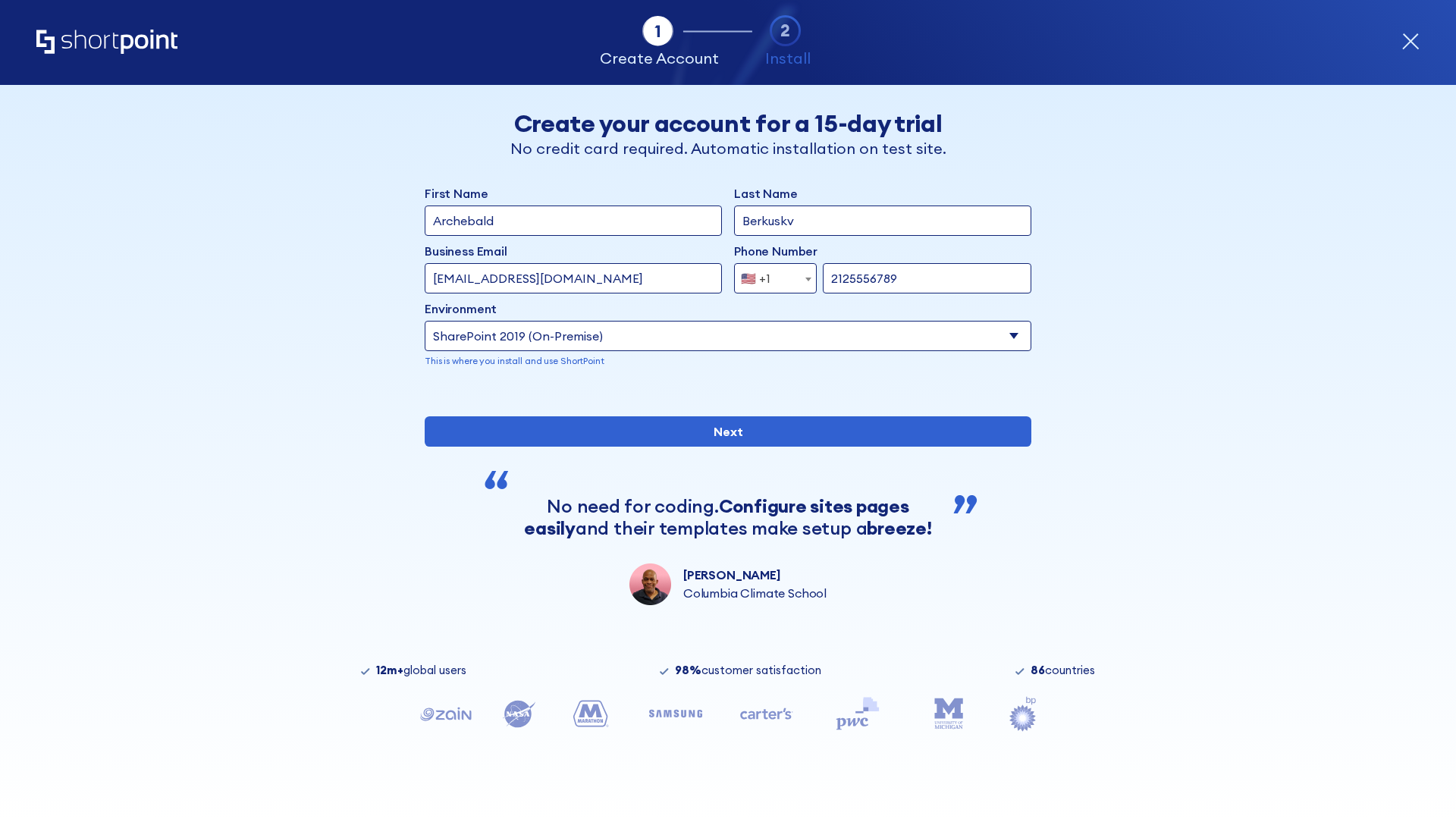
type input "2125556789"
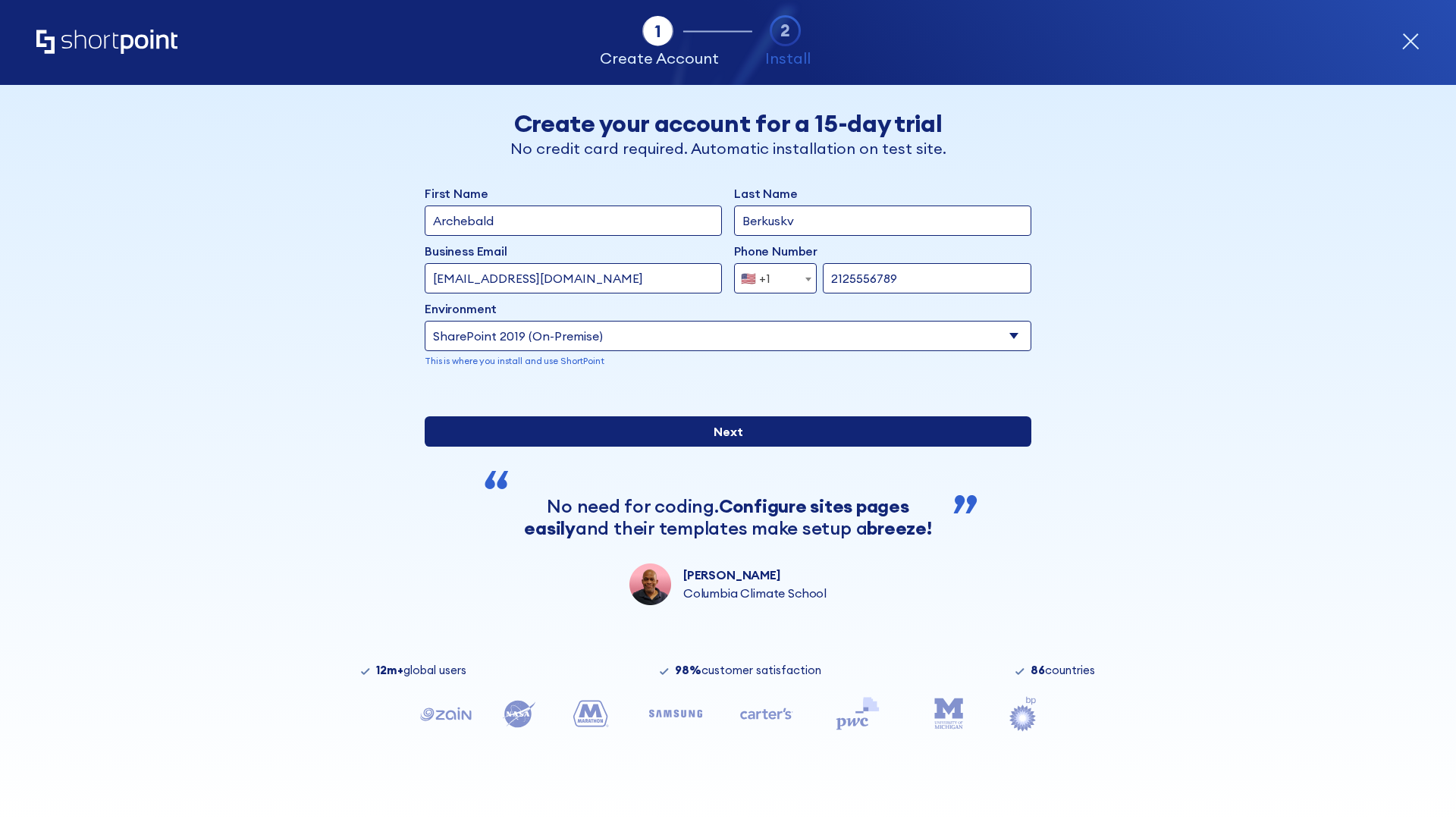
type input "[URL][DOMAIN_NAME]"
click at [722, 557] on div "First Name Archebald Last Name Berkuskv Business Email Invalid Email Address [E…" at bounding box center [728, 395] width 607 height 421
click at [722, 447] on input "Next" at bounding box center [728, 431] width 607 height 31
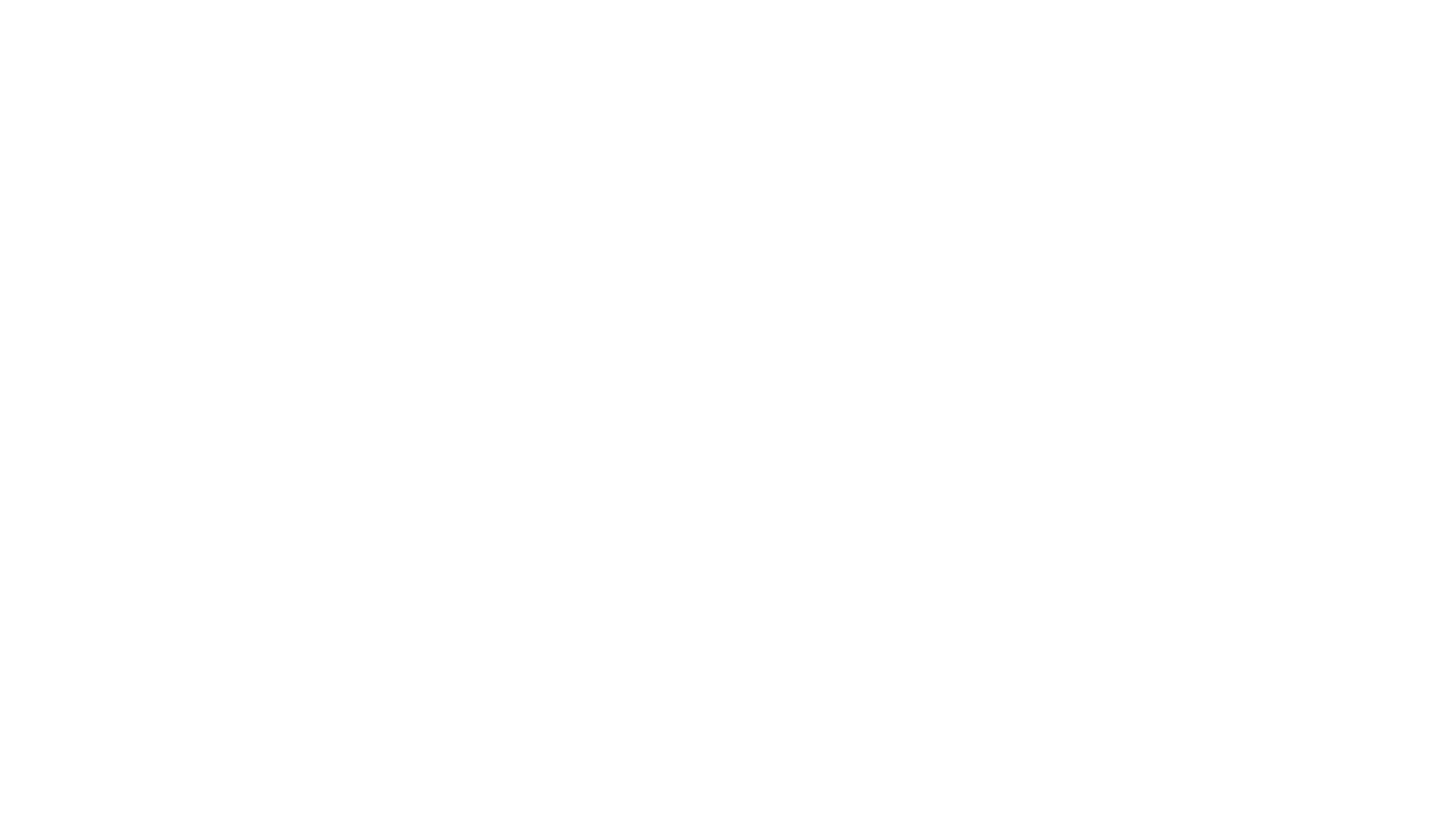
type input "Archebald"
type input "Berkuskv"
type input "[EMAIL_ADDRESS][DOMAIN_NAME]"
type input "2125556789"
select select "SharePoint 2019 (On-Premise)"
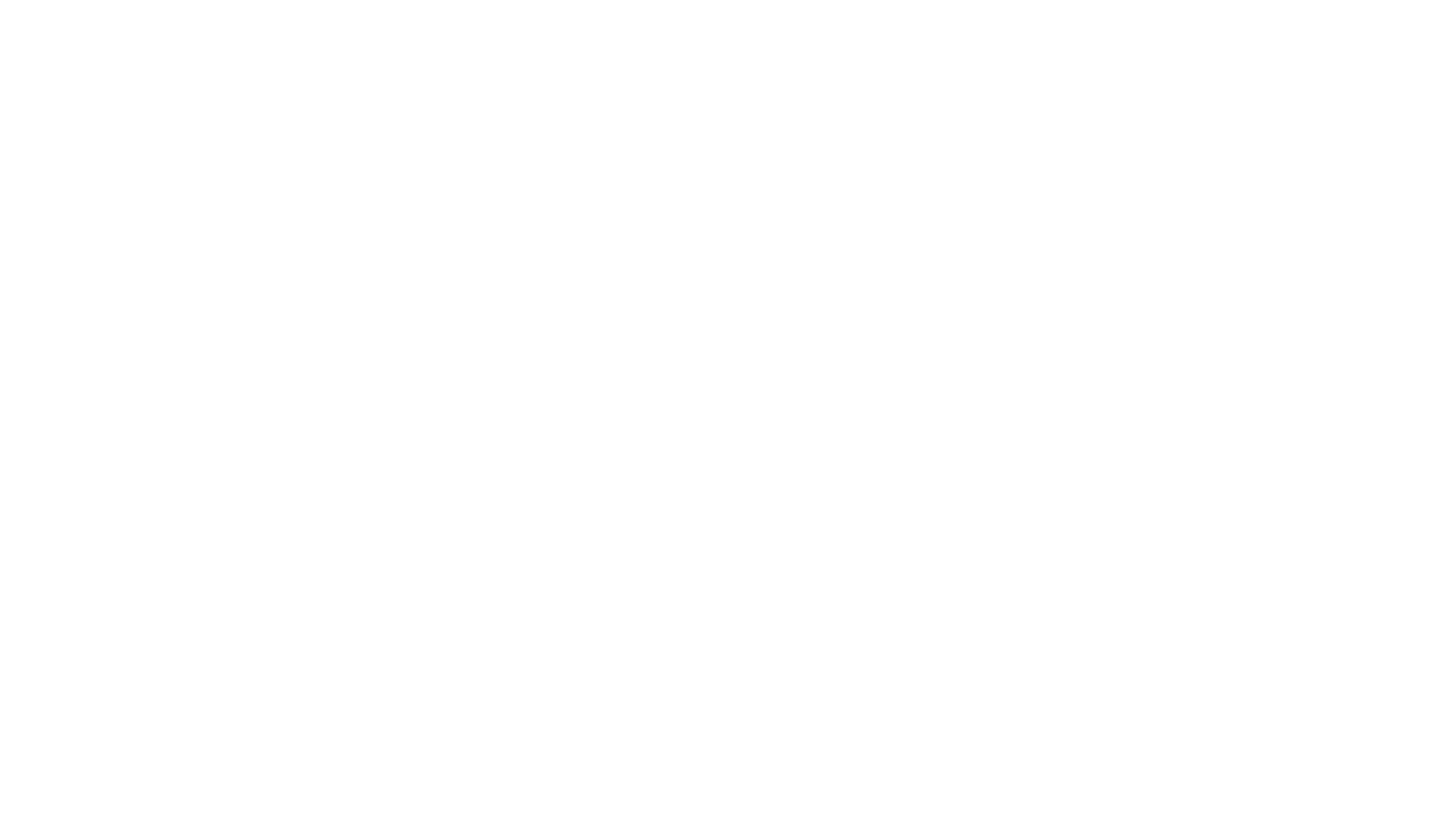
type input "2125556789"
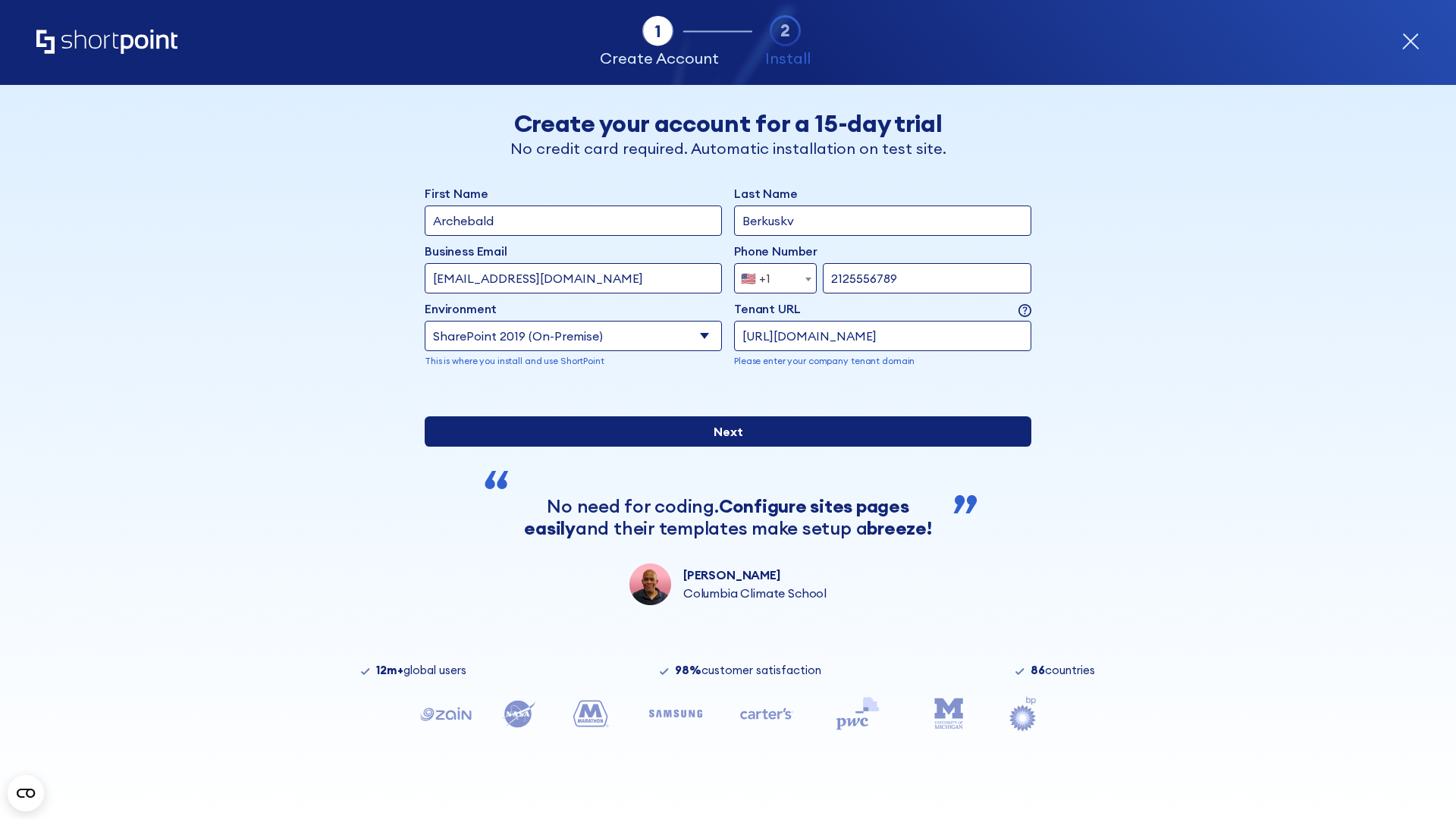
type input "[URL][DOMAIN_NAME]"
click at [722, 538] on div "First Name Archebald Last Name Berkuskv Business Email Invalid Email Address te…" at bounding box center [728, 395] width 607 height 421
click at [722, 447] on input "Next" at bounding box center [728, 431] width 607 height 31
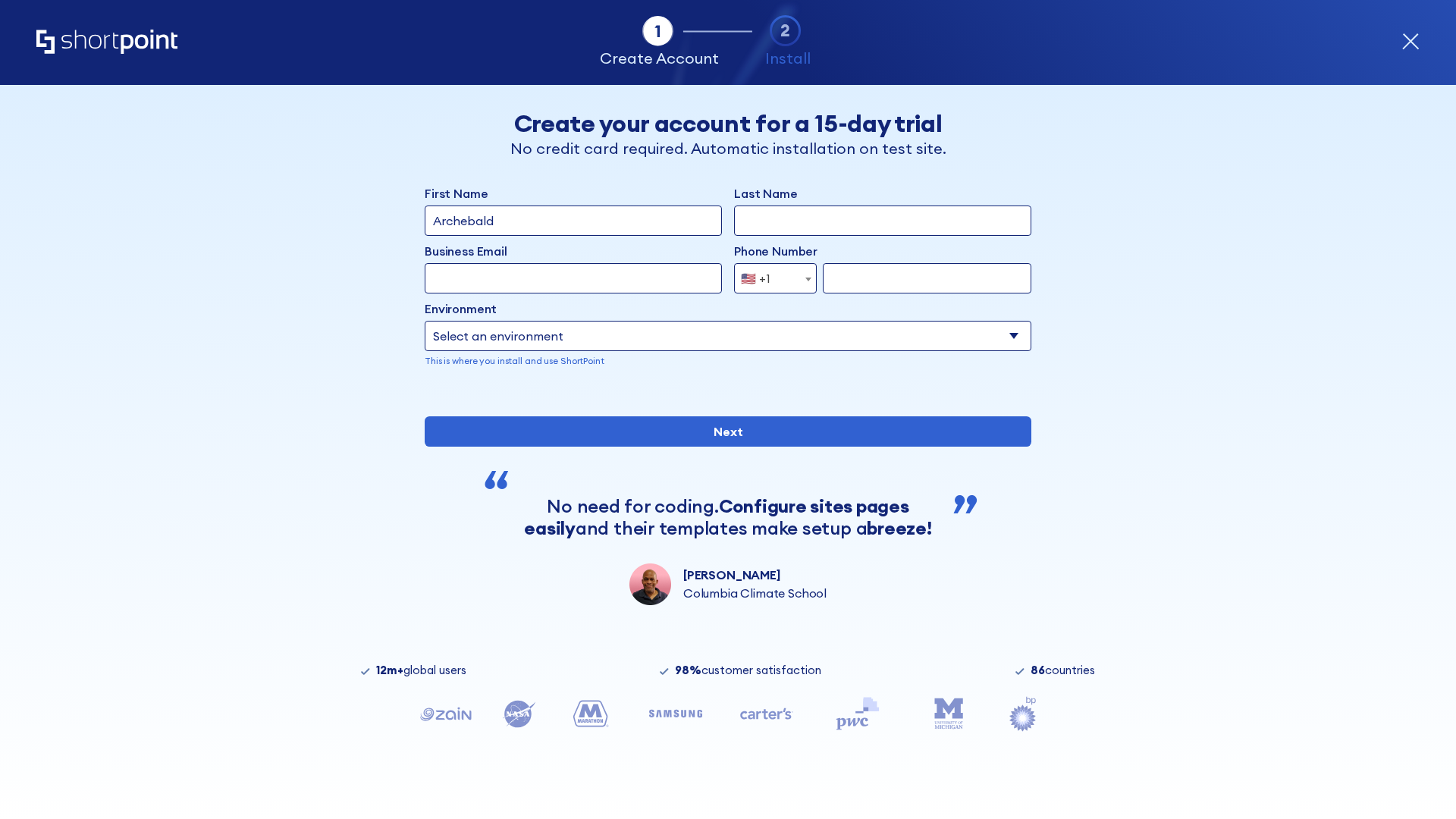
type input "Archebald"
type input "Berkuskv"
type input "[EMAIL_ADDRESS][DOMAIN_NAME]"
type input "2125556789"
select select "SharePoint 2019 (On-Premise)"
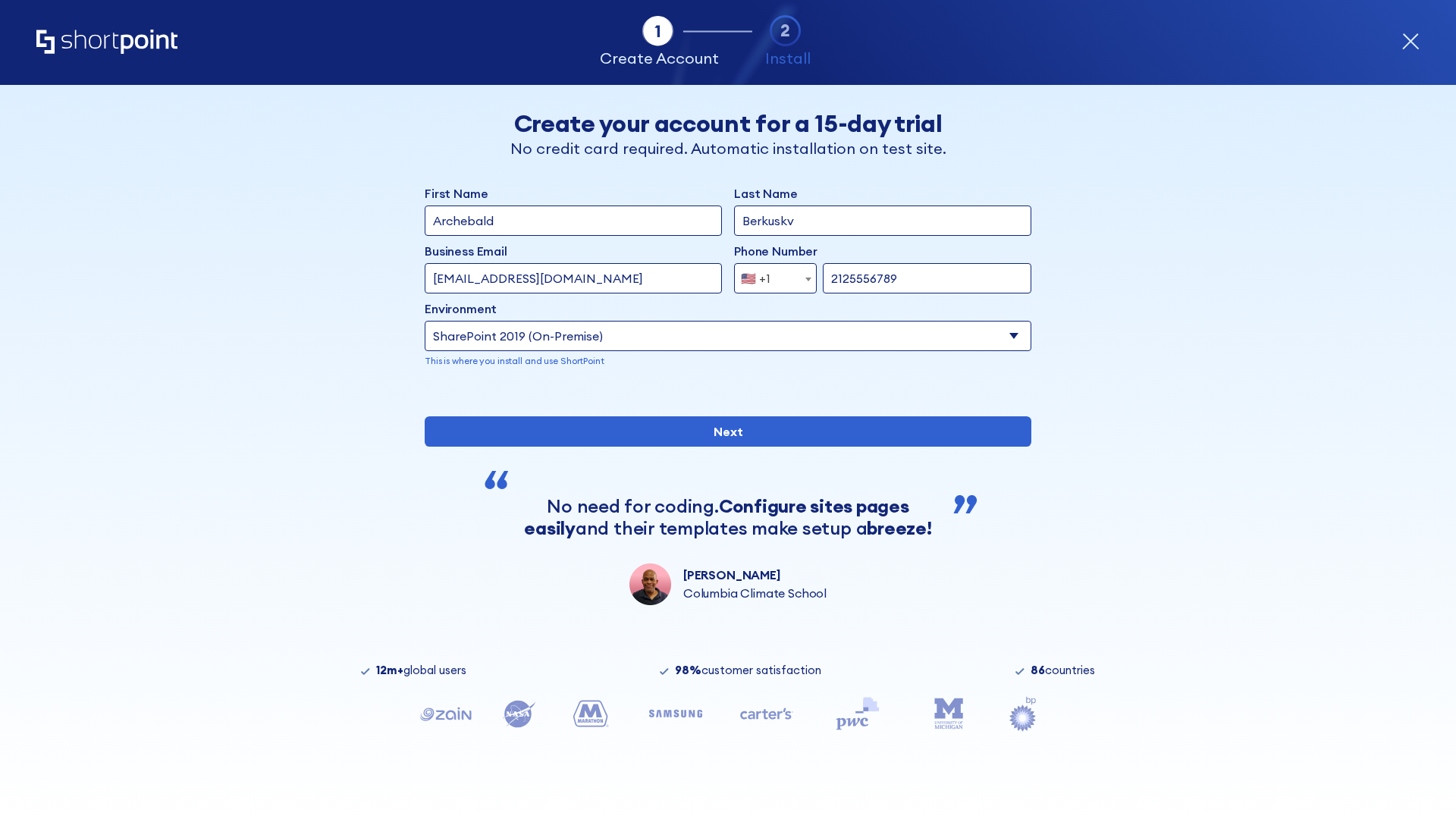
type input "2125556789"
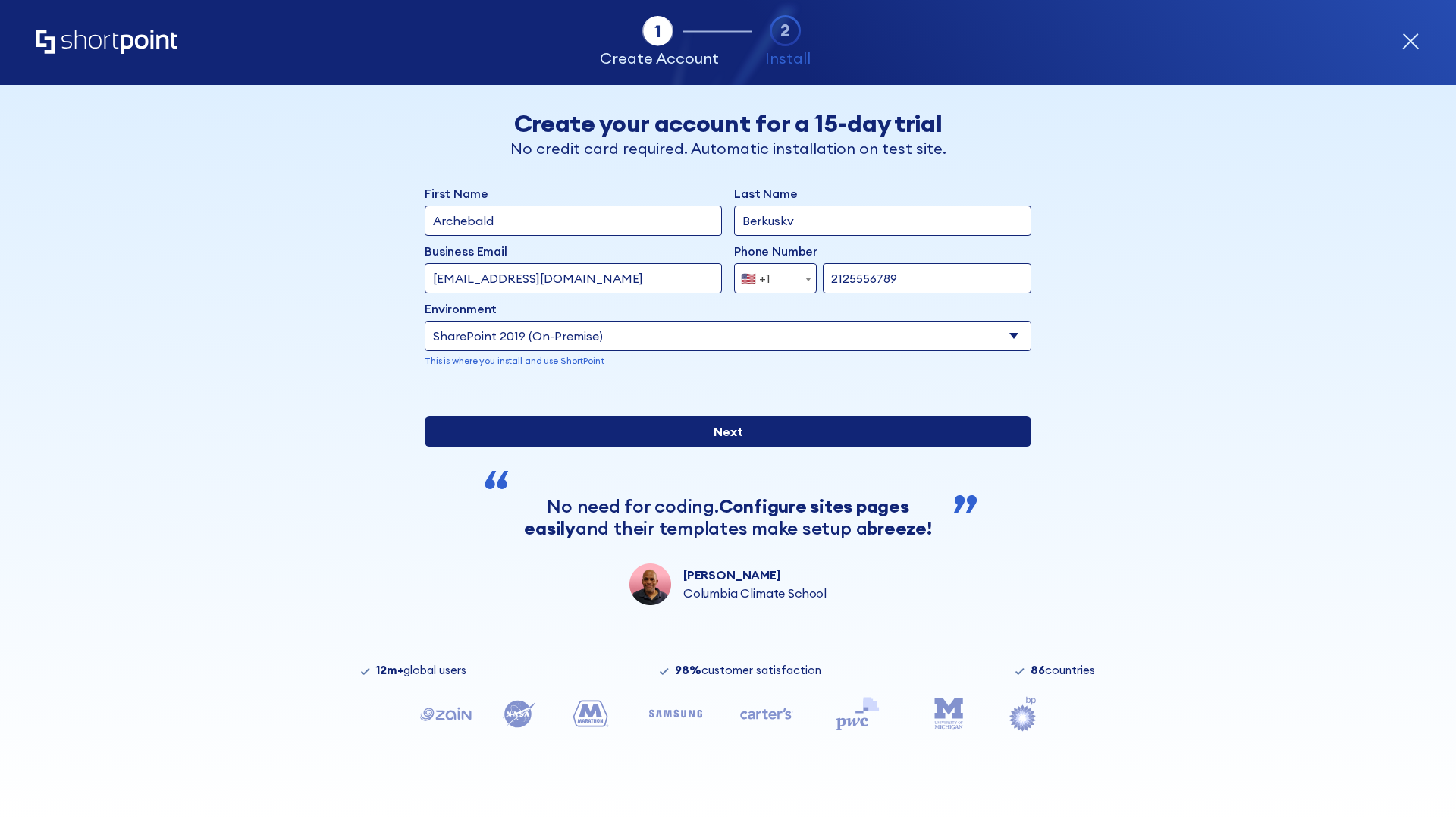
type input "https://intranet.sharepoint.de"
click at [722, 560] on div "First Name Archebald Last Name Berkuskv Business Email Invalid Email Address te…" at bounding box center [728, 395] width 607 height 421
click at [722, 447] on input "Next" at bounding box center [728, 431] width 607 height 31
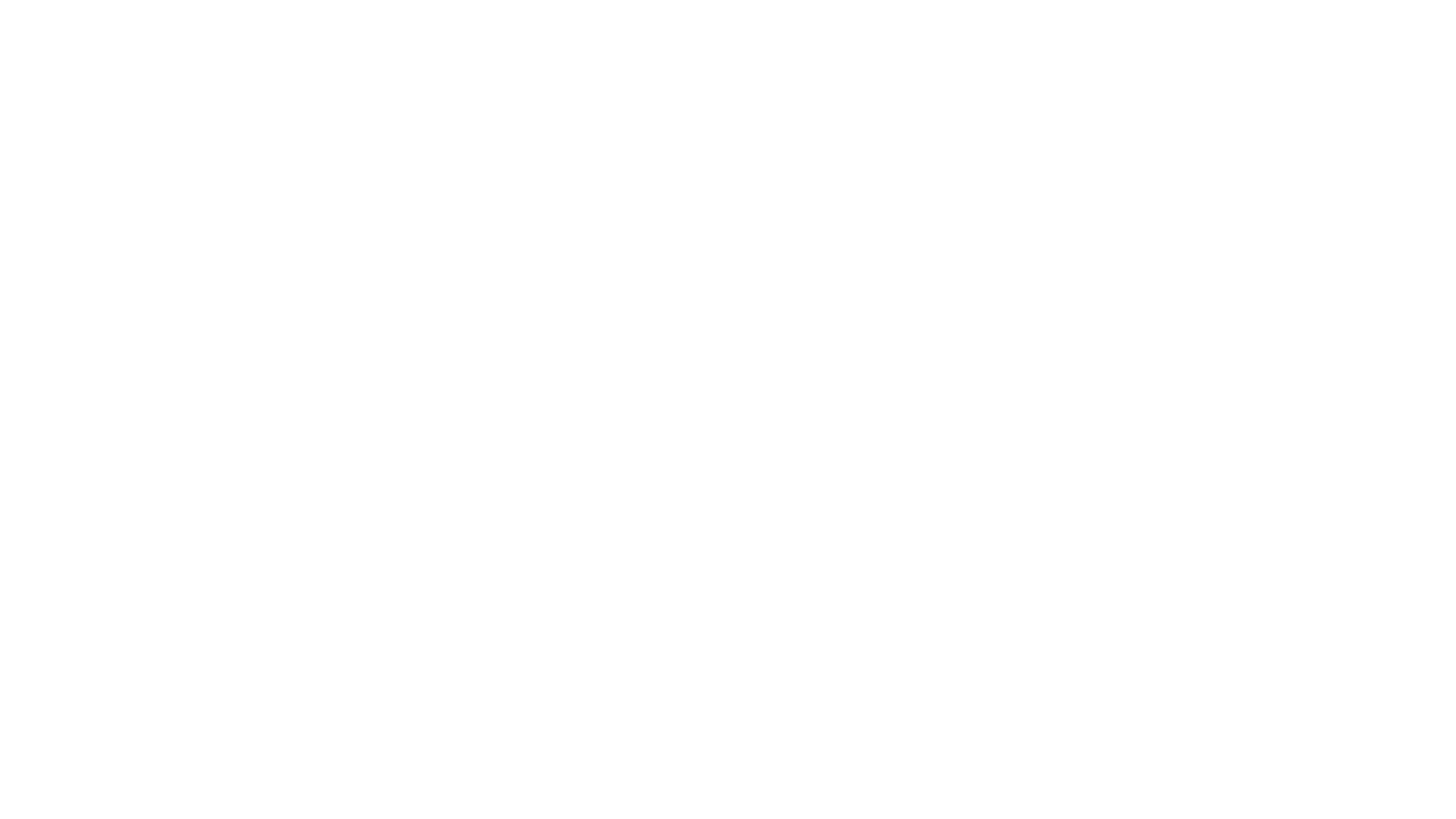
type input "Archebald"
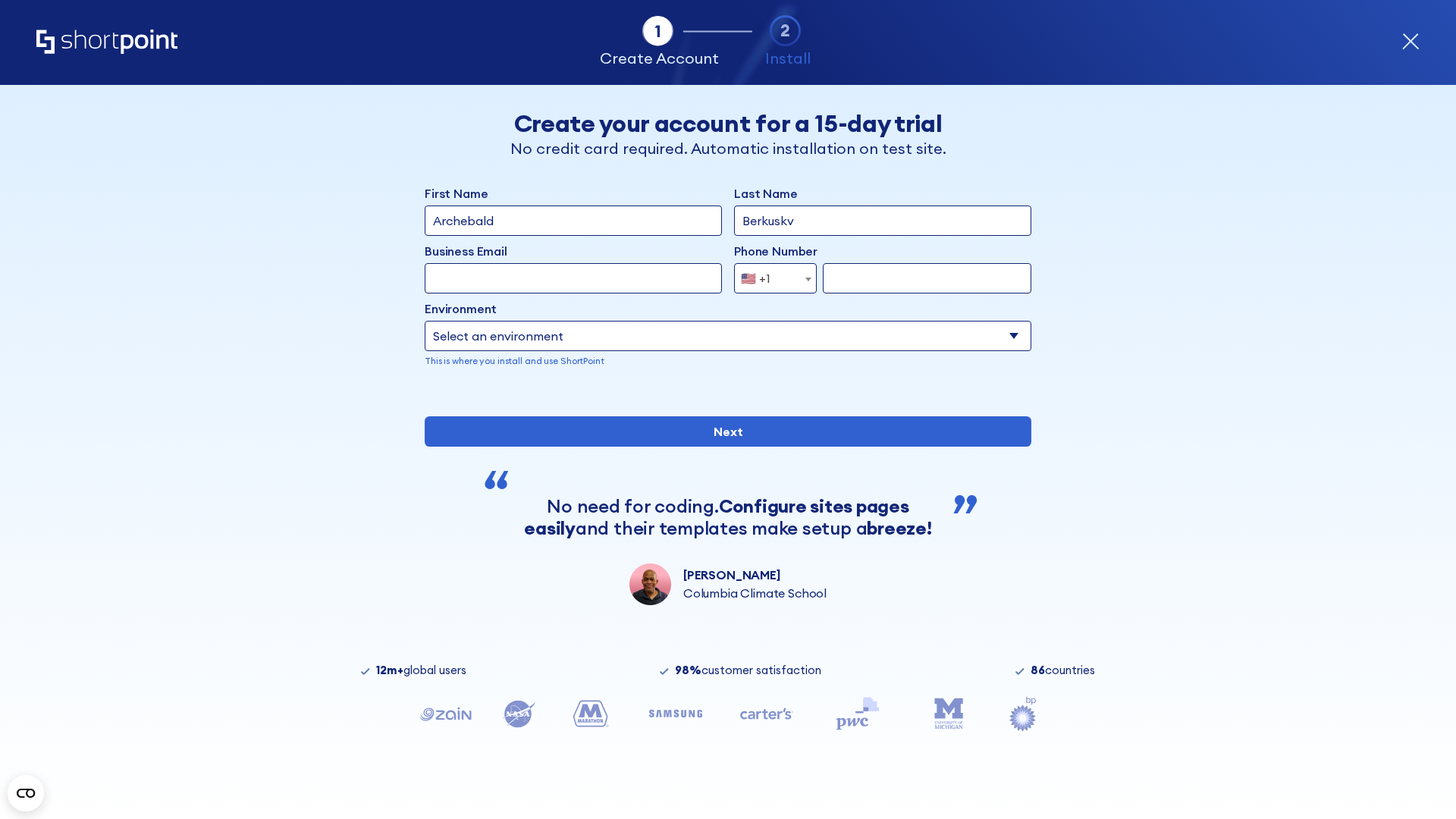
type input "Berkuskv"
type input "[EMAIL_ADDRESS][DOMAIN_NAME]"
type input "2125556789"
select select "SharePoint 2019 (On-Premise)"
type input "2125556789"
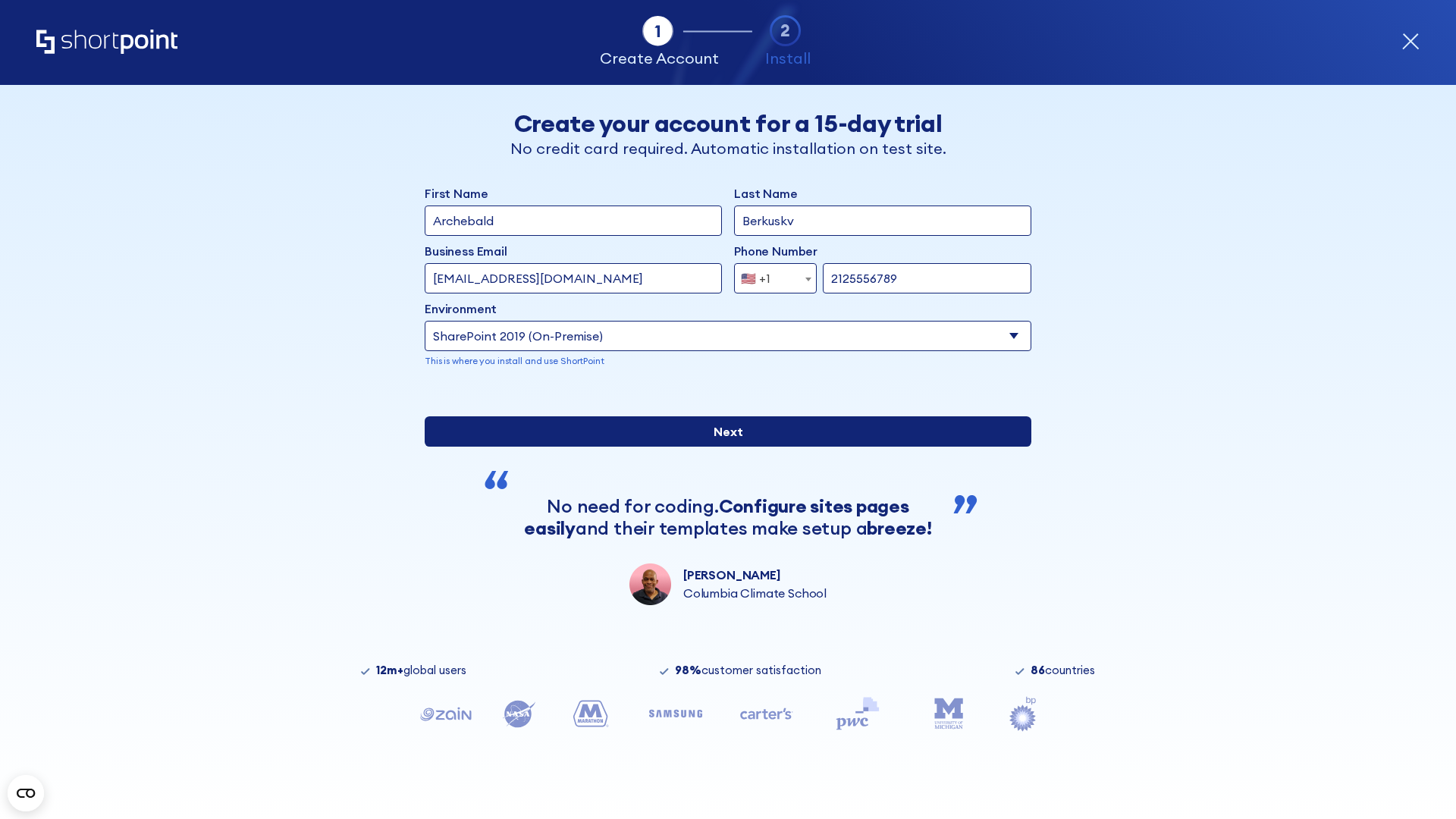
type input "https://secure.sharepoint.us"
click at [722, 568] on div "First Name Archebald Last Name Berkuskv Business Email Invalid Email Address te…" at bounding box center [728, 395] width 607 height 421
click at [722, 447] on input "Next" at bounding box center [728, 431] width 607 height 31
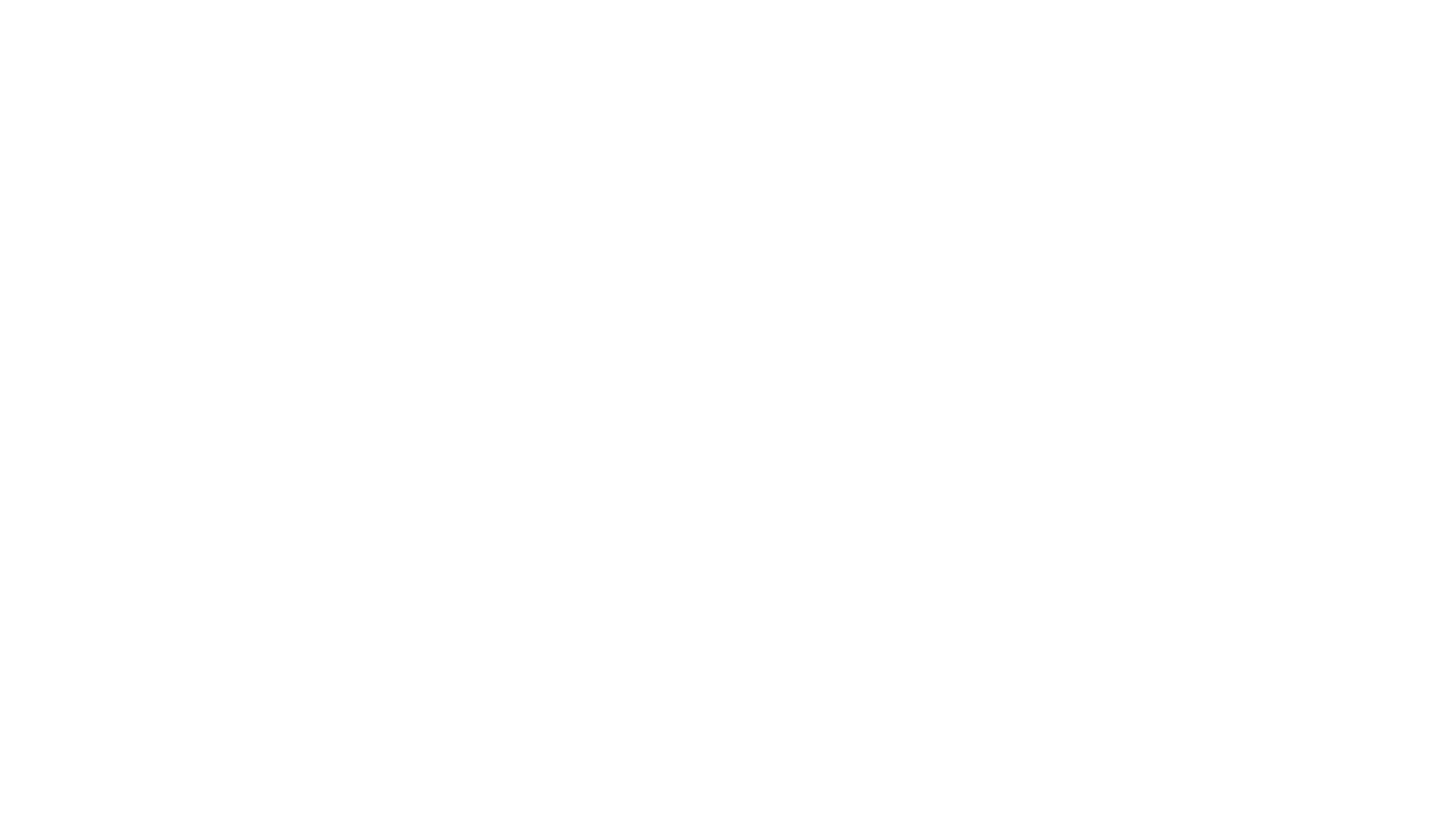
type input "Archebald"
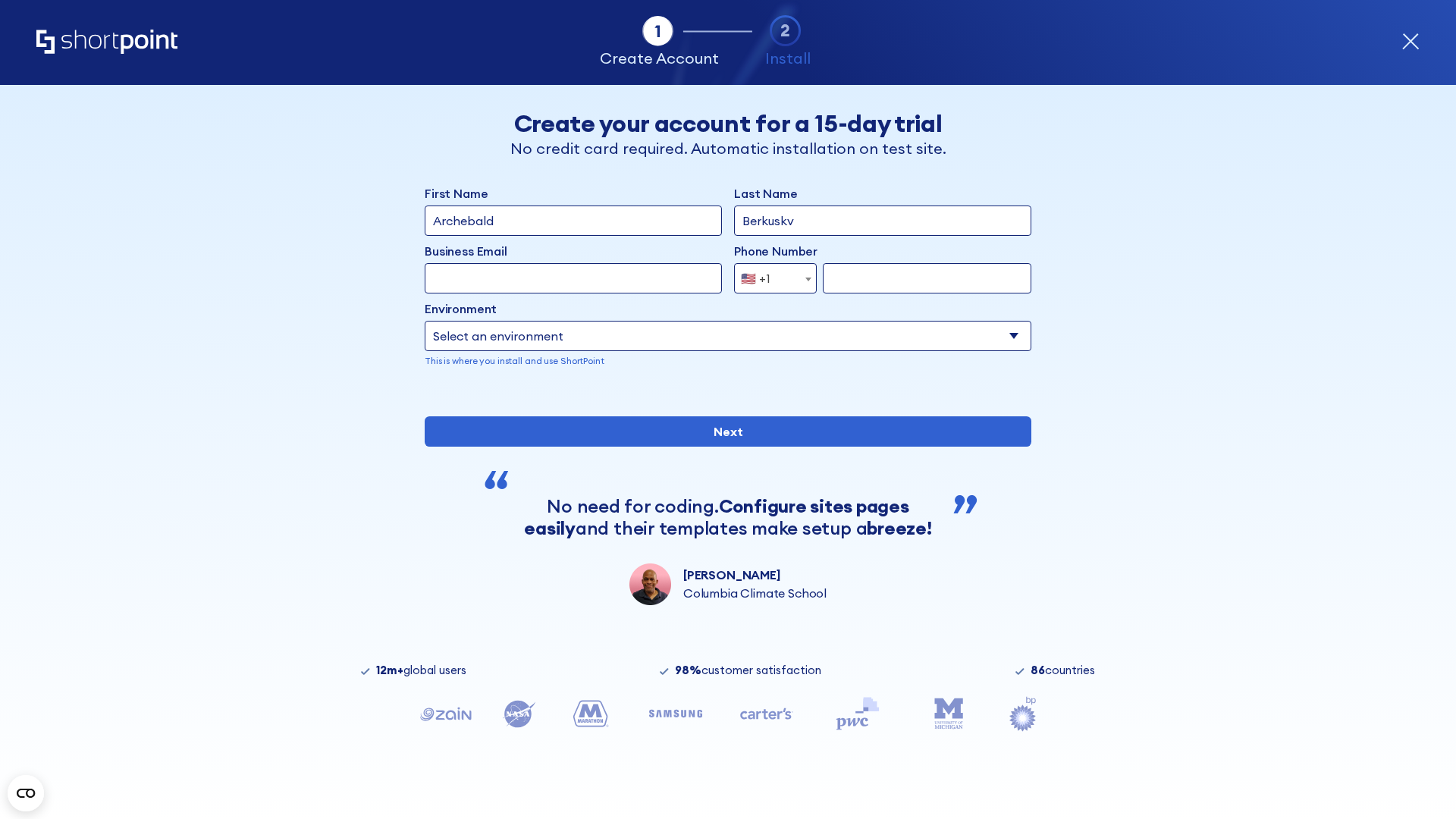
type input "Berkuskv"
type input "[EMAIL_ADDRESS][DOMAIN_NAME]"
type input "2125556789"
select select "SharePoint 2019 (On-Premise)"
type input "2125556789"
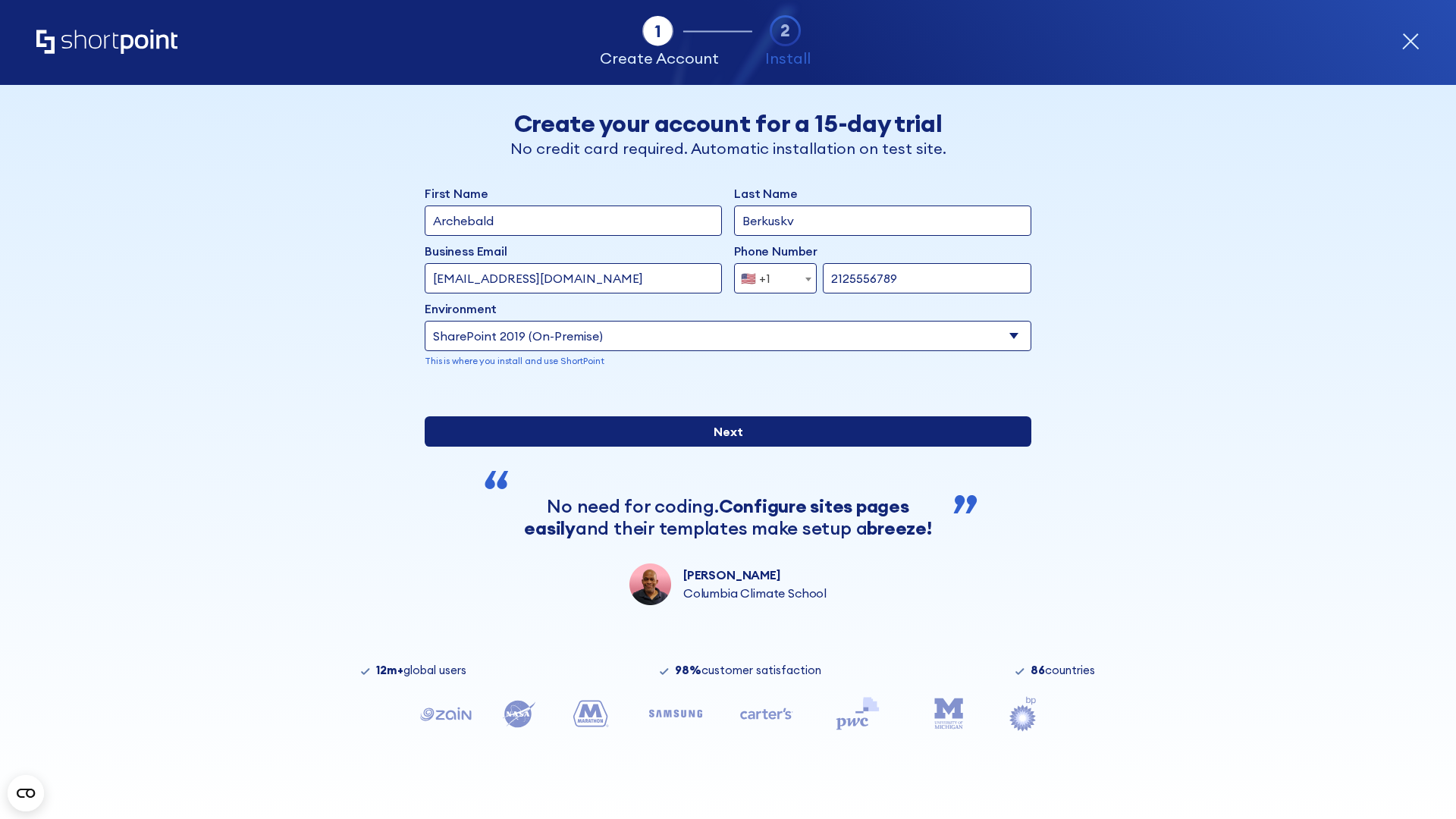
type input "[URL][DOMAIN_NAME]"
click at [722, 562] on div "First Name Archebald Last Name Berkuskv Business Email Invalid Email Address te…" at bounding box center [728, 395] width 607 height 421
click at [722, 447] on input "Next" at bounding box center [728, 431] width 607 height 31
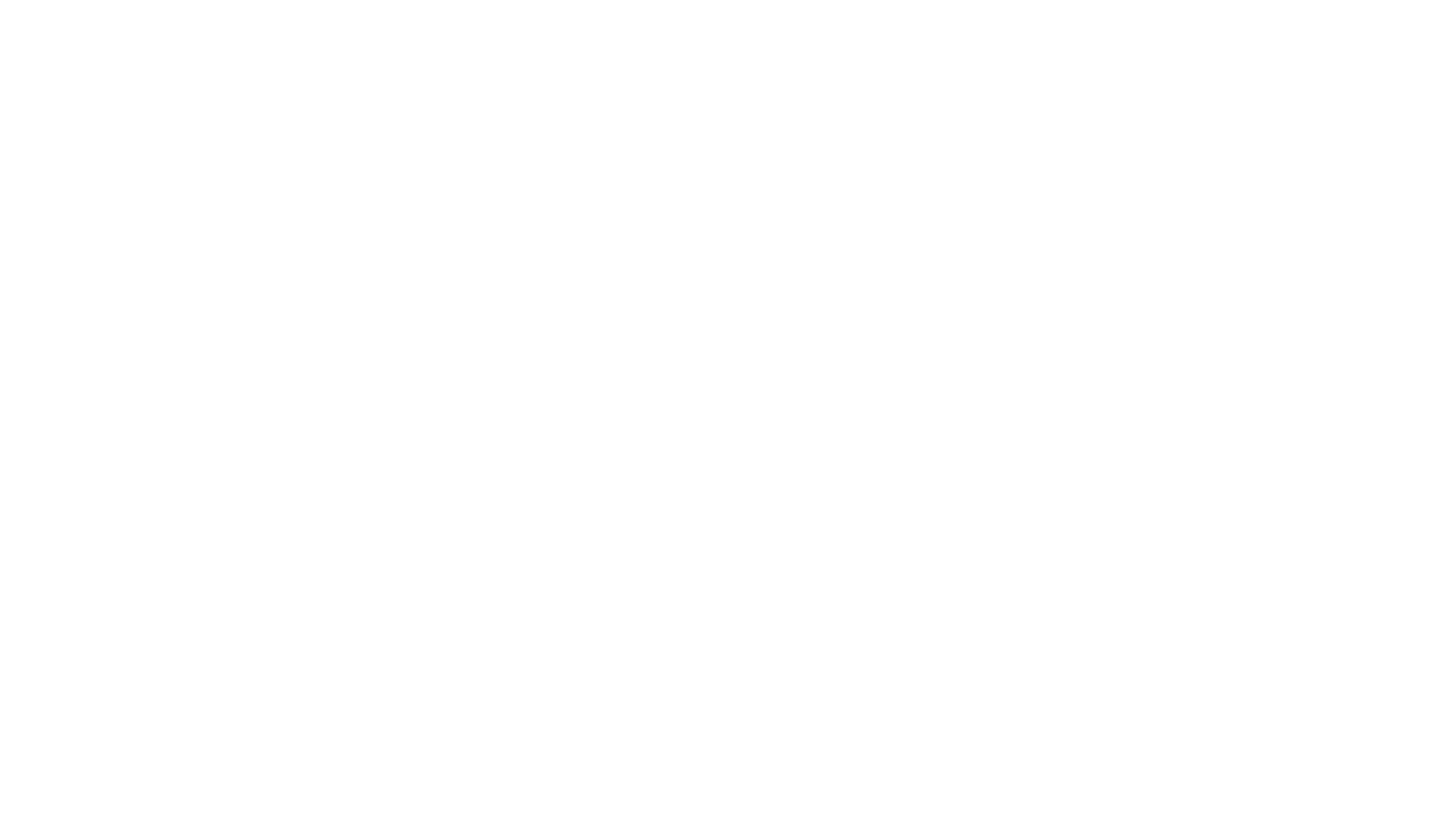
type input "Archebald"
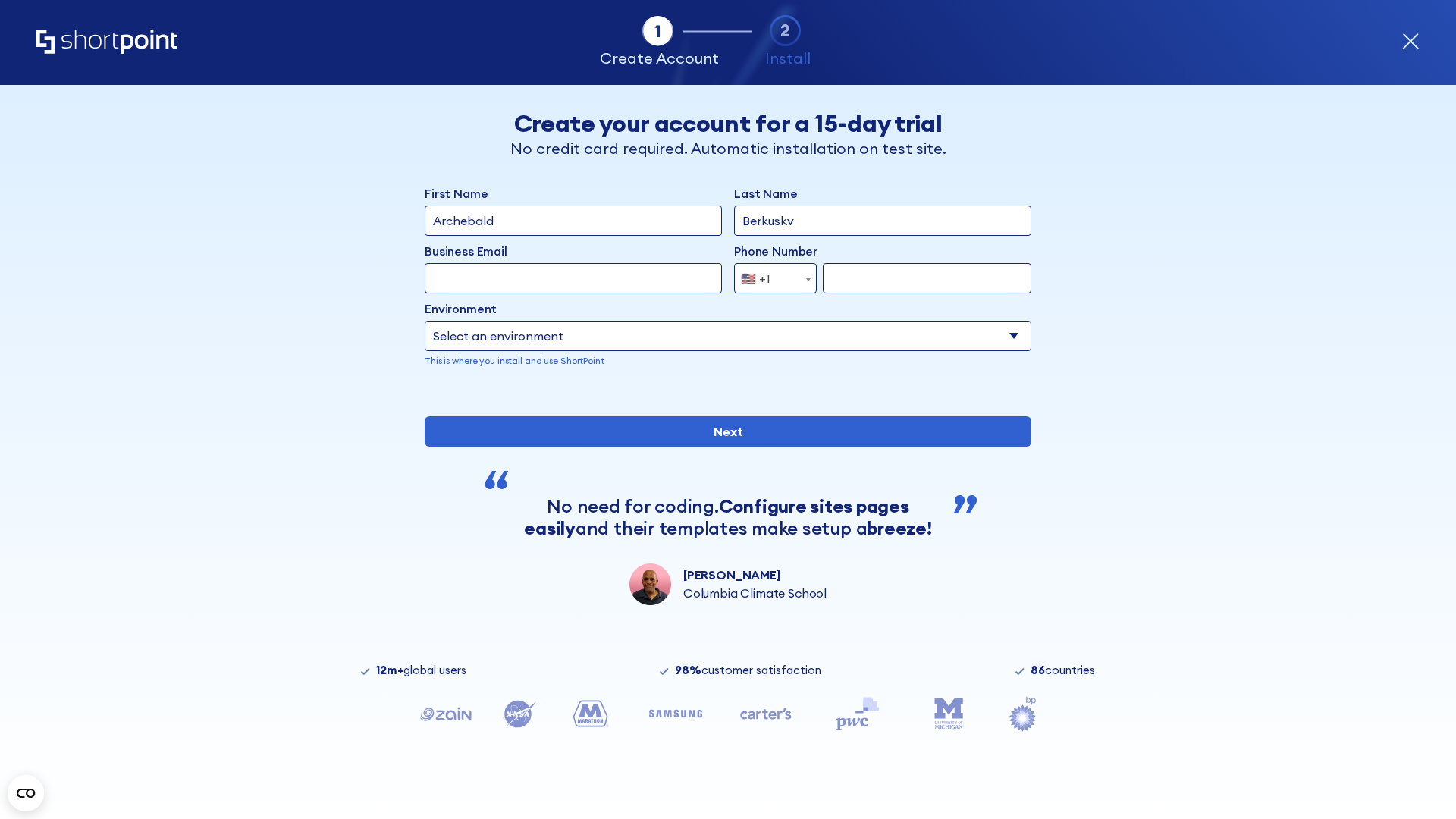
type input "Berkuskv"
type input "[EMAIL_ADDRESS][DOMAIN_NAME]"
type input "2125556789"
select select "SharePoint 2019 (On-Premise)"
type input "2125556789"
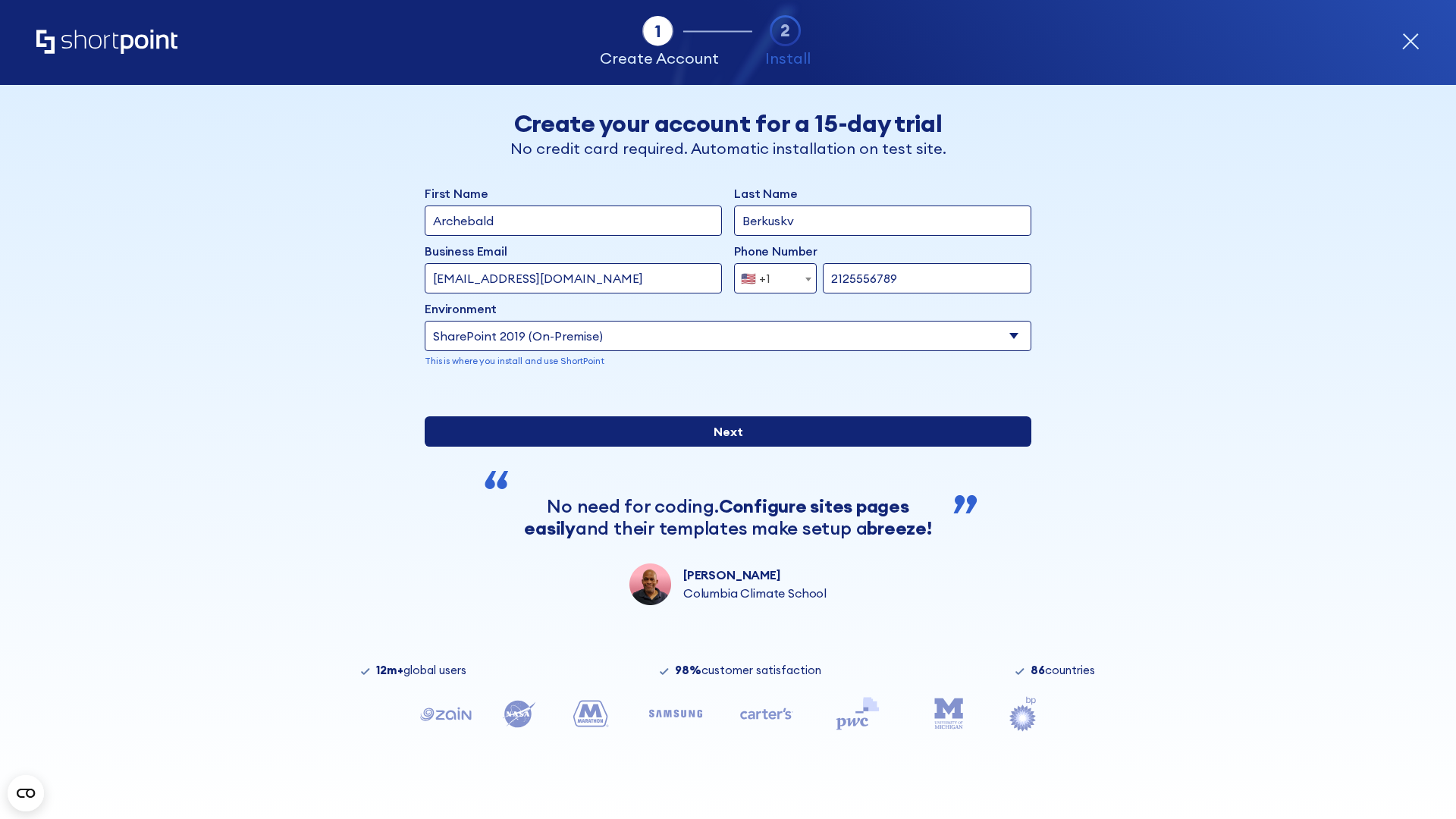
type input "https://team.dps.mil"
click at [722, 560] on div "First Name Archebald Last Name Berkuskv Business Email Invalid Email Address te…" at bounding box center [728, 395] width 607 height 421
click at [722, 447] on input "Next" at bounding box center [728, 431] width 607 height 31
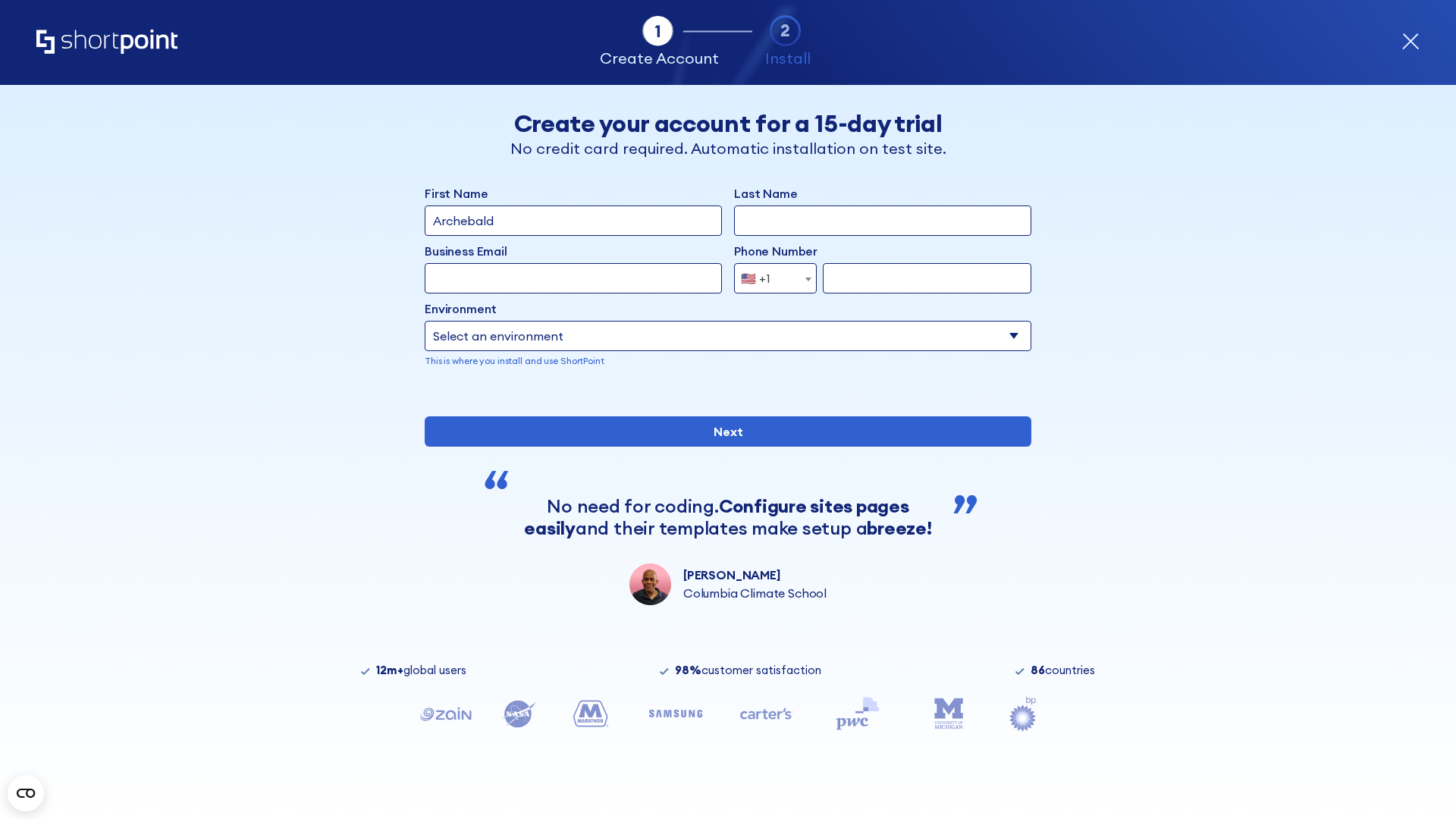
type input "Archebald"
type input "Berkuskv"
type input "[EMAIL_ADDRESS][DOMAIN_NAME]"
type input "2125556789"
select select "SharePoint 2016 (On-Premise)"
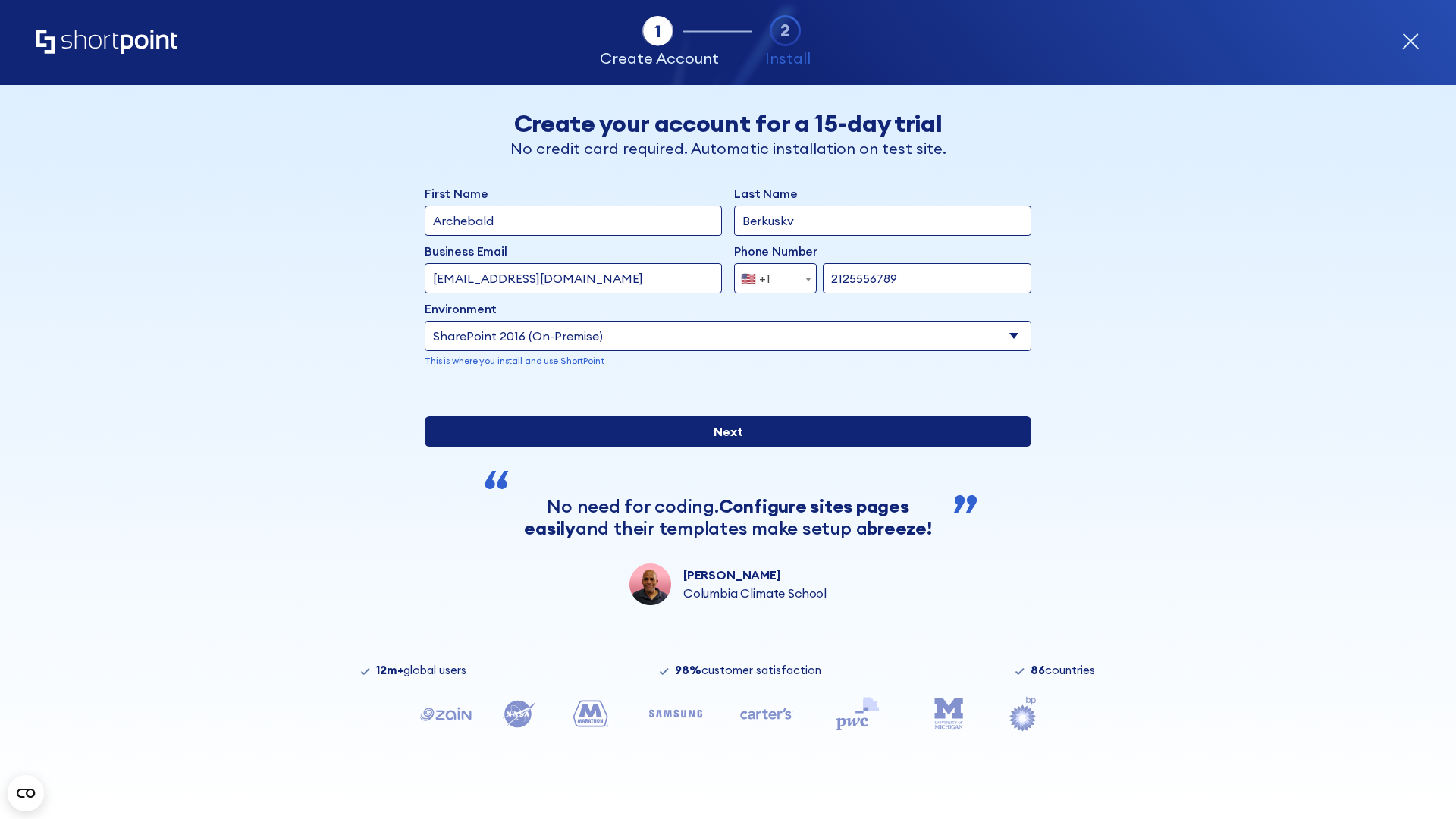
type input "2125556789"
click at [722, 447] on input "Next" at bounding box center [728, 431] width 607 height 31
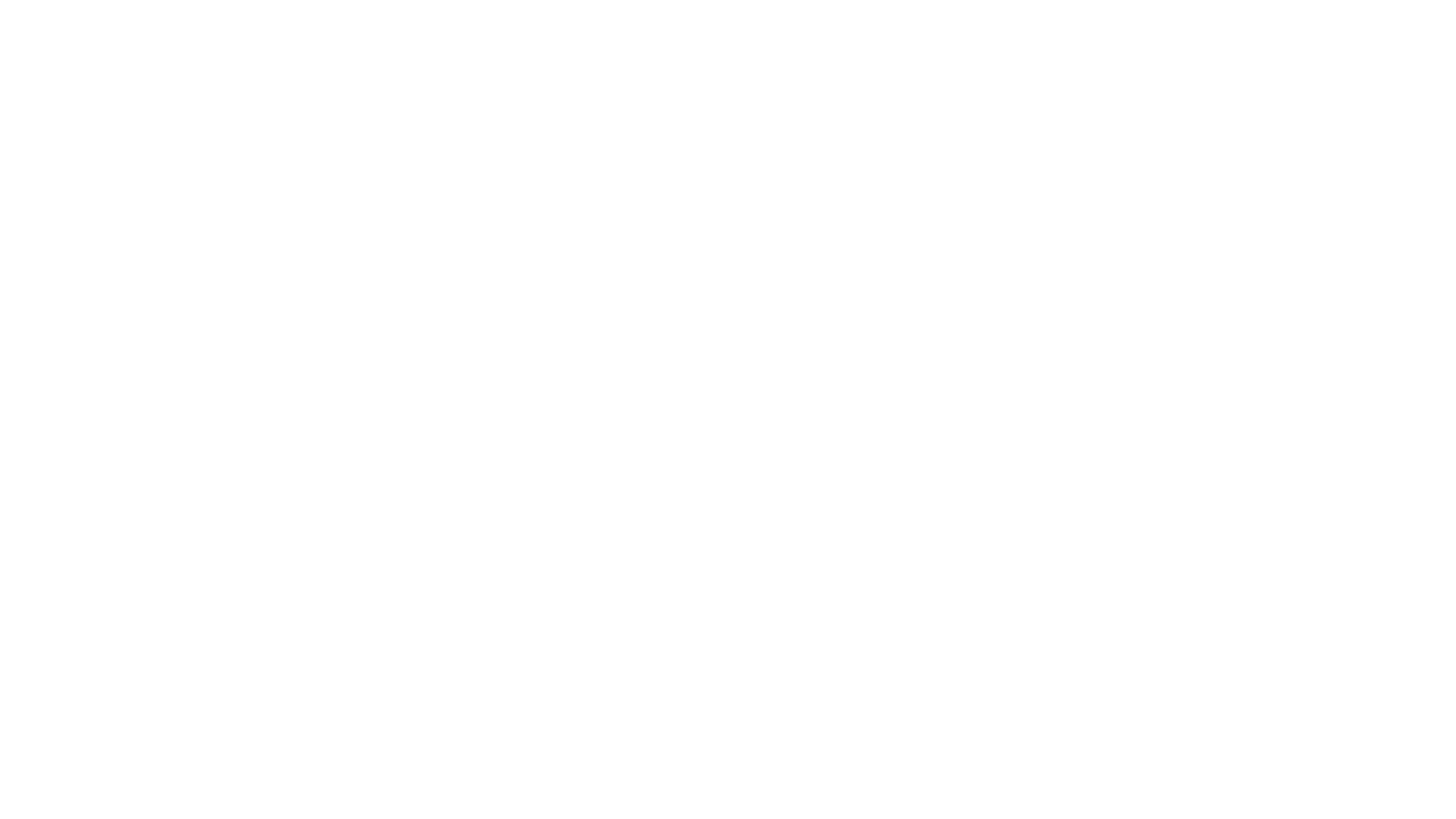
type input "Archebald"
type input "Berkuskv"
type input "[EMAIL_ADDRESS][DOMAIN_NAME]"
type input "2125556789"
select select "SharePoint 2013 (On-Premise)"
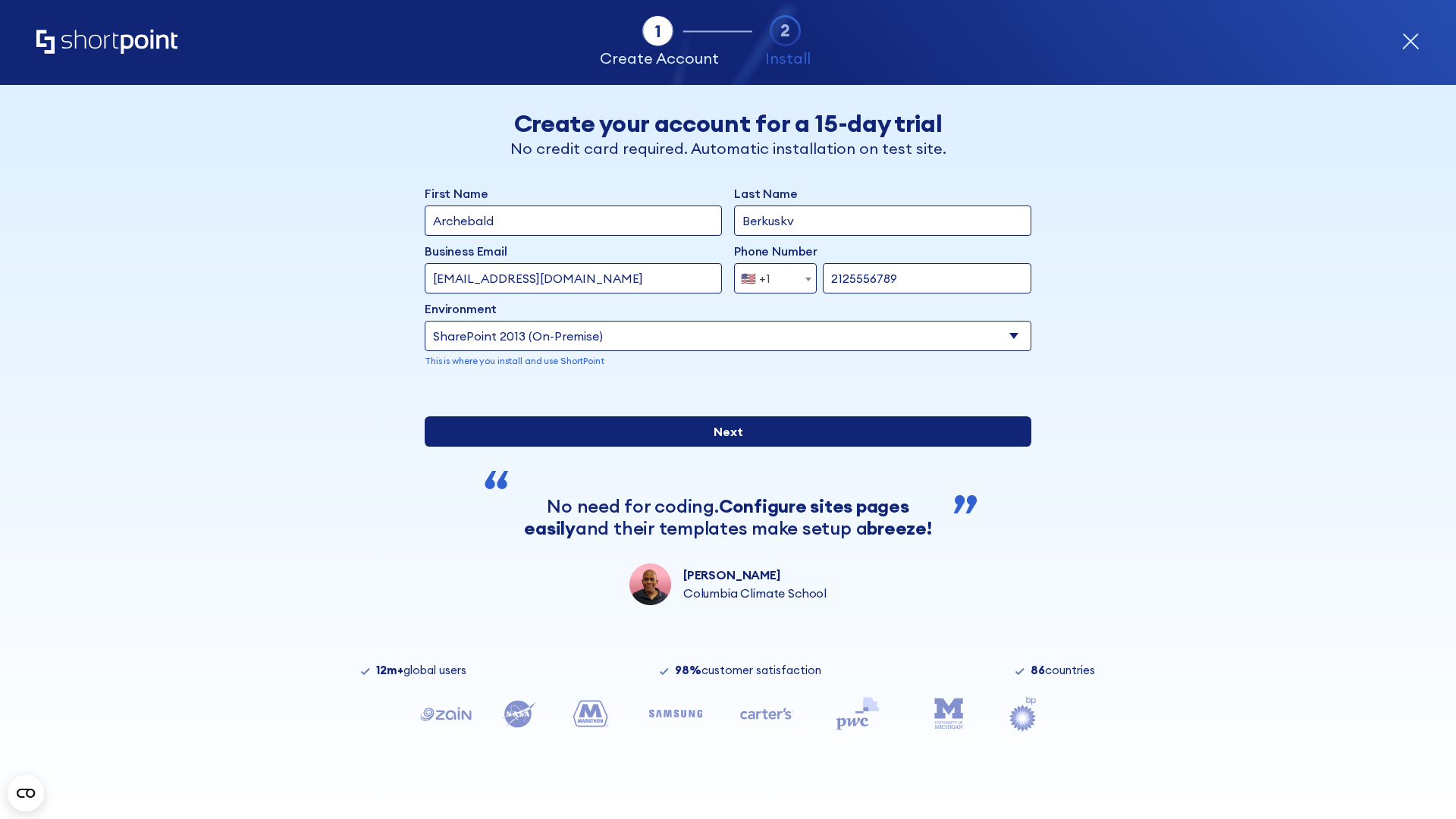
type input "2125556789"
click at [722, 539] on div "First Name Archebald Last Name Berkuskv Business Email Invalid Email Address te…" at bounding box center [728, 395] width 607 height 421
click at [722, 447] on input "Next" at bounding box center [728, 431] width 607 height 31
